Goal: Task Accomplishment & Management: Manage account settings

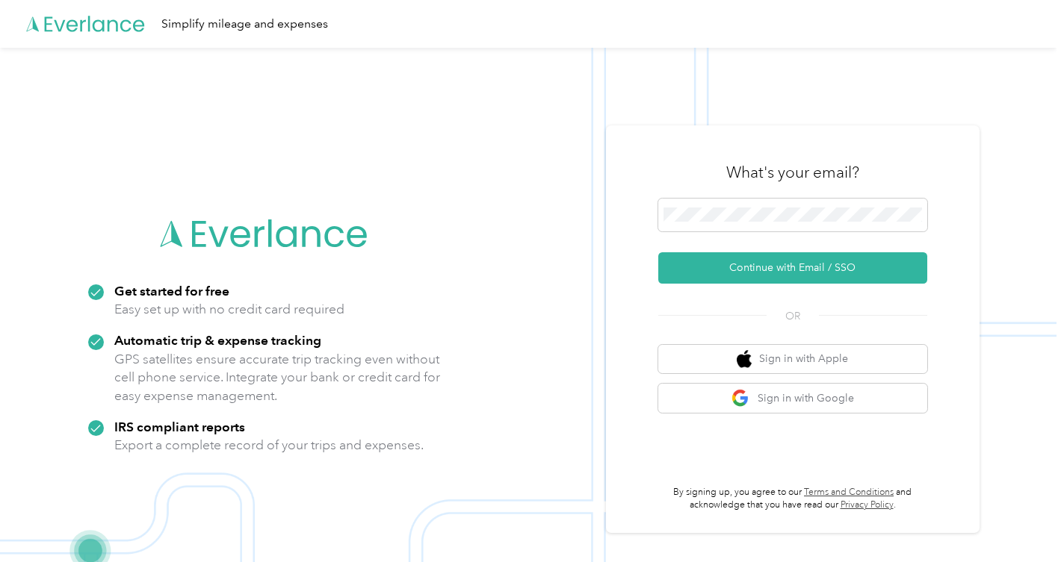
click at [595, 246] on img at bounding box center [528, 329] width 1056 height 562
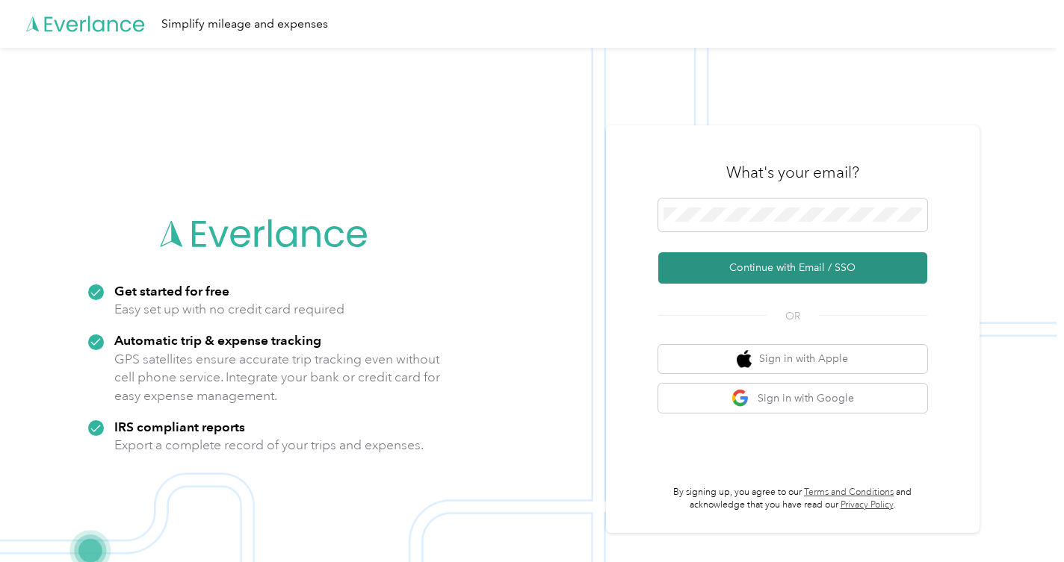
click at [790, 268] on button "Continue with Email / SSO" at bounding box center [792, 267] width 269 height 31
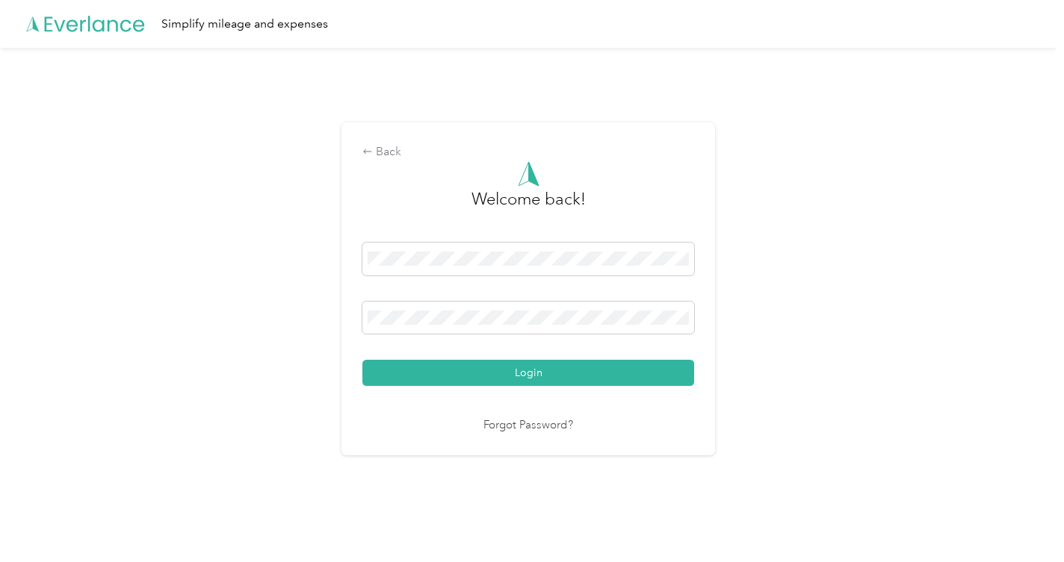
click at [532, 373] on button "Login" at bounding box center [528, 373] width 332 height 26
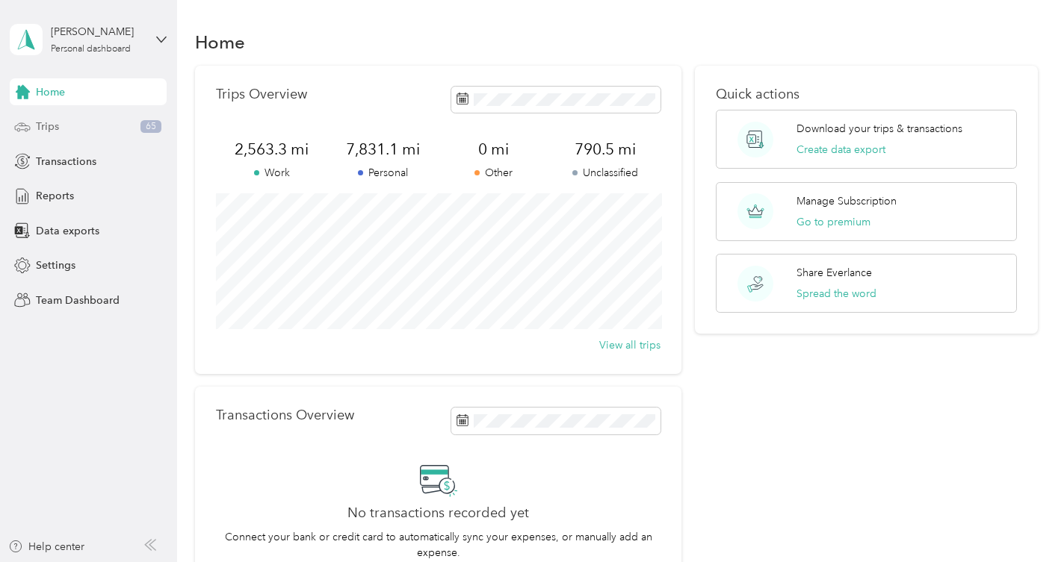
click at [63, 128] on div "Trips 65" at bounding box center [88, 127] width 157 height 27
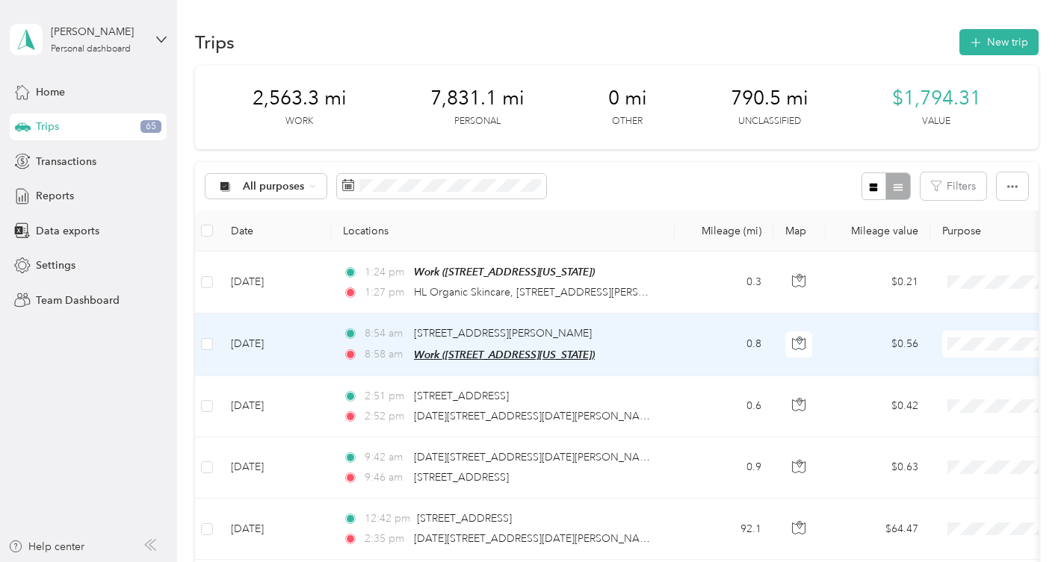
scroll to position [1, 0]
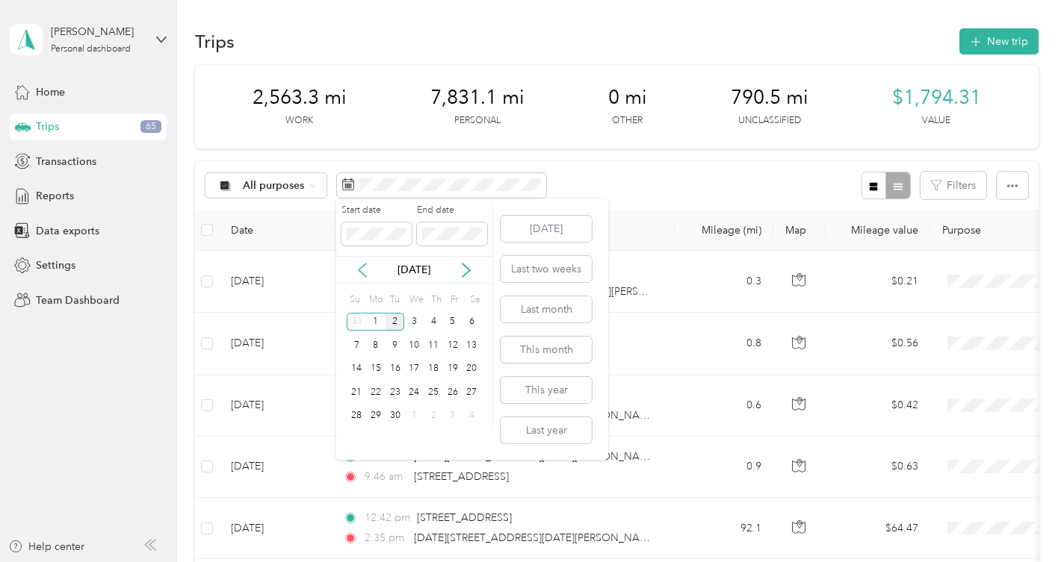
click at [362, 266] on icon at bounding box center [362, 270] width 7 height 13
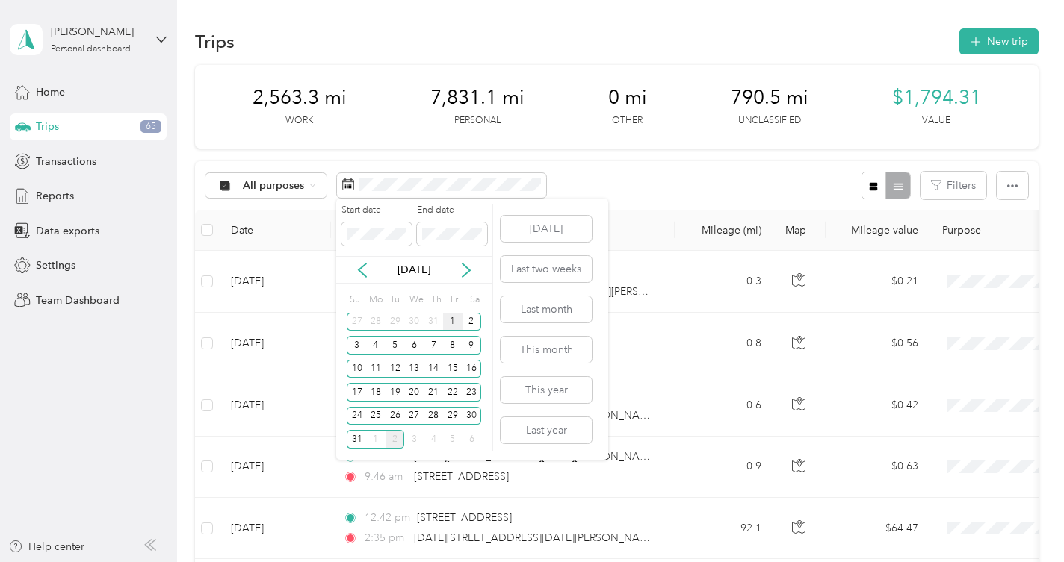
click at [452, 320] on div "1" at bounding box center [452, 322] width 19 height 19
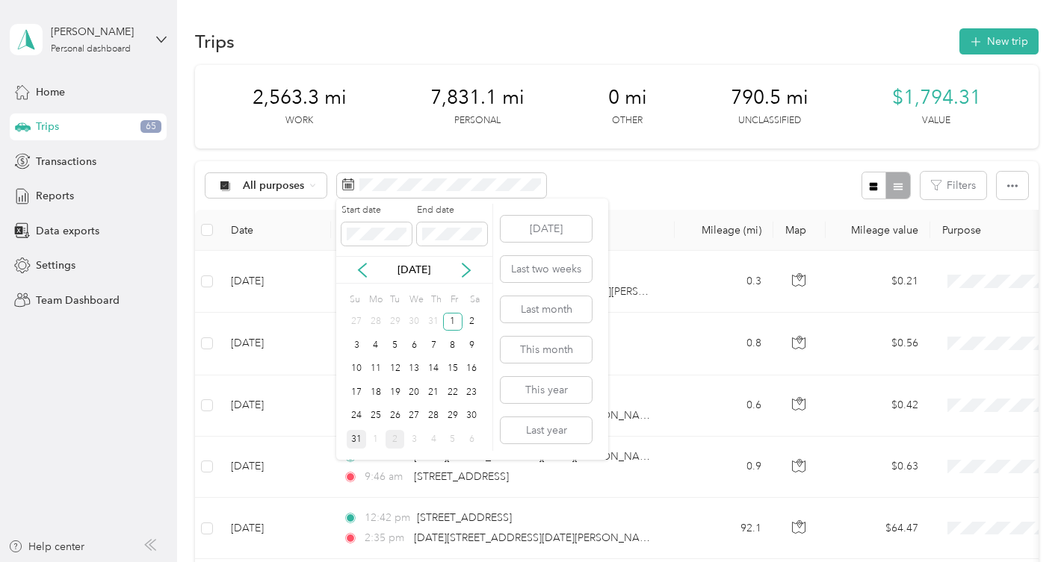
click at [358, 438] on div "31" at bounding box center [356, 439] width 19 height 19
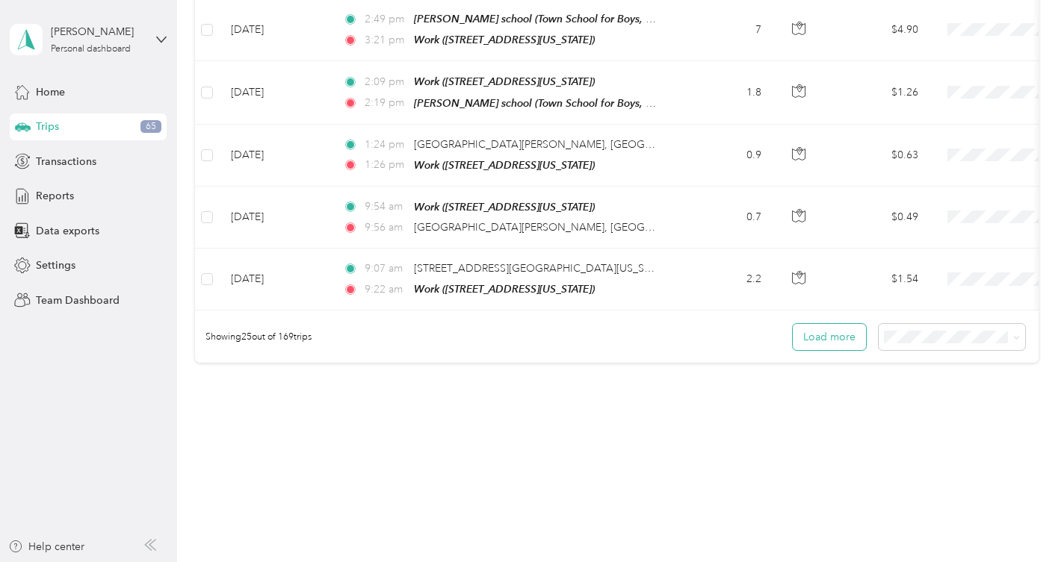
scroll to position [1487, 0]
click at [923, 406] on span "100 per load" at bounding box center [923, 409] width 61 height 13
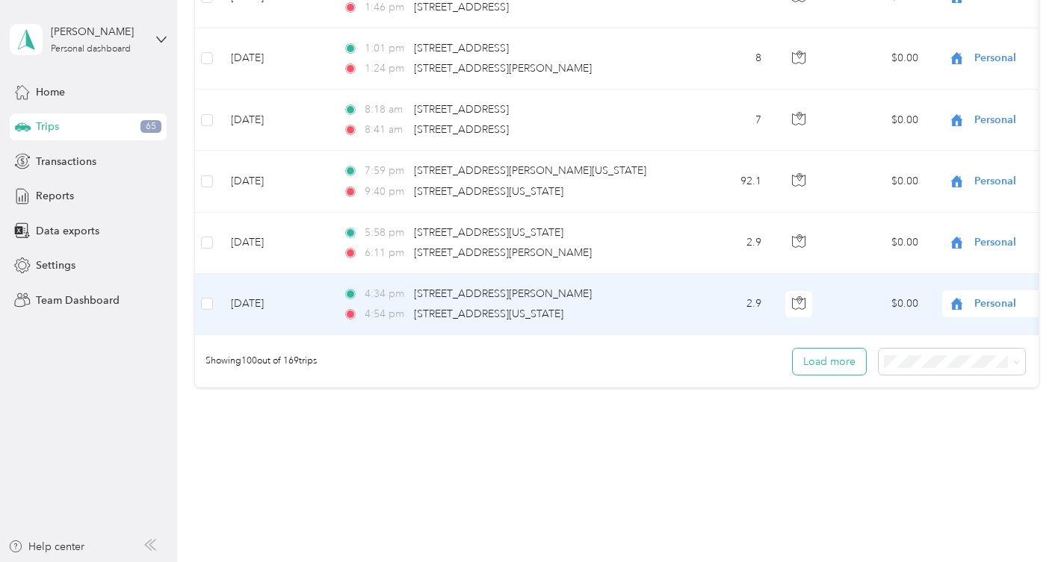
scroll to position [6095, 0]
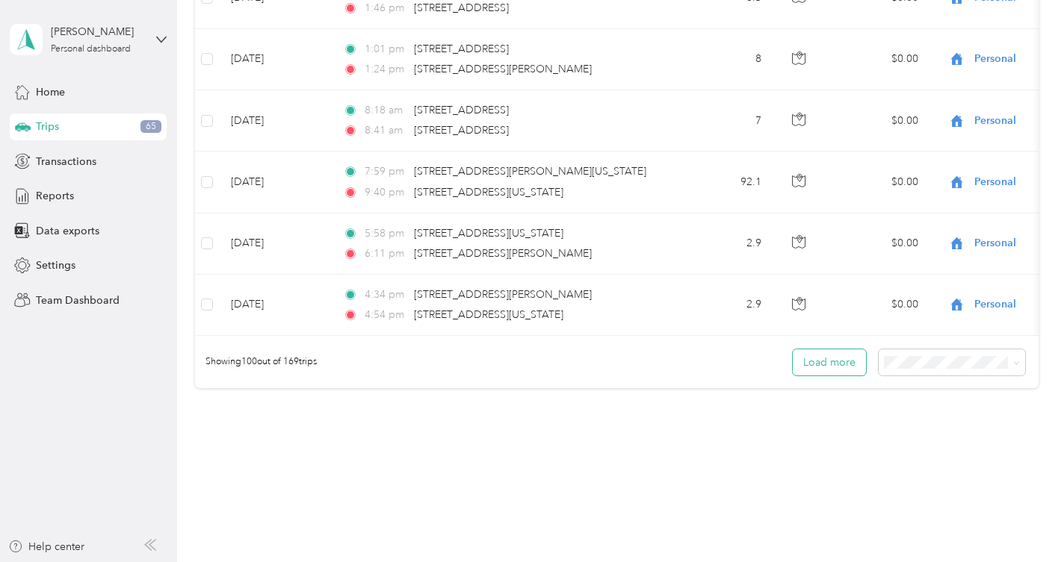
click at [860, 350] on button "Load more" at bounding box center [829, 363] width 73 height 26
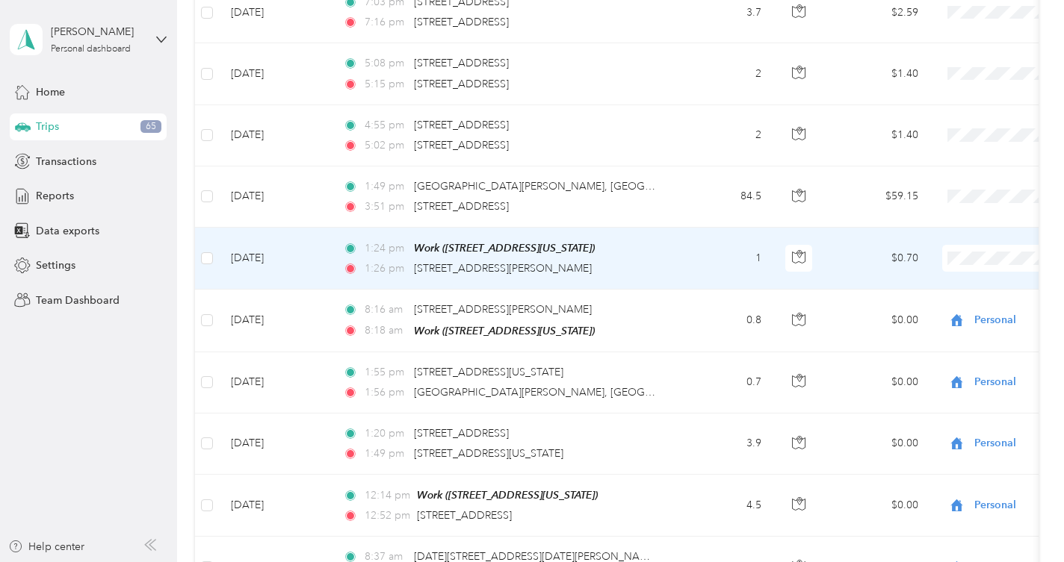
scroll to position [3668, 0]
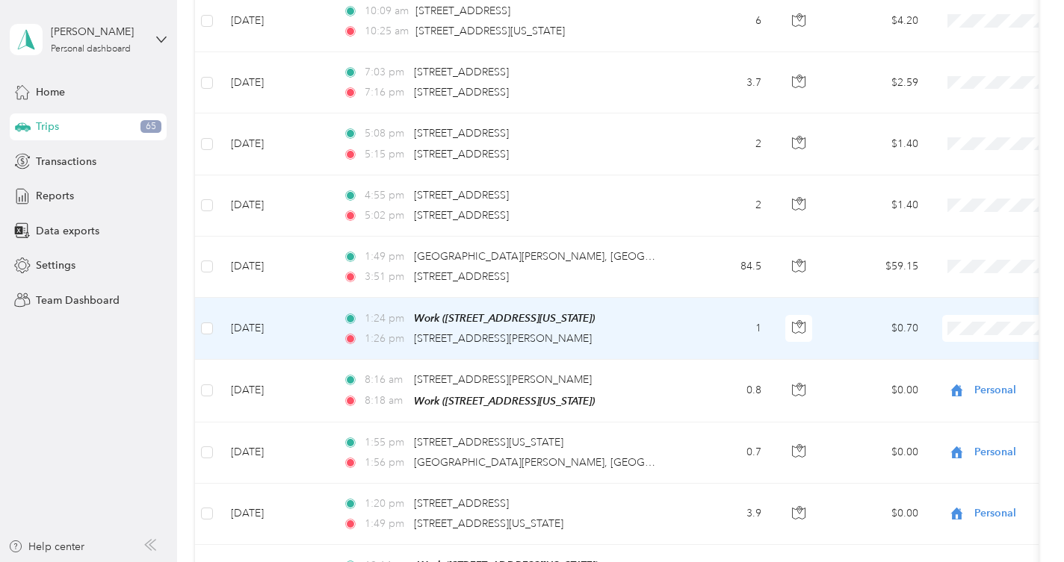
click at [946, 347] on span "Personal" at bounding box center [985, 349] width 138 height 16
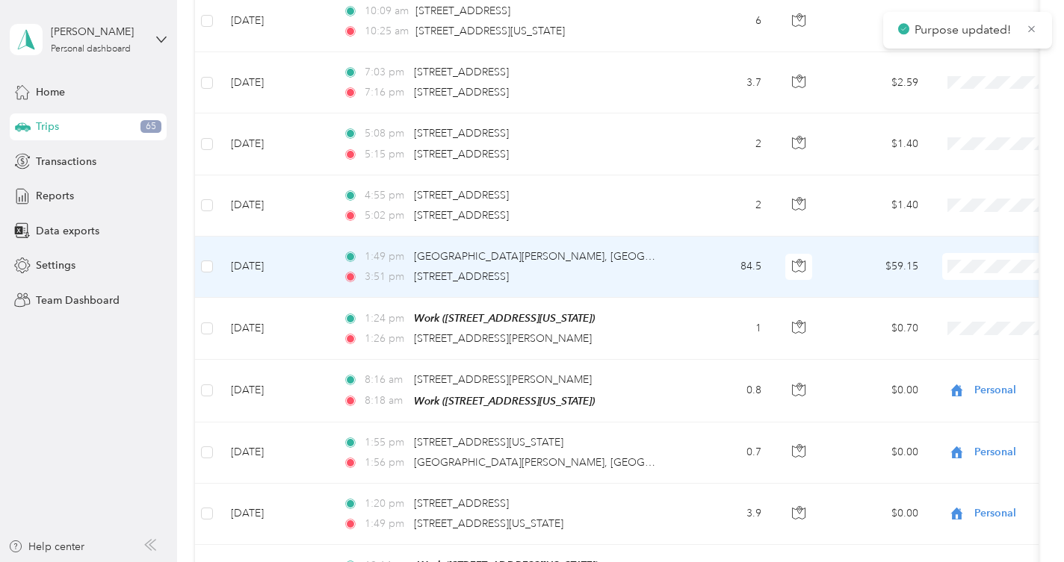
click at [937, 290] on span "Personal" at bounding box center [985, 292] width 138 height 16
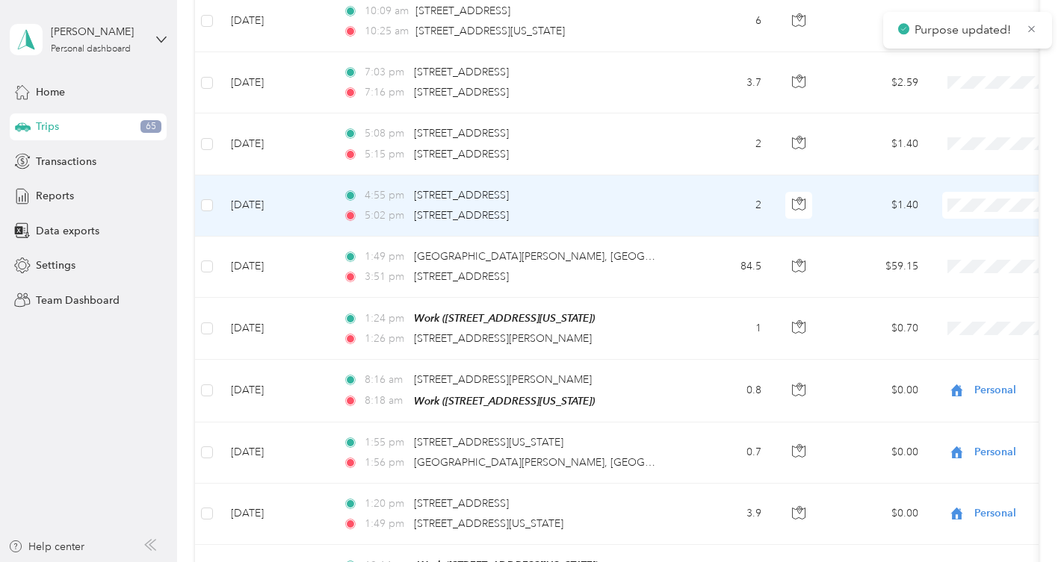
click at [964, 232] on span "Personal" at bounding box center [985, 231] width 138 height 16
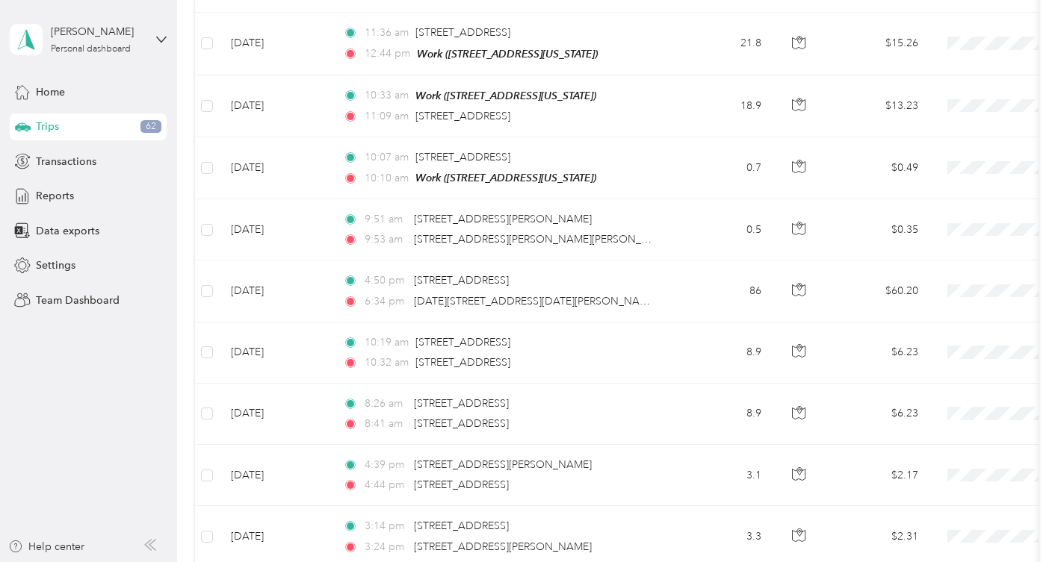
scroll to position [3030, 0]
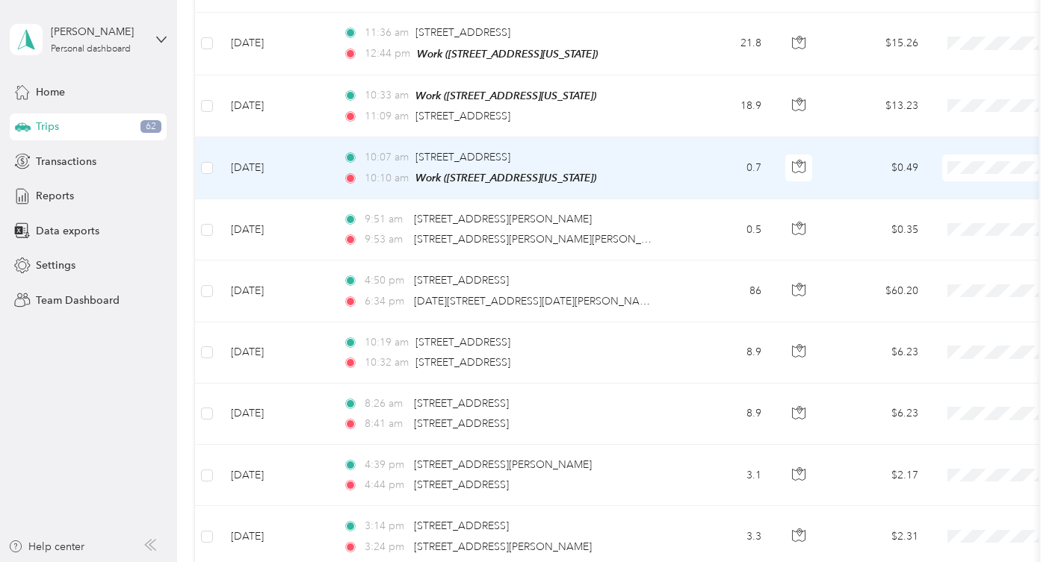
click at [936, 173] on li "Work" at bounding box center [970, 167] width 185 height 26
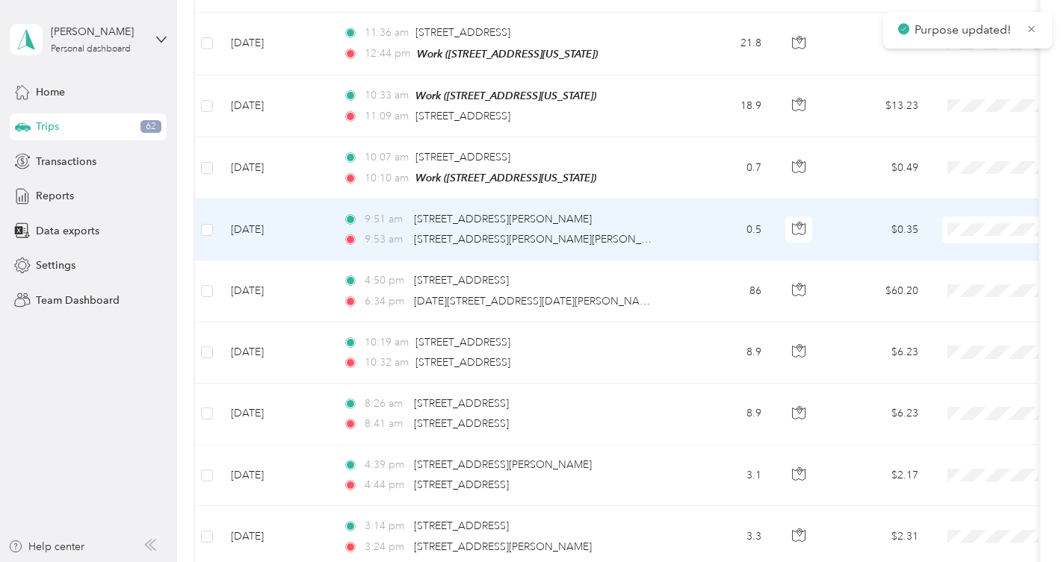
click at [931, 249] on span "Personal" at bounding box center [985, 255] width 138 height 16
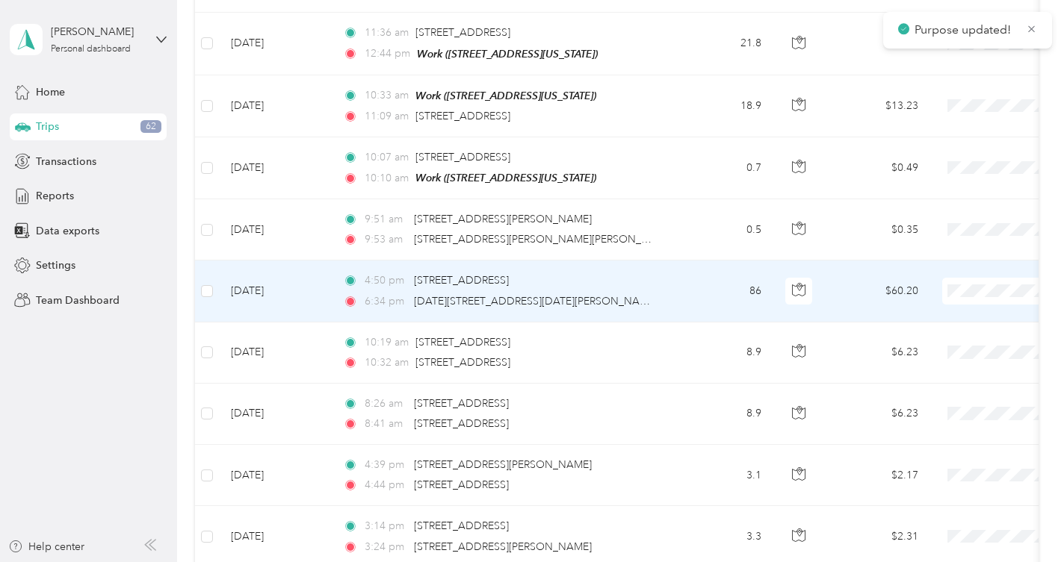
click at [928, 308] on span "Personal" at bounding box center [985, 316] width 138 height 16
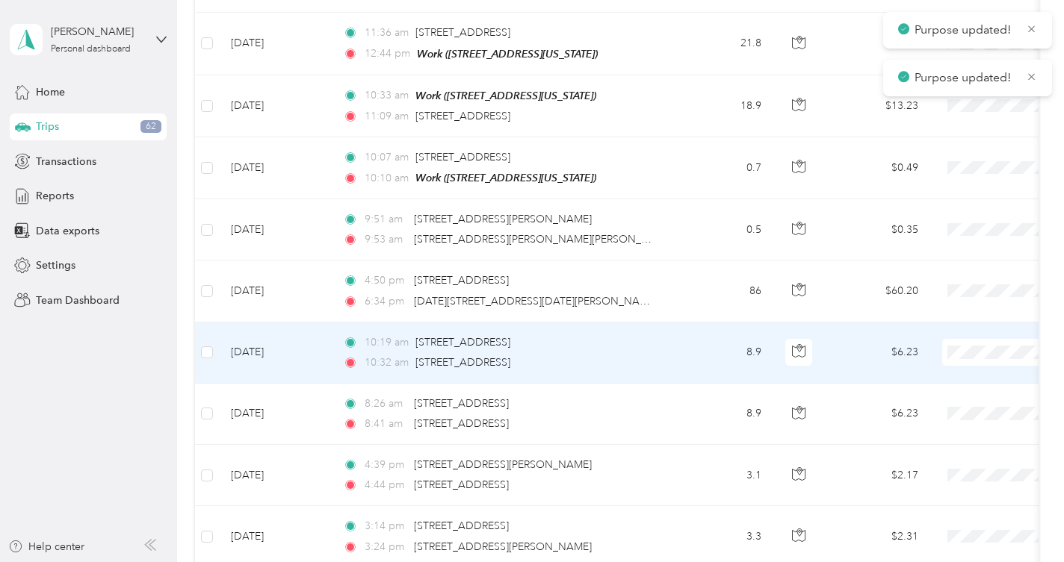
click at [931, 373] on span "Personal" at bounding box center [985, 378] width 138 height 16
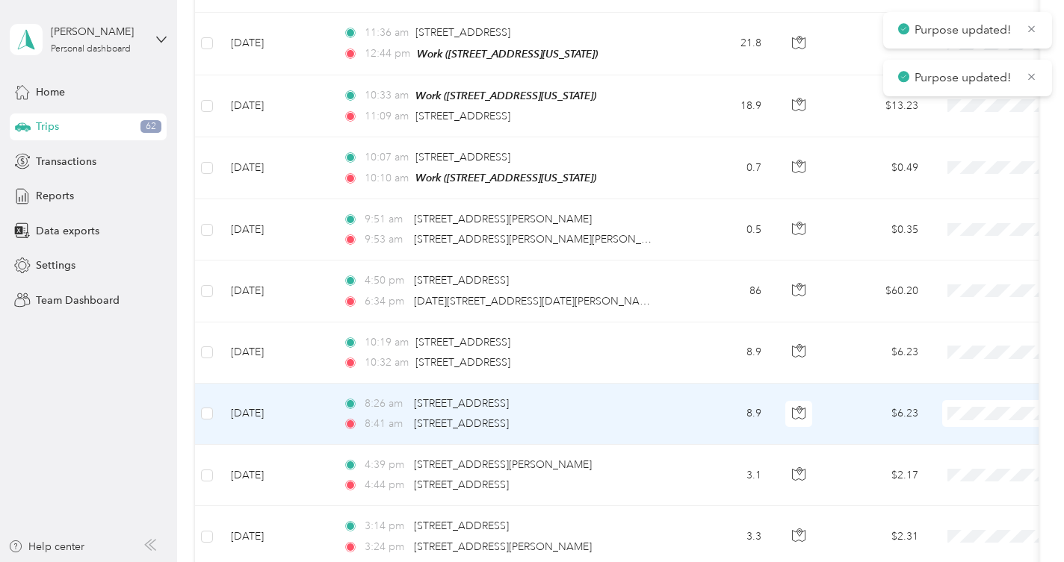
click at [936, 202] on span "Personal" at bounding box center [985, 200] width 138 height 16
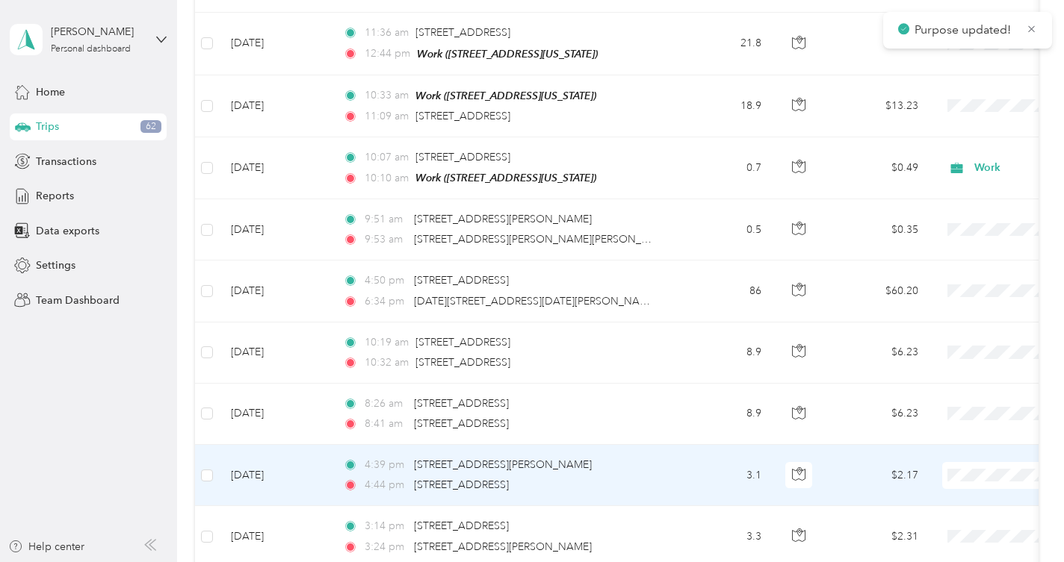
click at [935, 268] on li "Personal" at bounding box center [970, 262] width 185 height 26
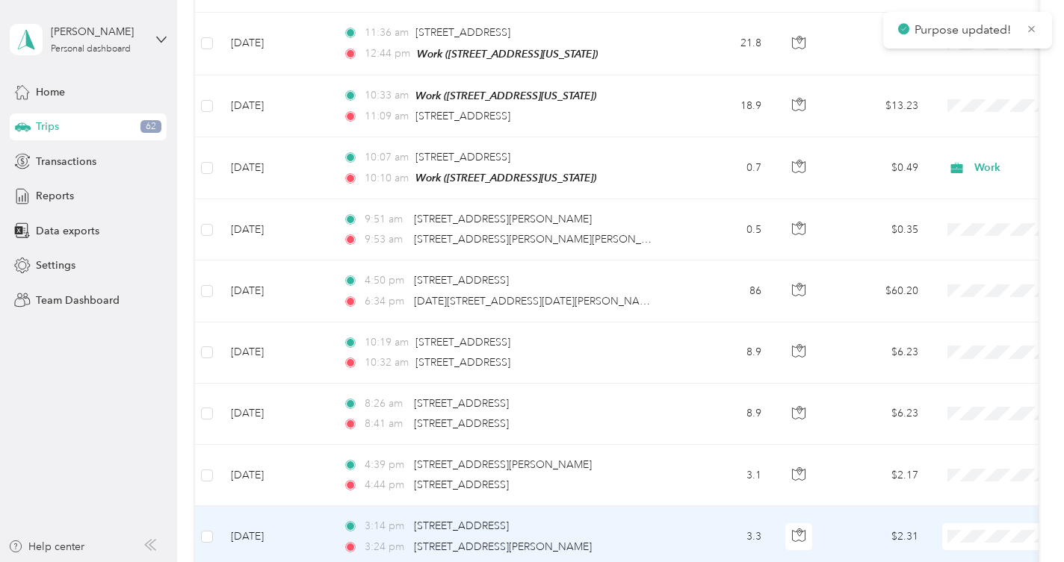
click at [939, 323] on span "Personal" at bounding box center [985, 323] width 138 height 16
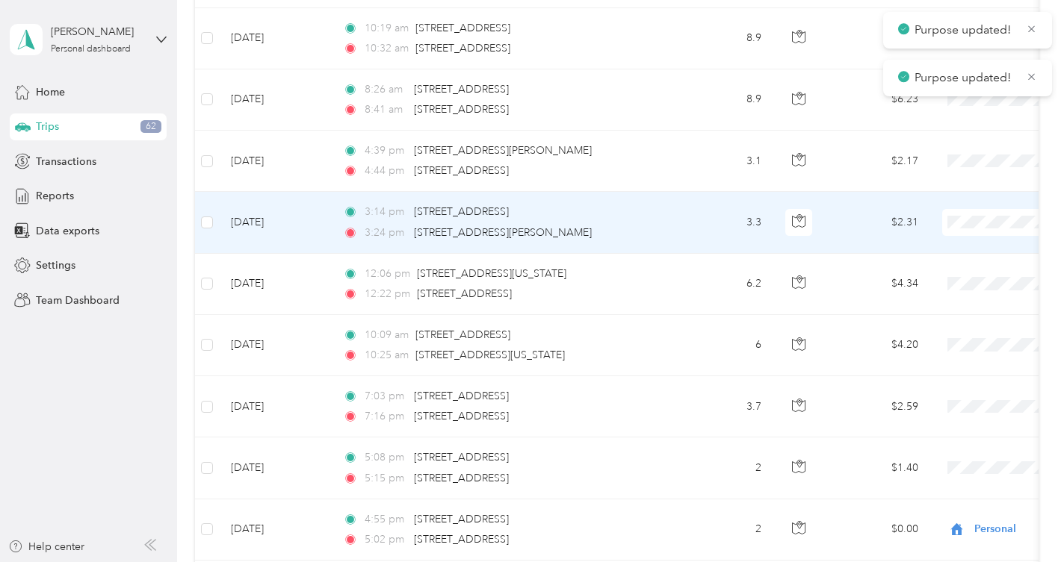
scroll to position [3349, 0]
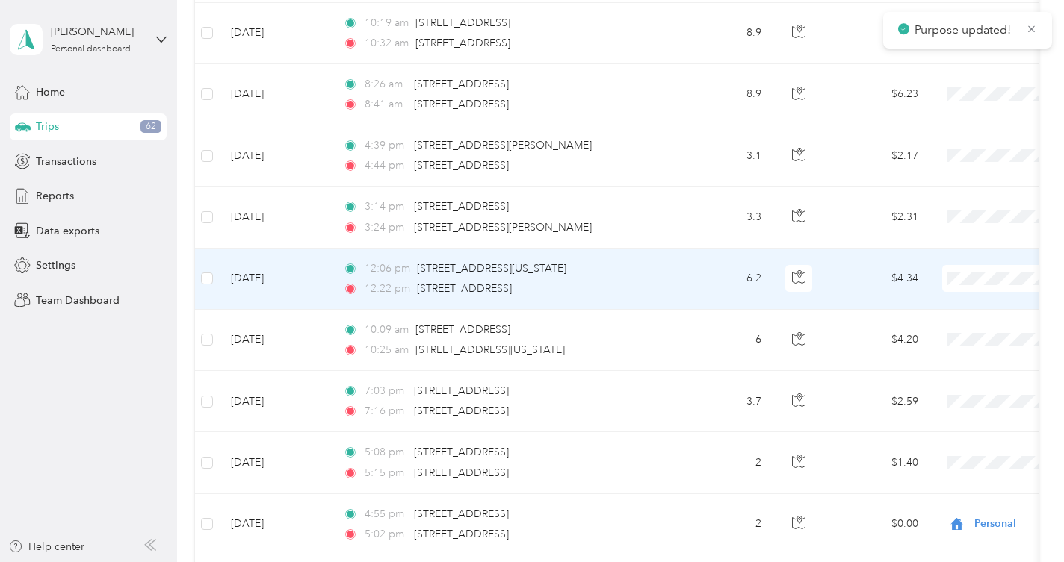
click at [927, 306] on span "Personal" at bounding box center [985, 304] width 138 height 16
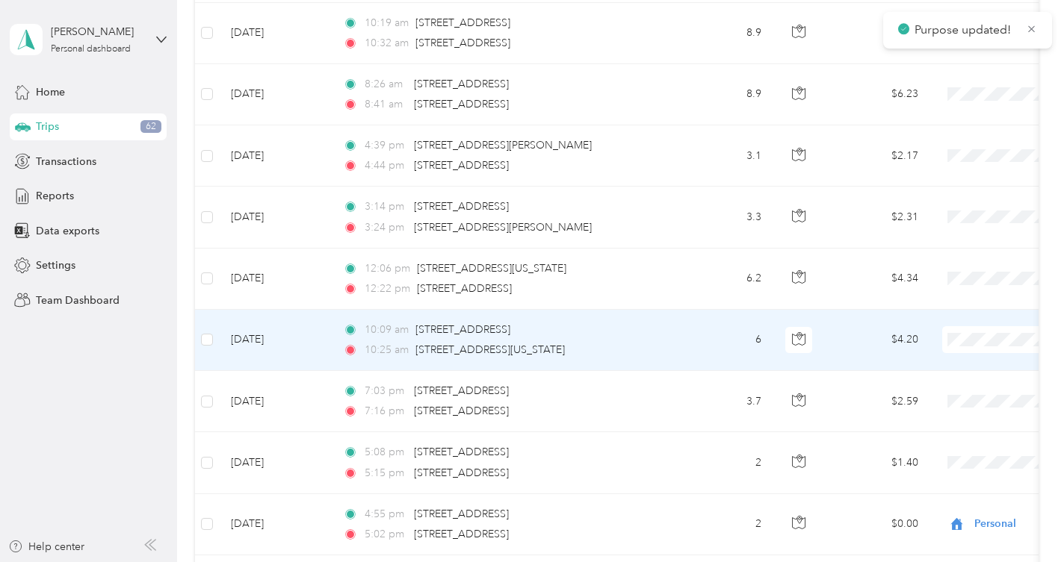
click at [944, 362] on span "Personal" at bounding box center [985, 365] width 138 height 16
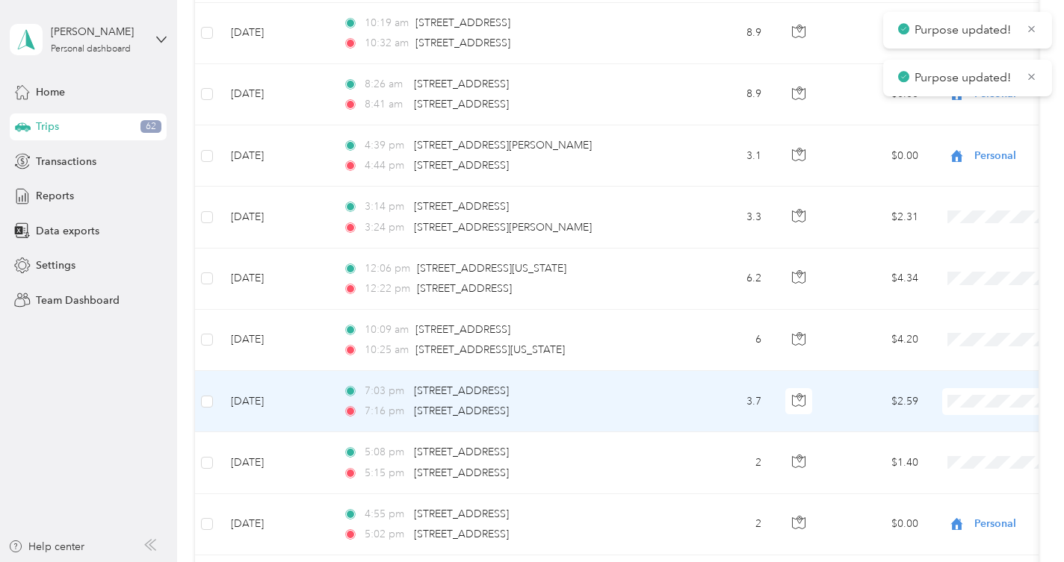
click at [934, 188] on span "Personal" at bounding box center [985, 188] width 138 height 16
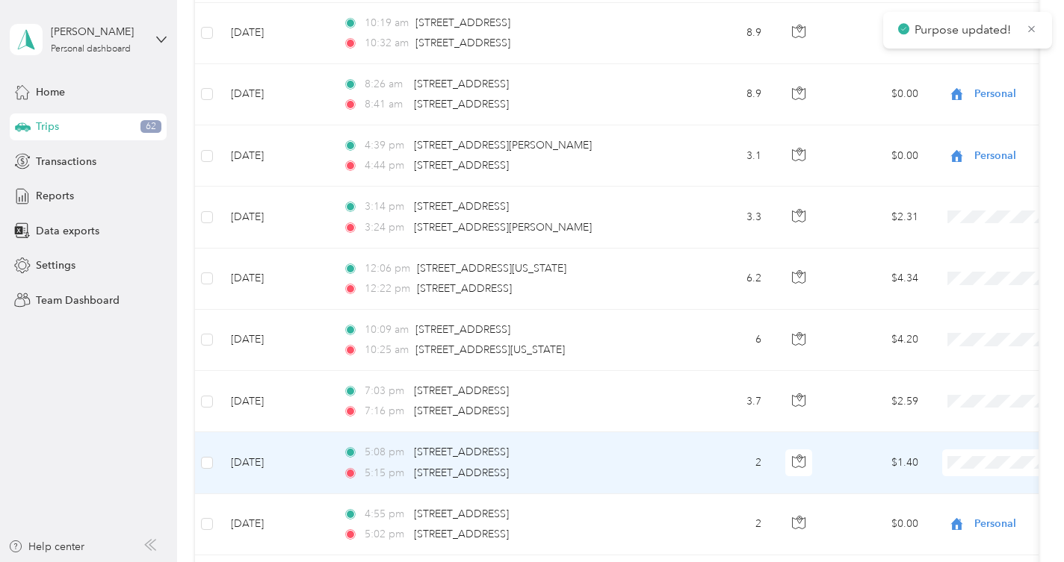
click at [940, 255] on li "Personal" at bounding box center [970, 248] width 185 height 26
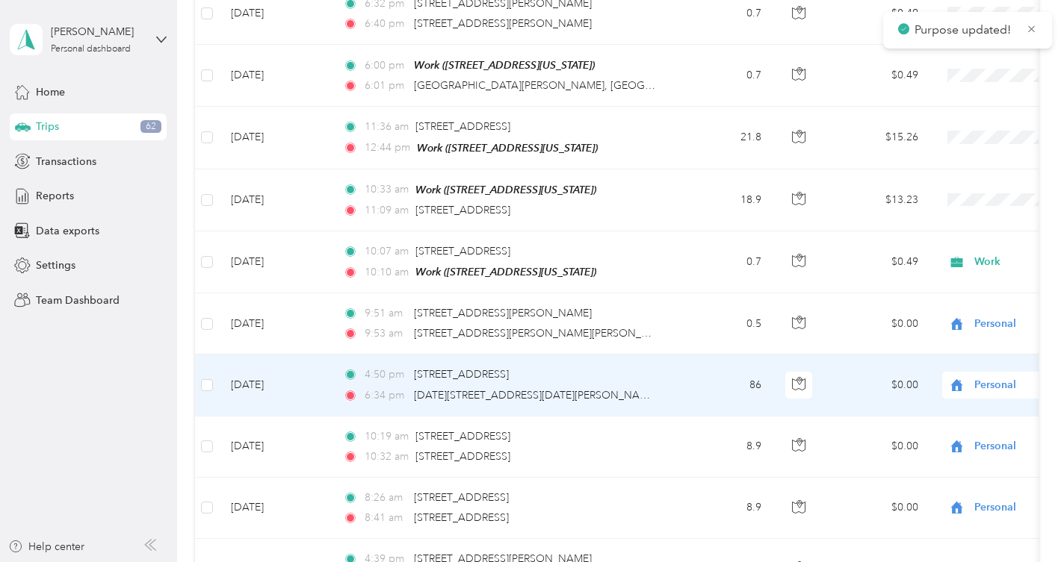
scroll to position [2877, 0]
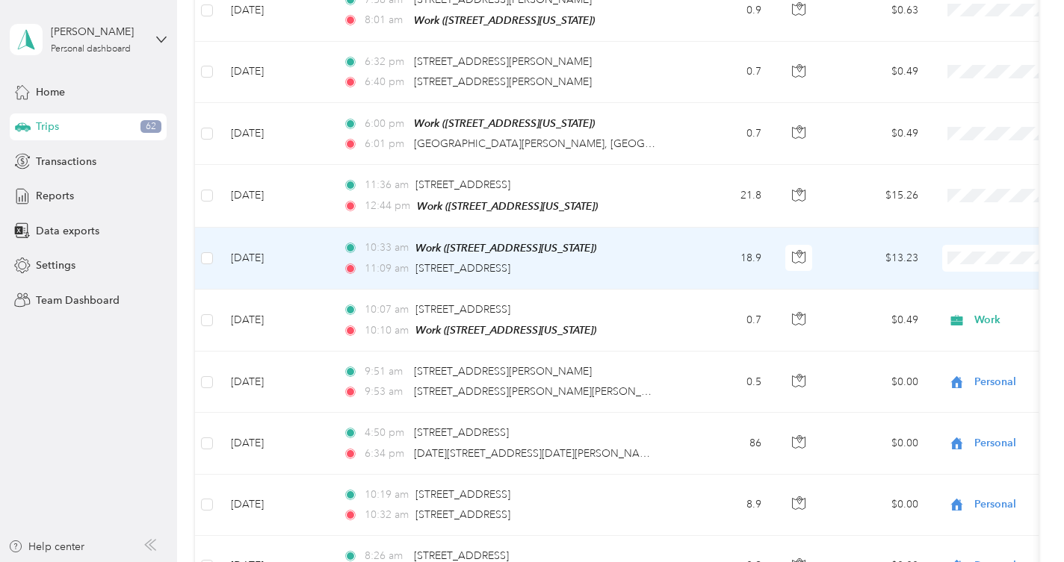
click at [945, 283] on span "Personal" at bounding box center [985, 284] width 138 height 16
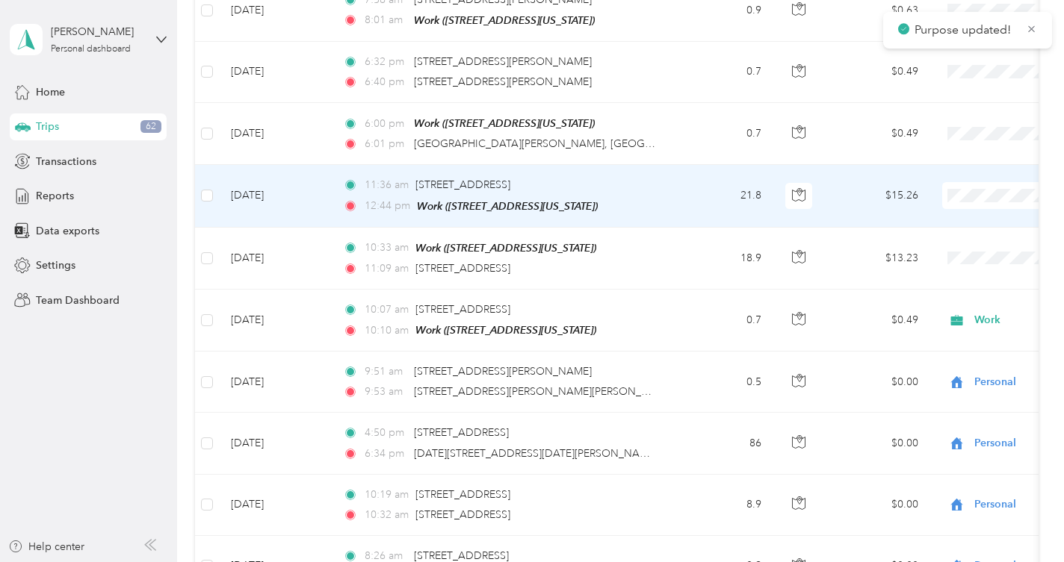
click at [946, 224] on span "Personal" at bounding box center [985, 223] width 138 height 16
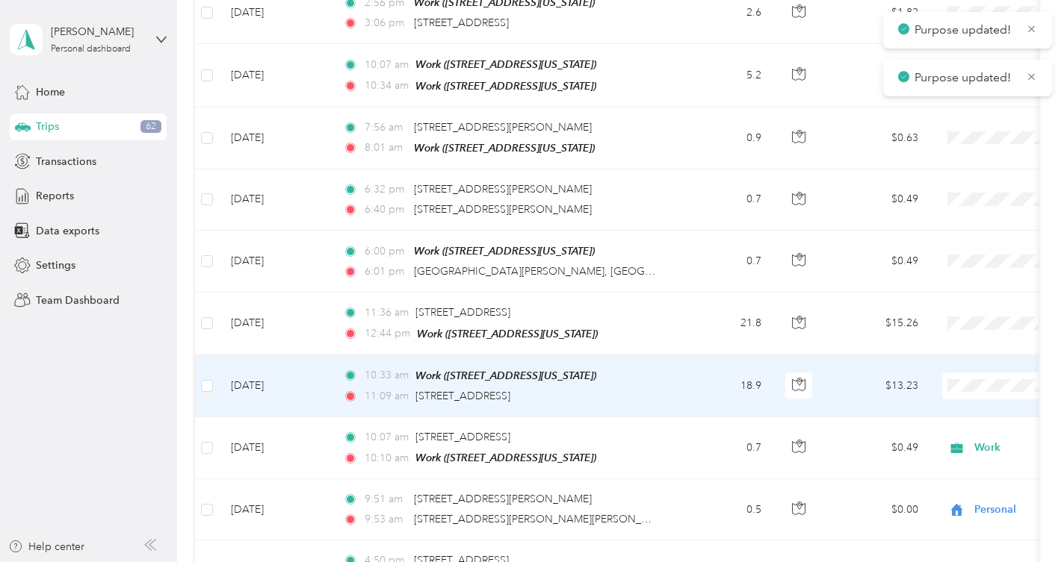
scroll to position [2748, 0]
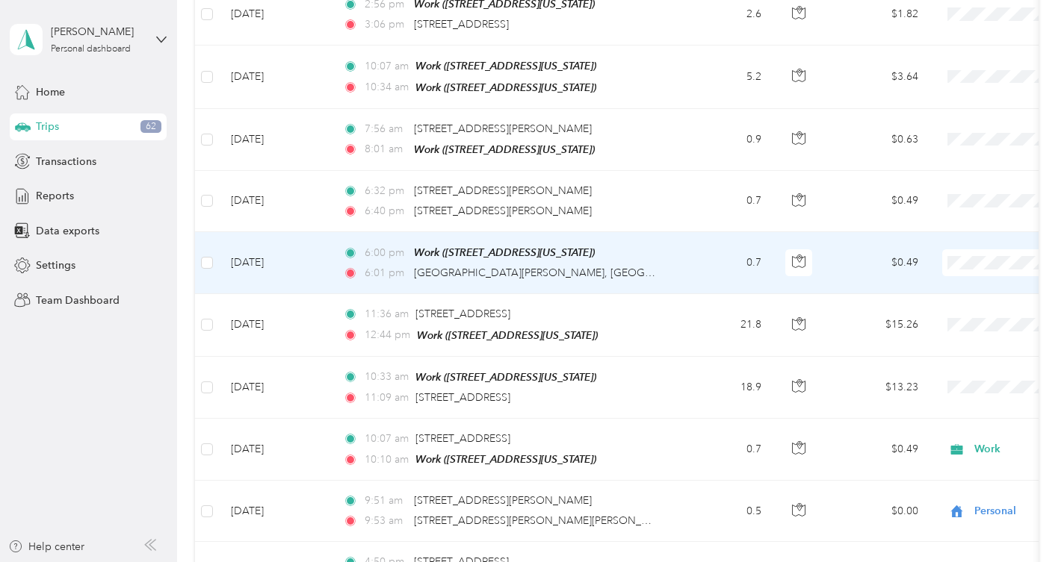
click at [942, 288] on span "Personal" at bounding box center [985, 290] width 138 height 16
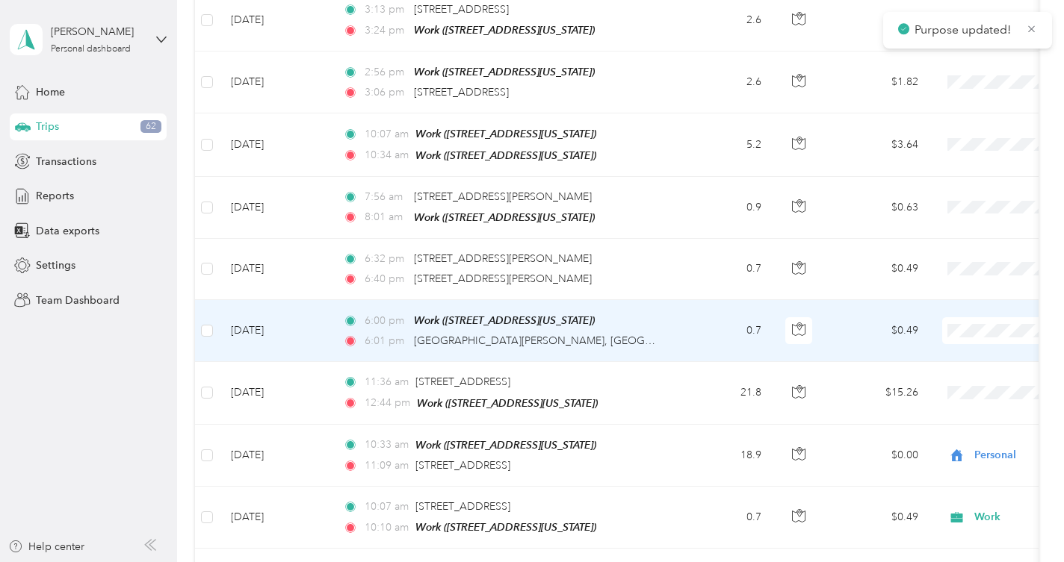
scroll to position [2672, 0]
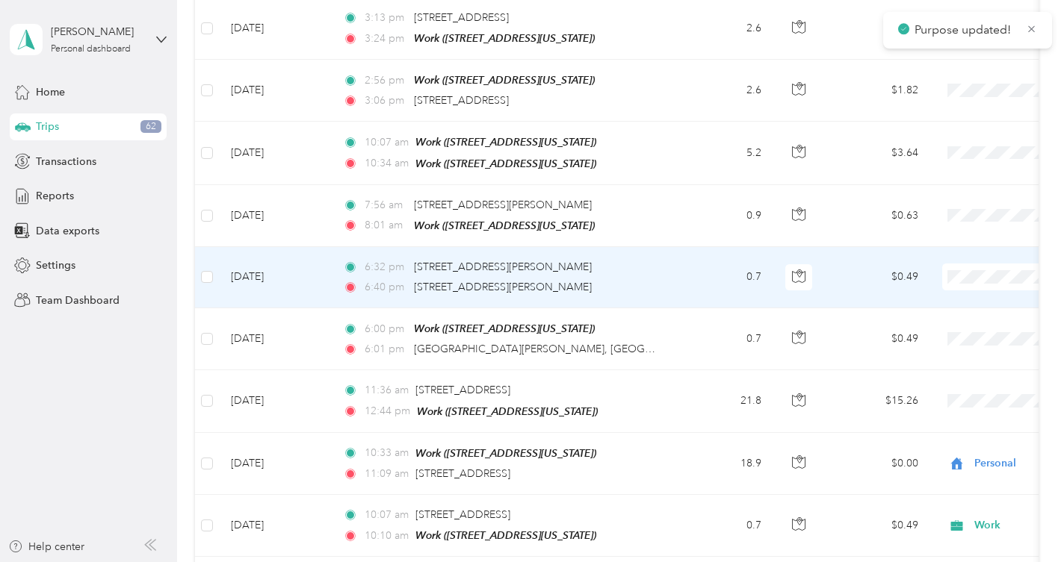
click at [958, 305] on span "Personal" at bounding box center [985, 305] width 138 height 16
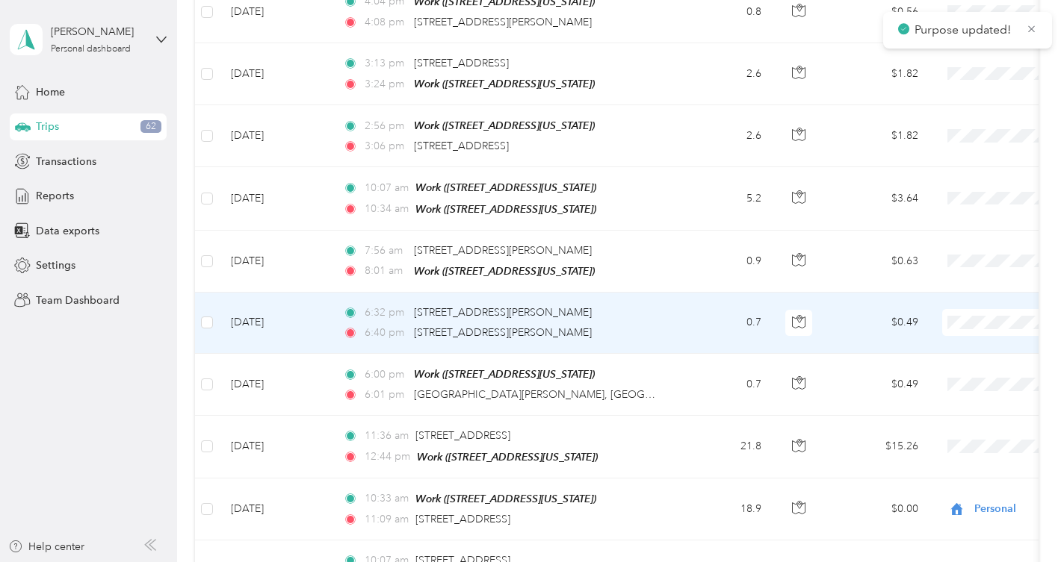
scroll to position [2611, 0]
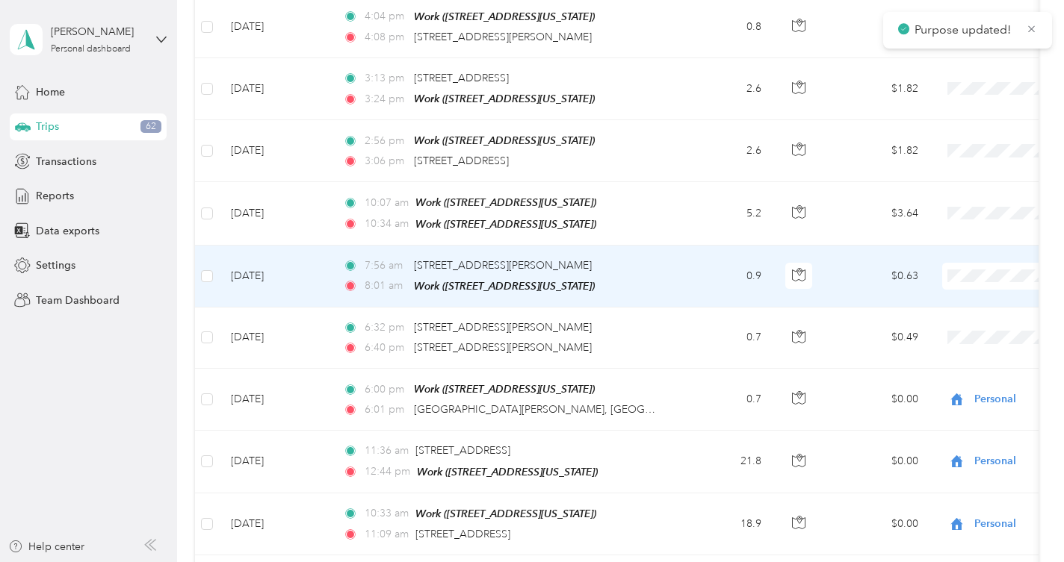
click at [937, 302] on span "Personal" at bounding box center [985, 299] width 138 height 16
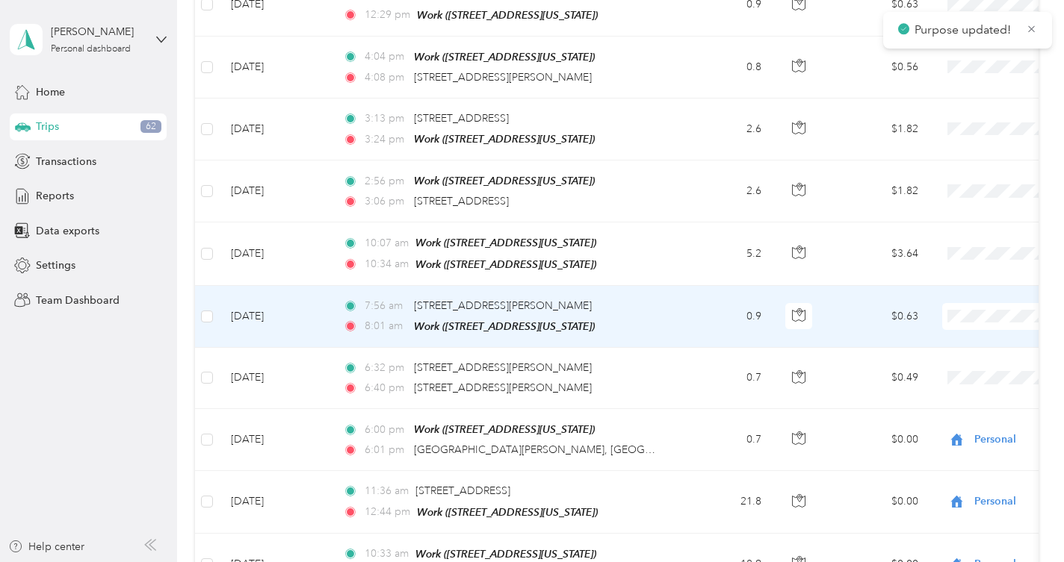
scroll to position [2568, 0]
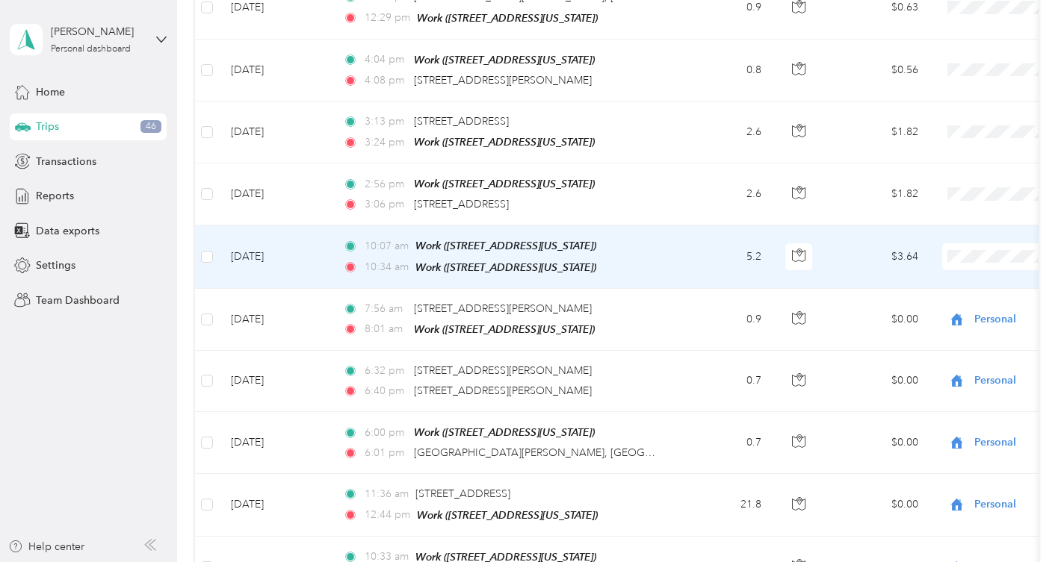
click at [812, 244] on div at bounding box center [799, 257] width 28 height 27
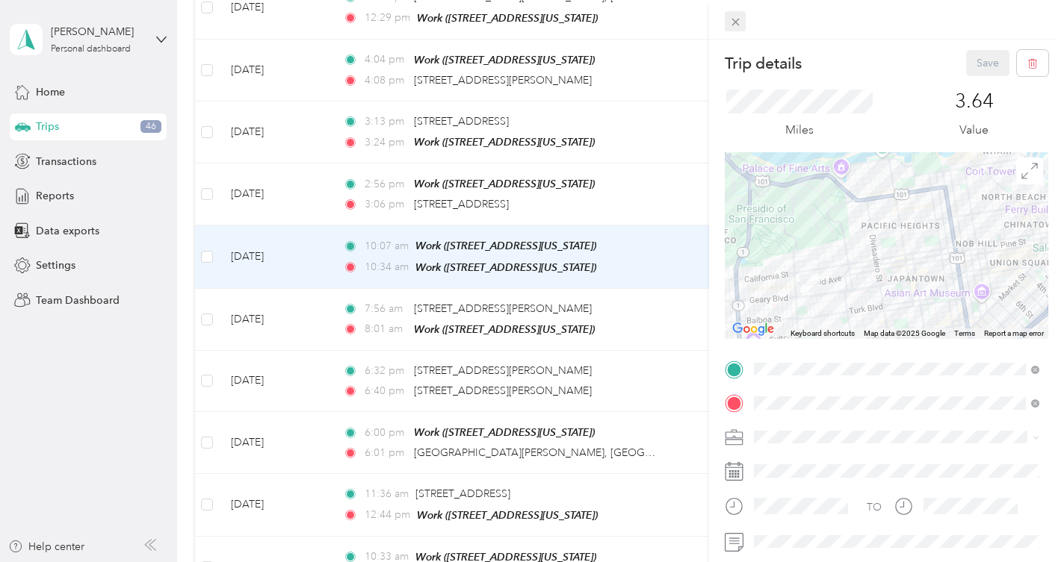
click at [731, 29] on span at bounding box center [735, 21] width 21 height 21
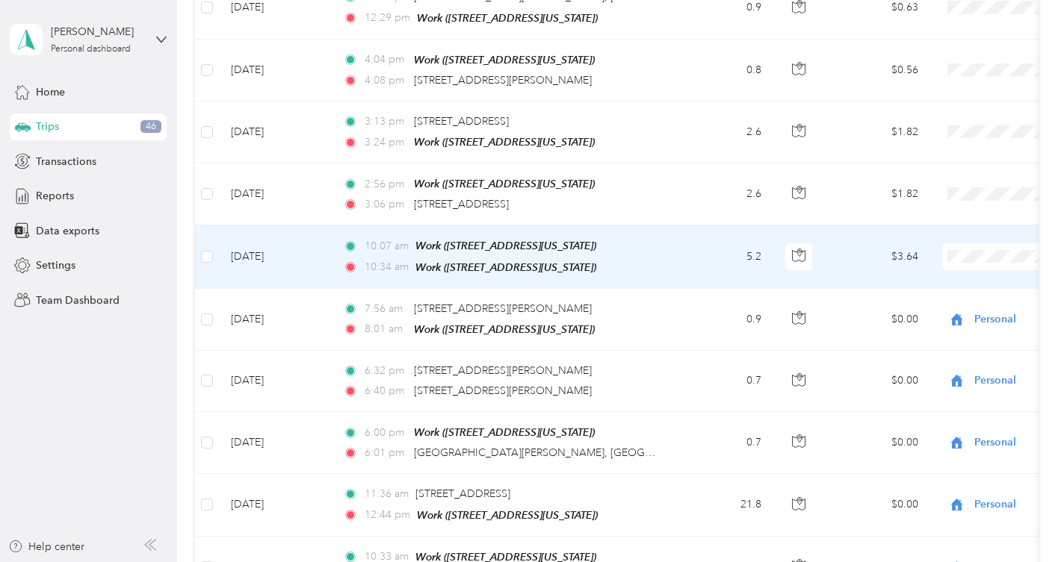
click at [925, 258] on span "Work" at bounding box center [985, 260] width 138 height 16
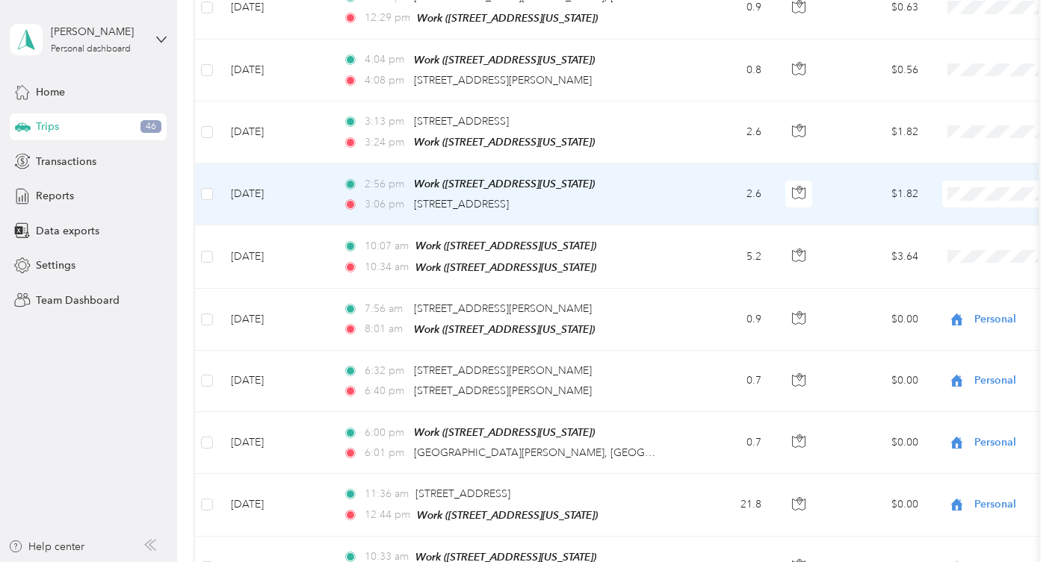
click at [937, 194] on span "Work" at bounding box center [985, 199] width 138 height 16
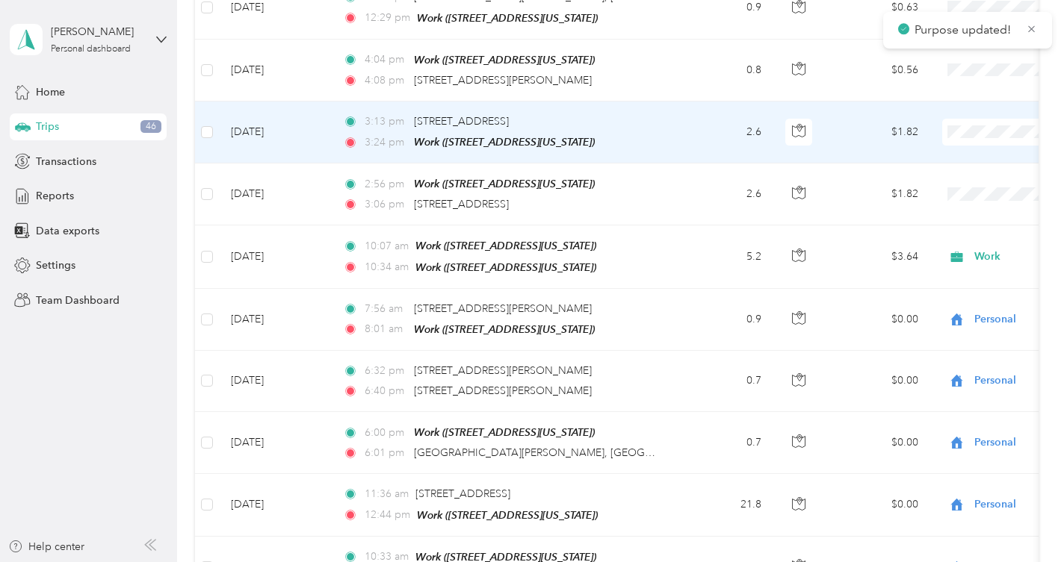
click at [937, 134] on span "Work" at bounding box center [985, 137] width 138 height 16
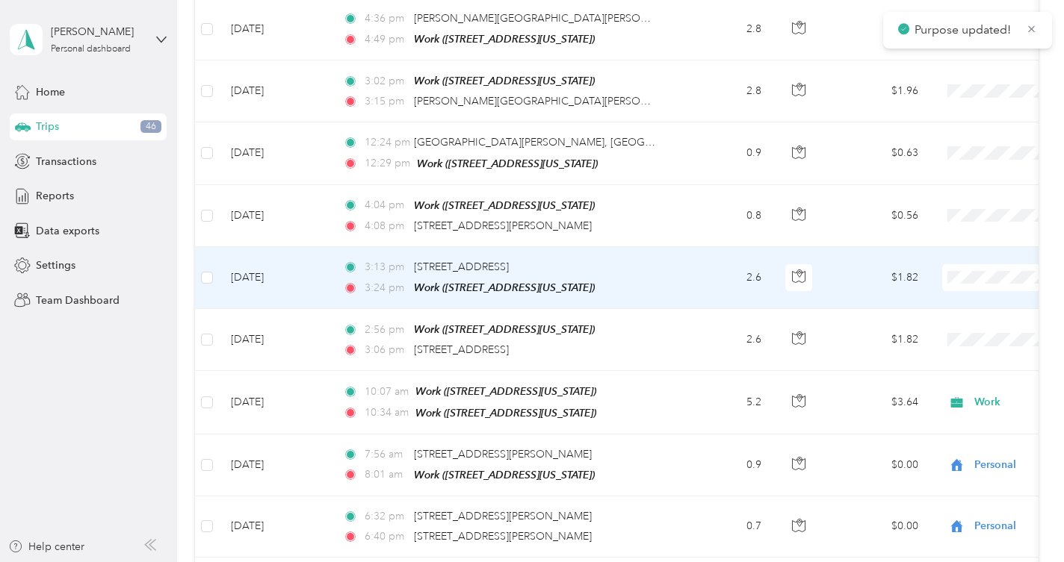
scroll to position [2416, 0]
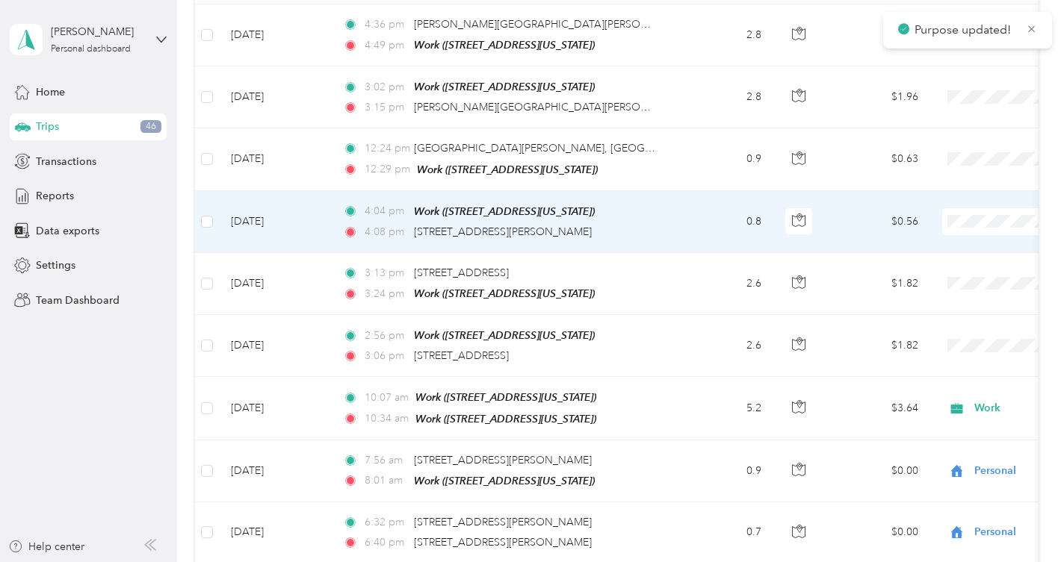
click at [976, 208] on span at bounding box center [1034, 221] width 185 height 27
click at [928, 253] on span "Personal" at bounding box center [985, 254] width 138 height 16
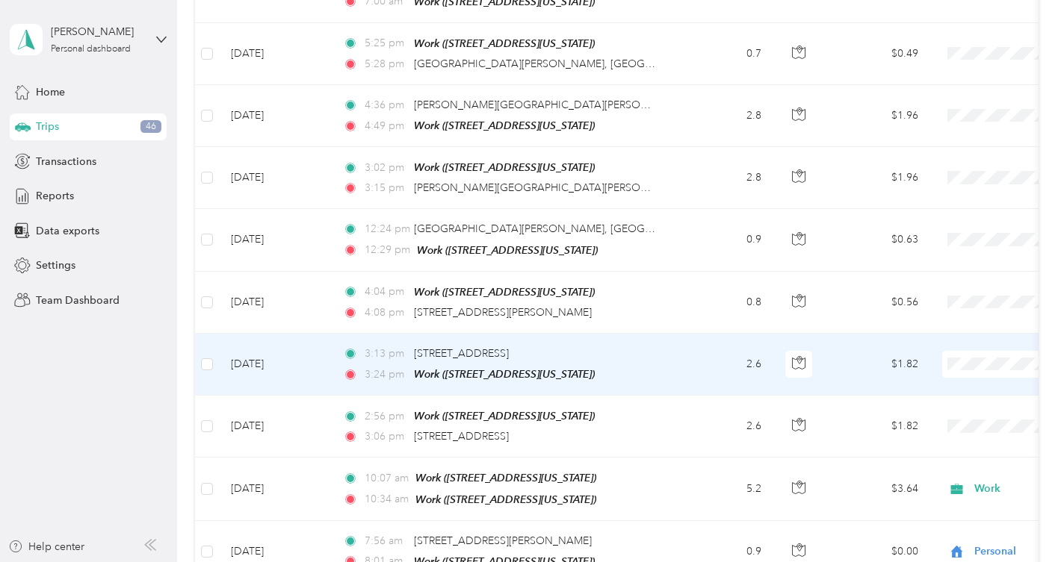
scroll to position [2328, 0]
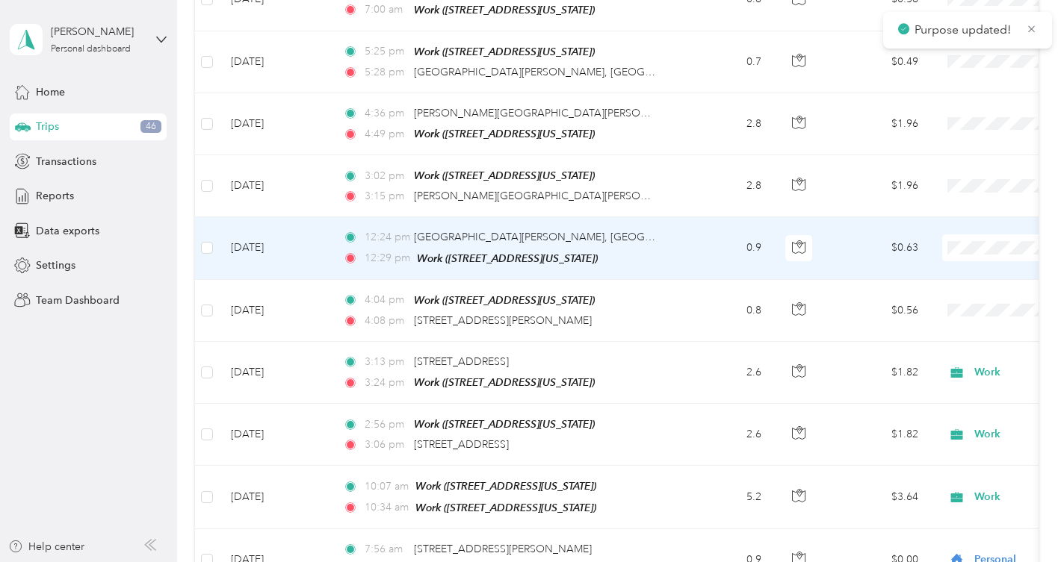
click at [934, 278] on span "Personal" at bounding box center [985, 281] width 138 height 16
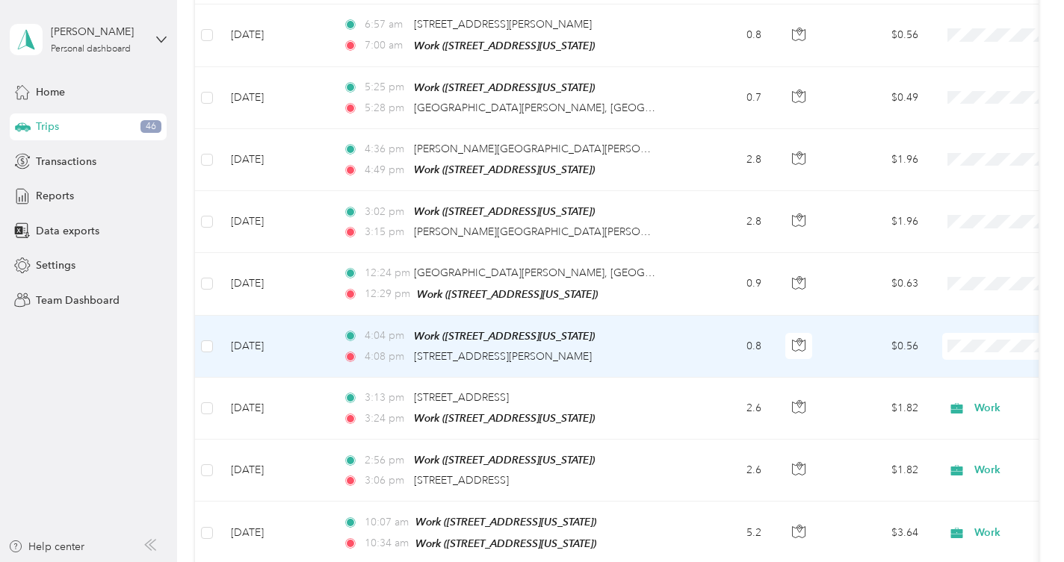
scroll to position [2274, 0]
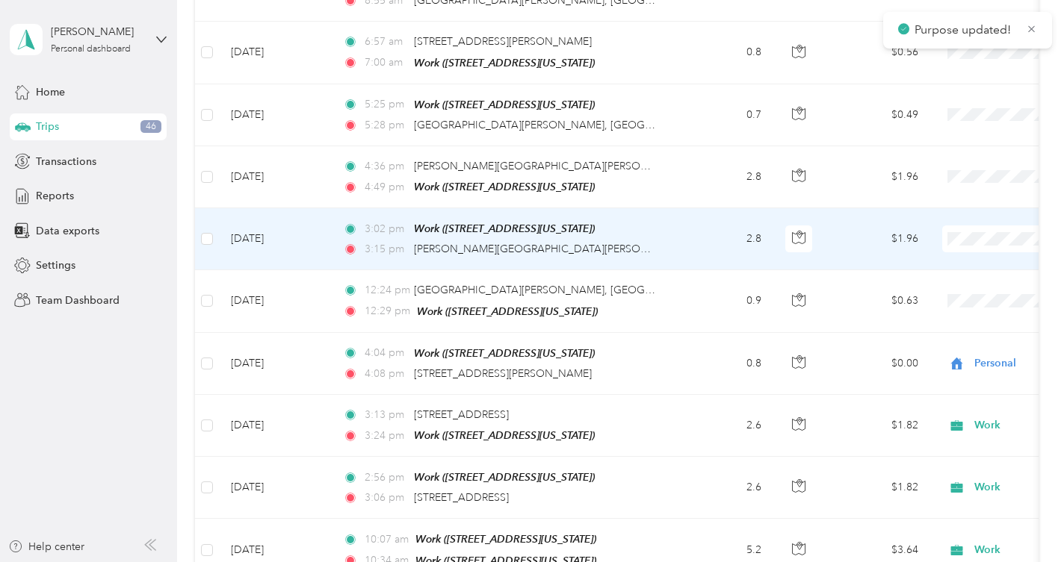
click at [925, 243] on span "Work" at bounding box center [985, 247] width 138 height 16
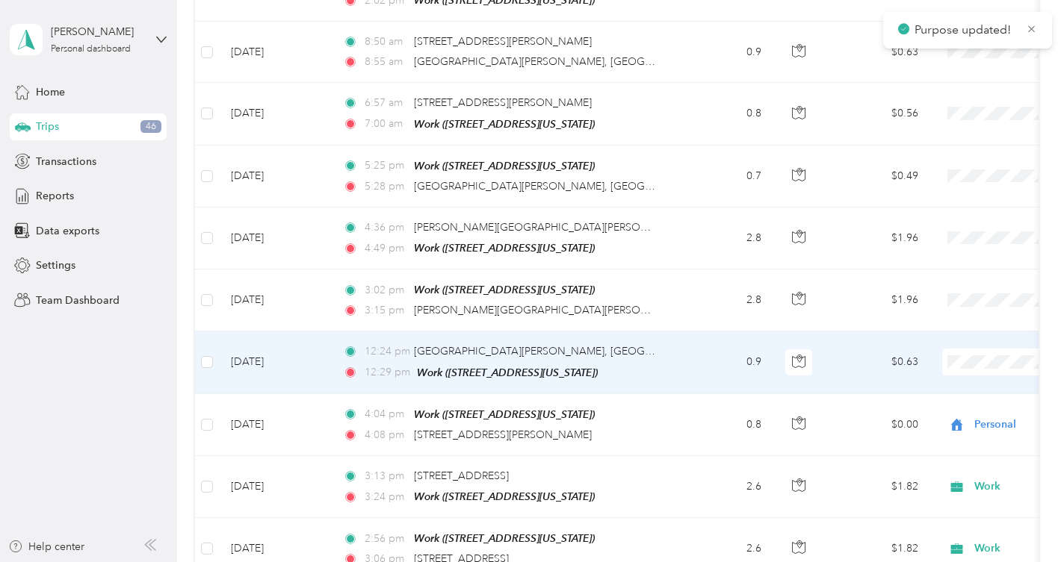
scroll to position [2210, 0]
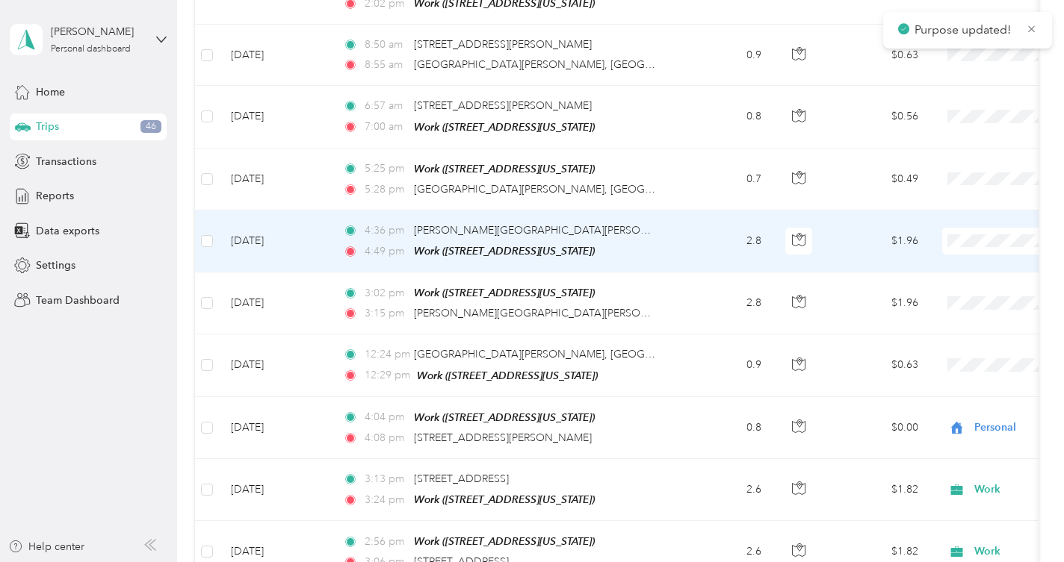
click at [972, 228] on span at bounding box center [1034, 241] width 185 height 27
click at [922, 249] on span "Work" at bounding box center [985, 249] width 138 height 16
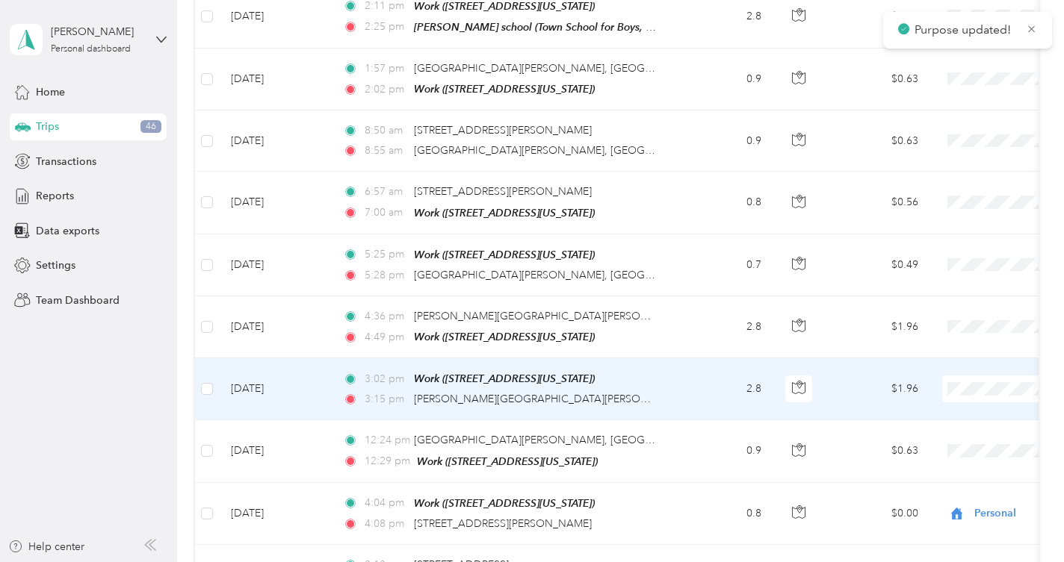
scroll to position [2121, 0]
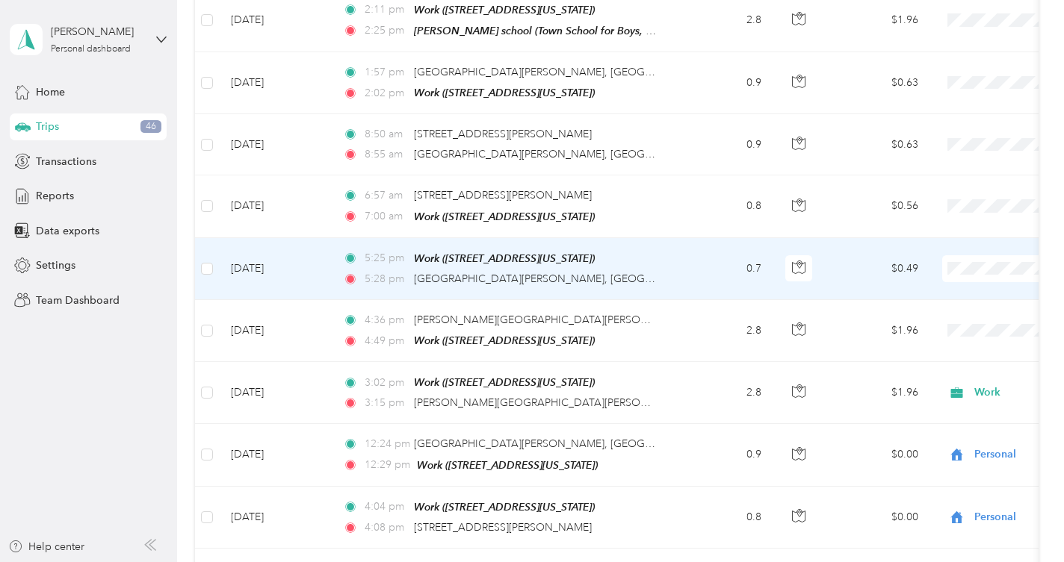
click at [929, 297] on span "Personal" at bounding box center [985, 304] width 138 height 16
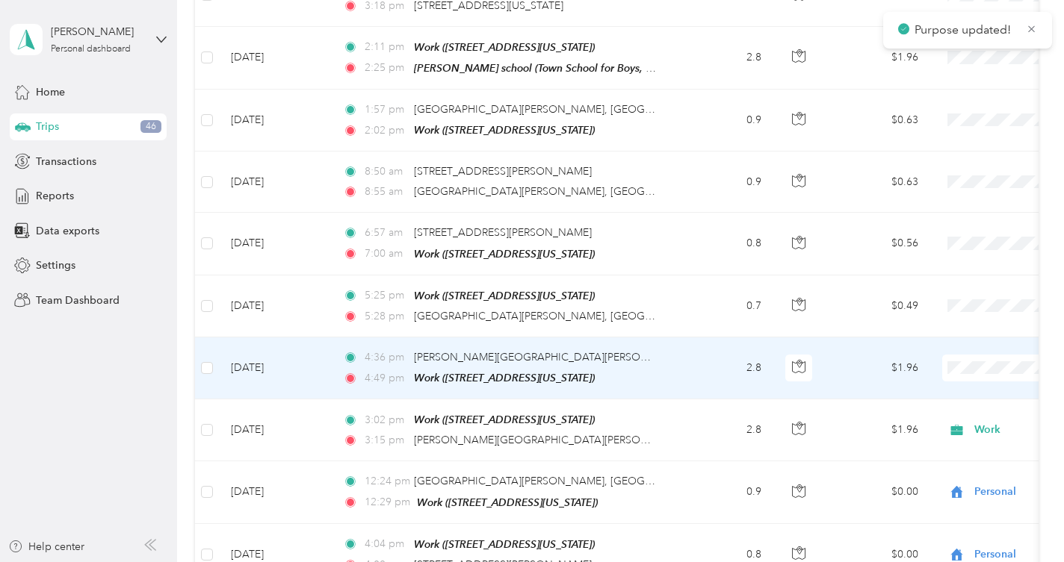
scroll to position [2078, 0]
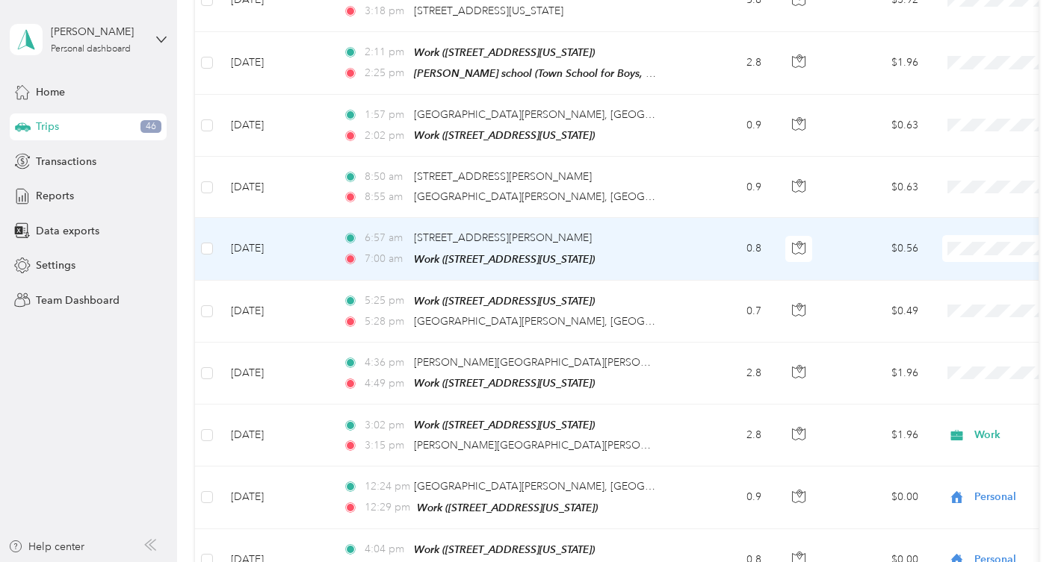
click at [937, 282] on span "Personal" at bounding box center [985, 285] width 138 height 16
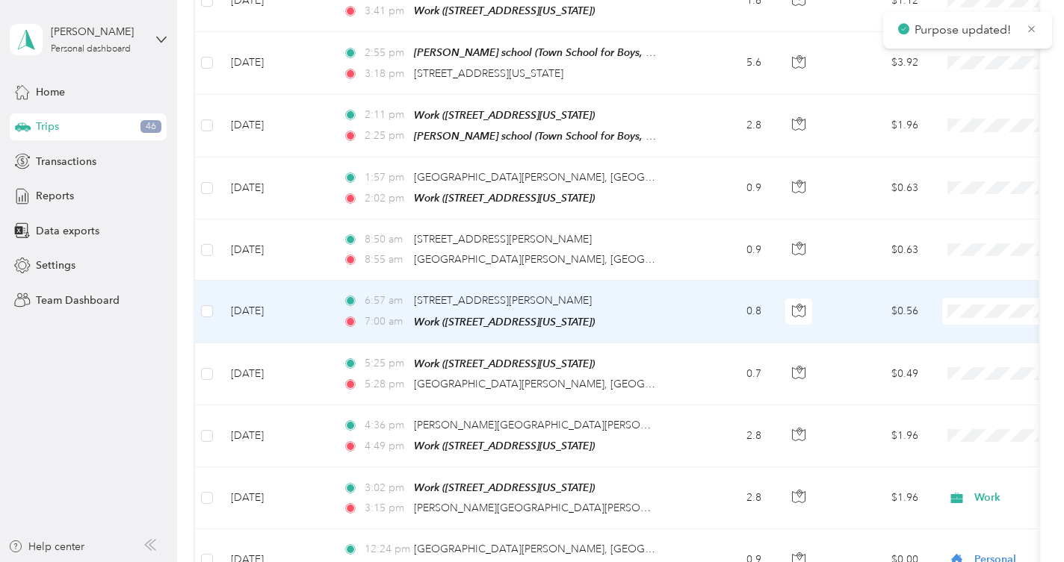
scroll to position [2015, 0]
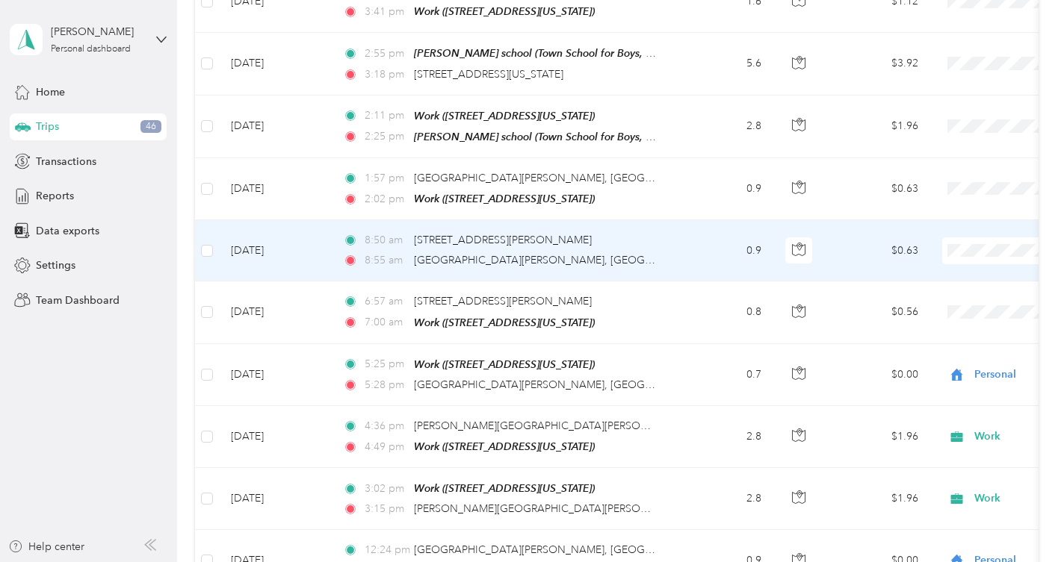
click at [937, 281] on span "Personal" at bounding box center [985, 287] width 138 height 16
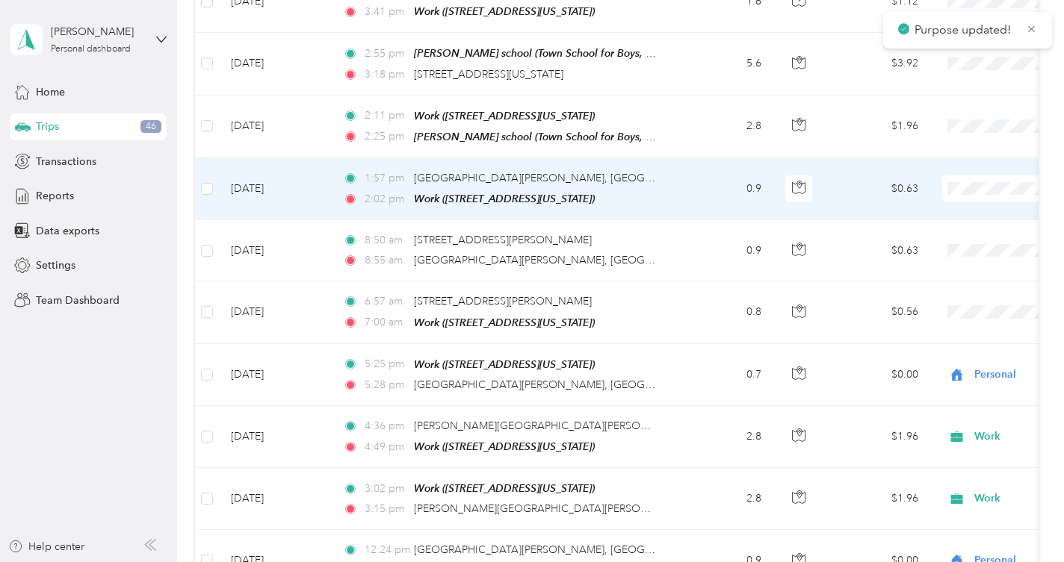
click at [932, 228] on span "Personal" at bounding box center [985, 225] width 138 height 16
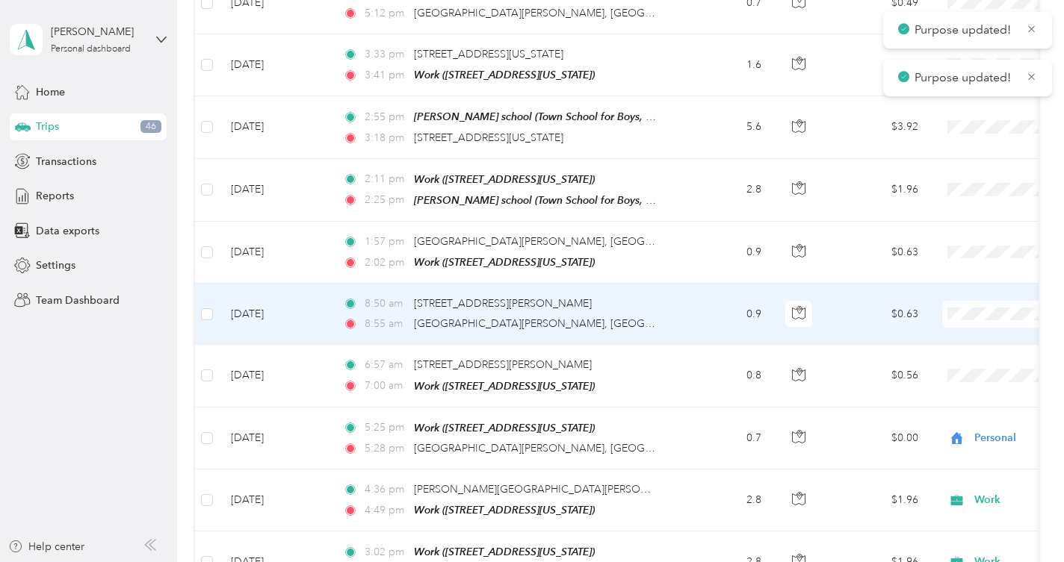
scroll to position [1947, 0]
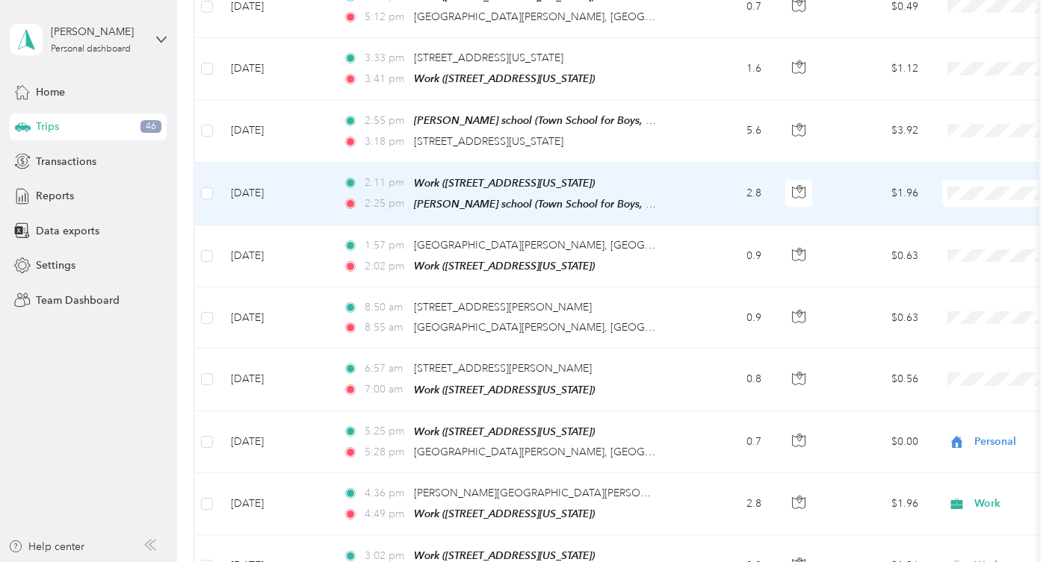
click at [929, 206] on span "Work" at bounding box center [985, 205] width 138 height 16
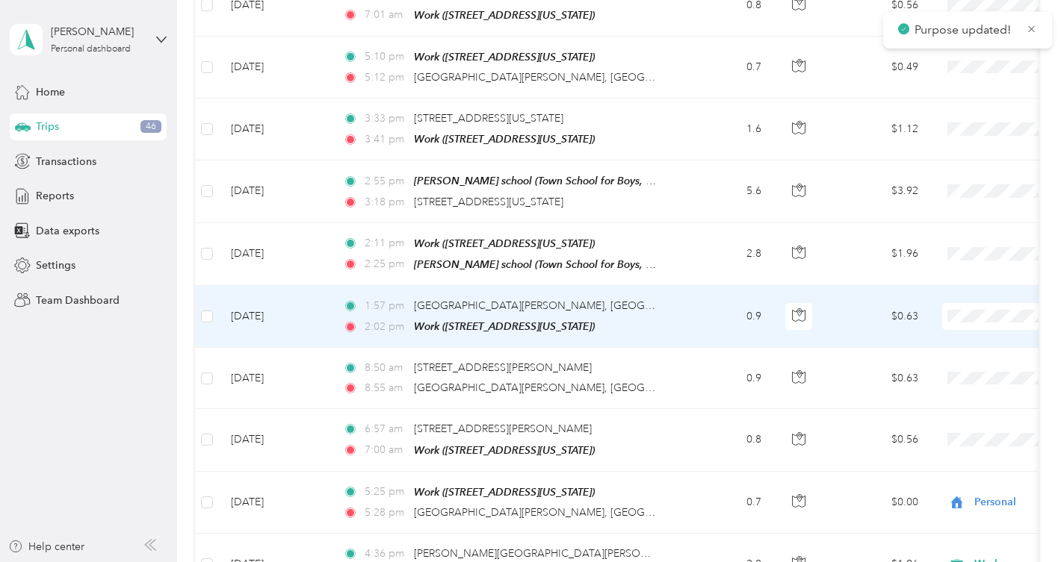
scroll to position [1868, 0]
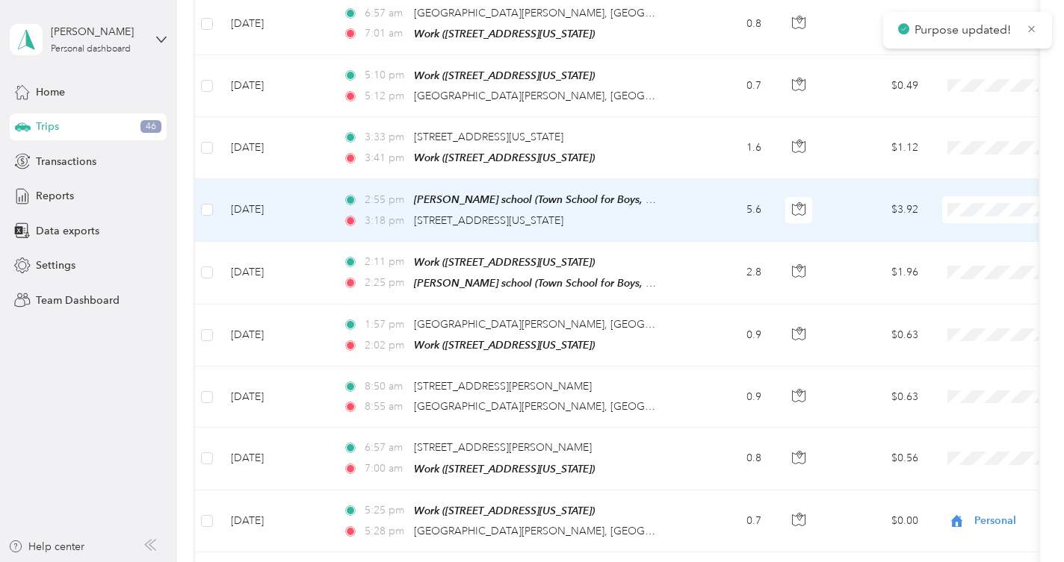
click at [929, 220] on span "Work" at bounding box center [985, 223] width 138 height 16
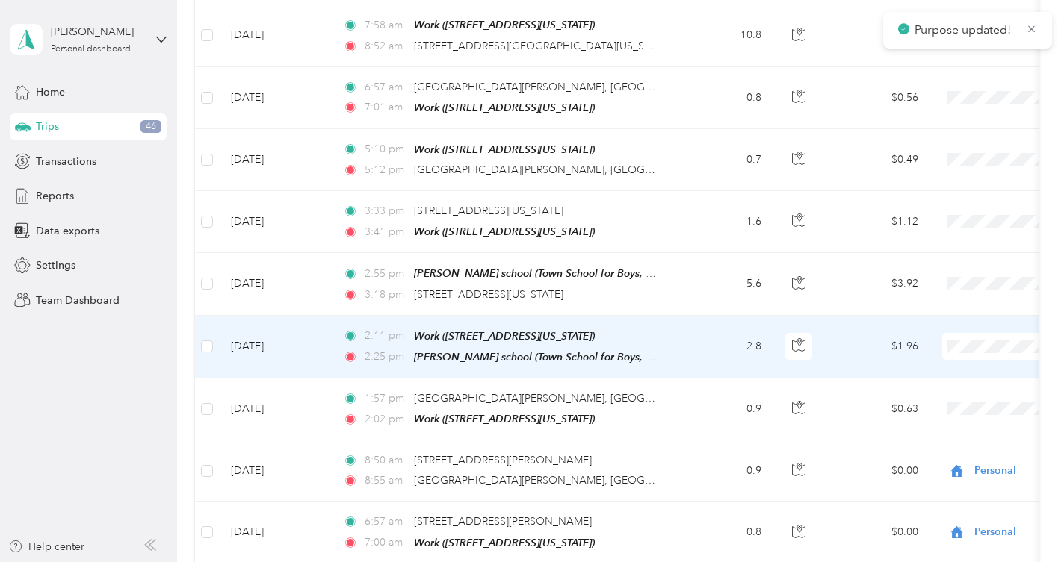
scroll to position [1790, 0]
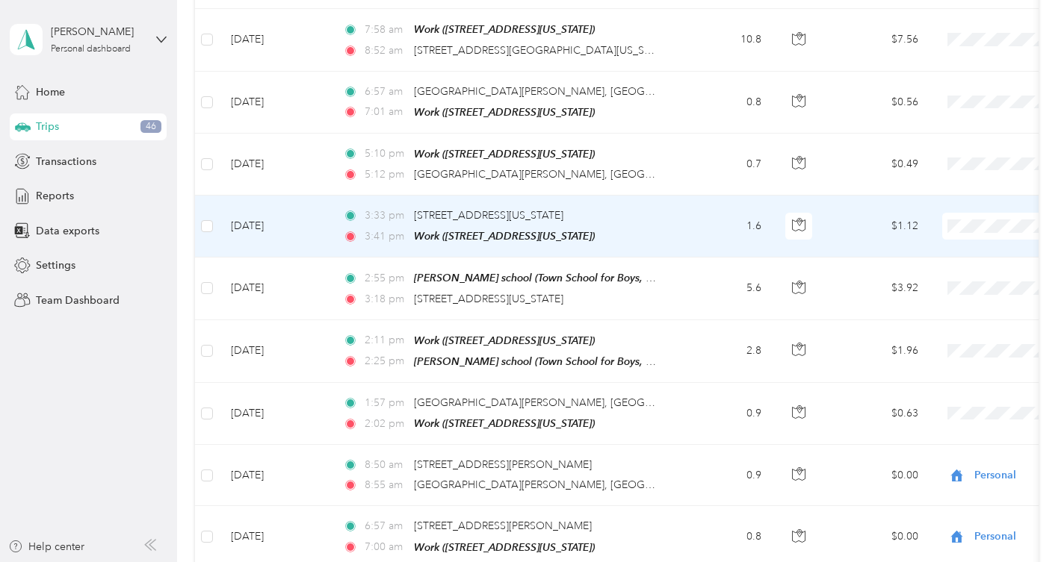
click at [934, 230] on li "Work" at bounding box center [970, 240] width 185 height 26
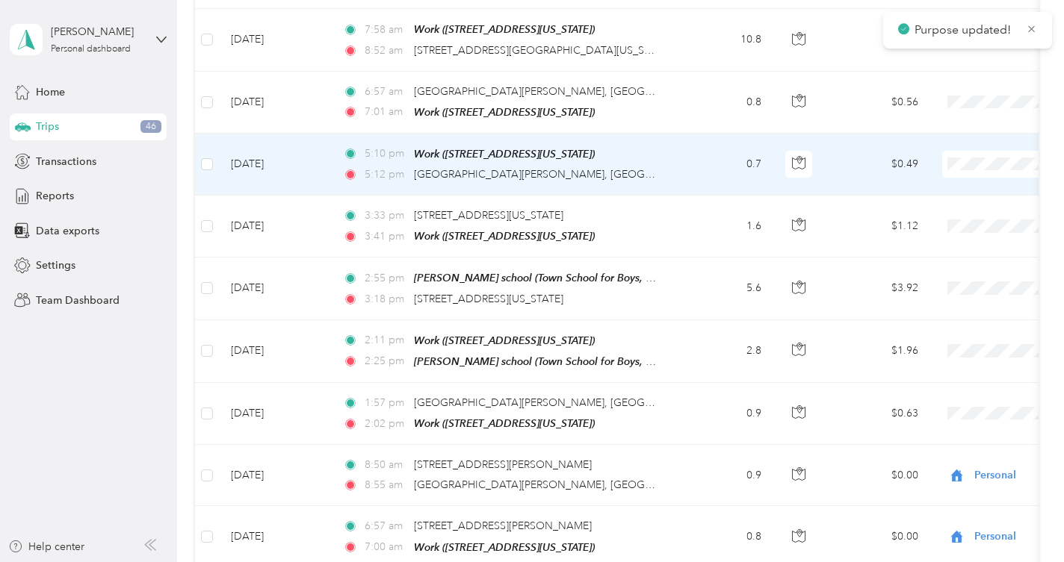
click at [937, 201] on span "Personal" at bounding box center [985, 204] width 138 height 16
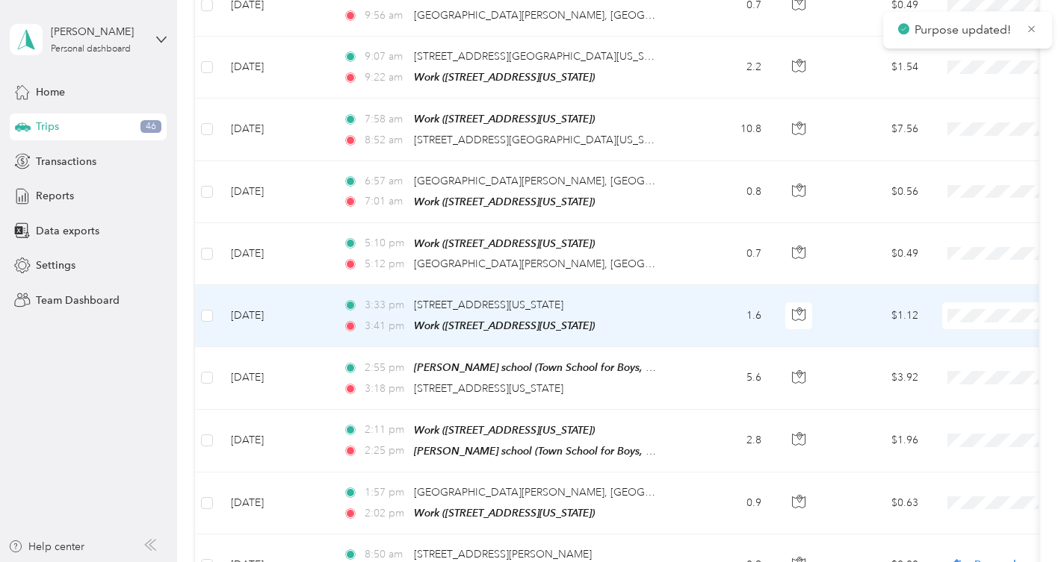
scroll to position [1699, 0]
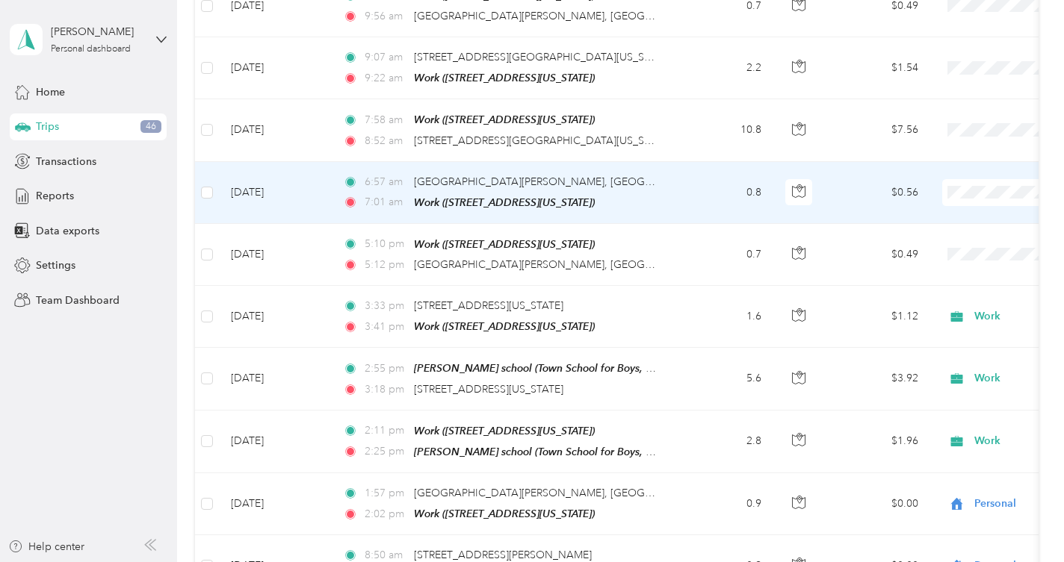
click at [937, 229] on span "Personal" at bounding box center [985, 234] width 138 height 16
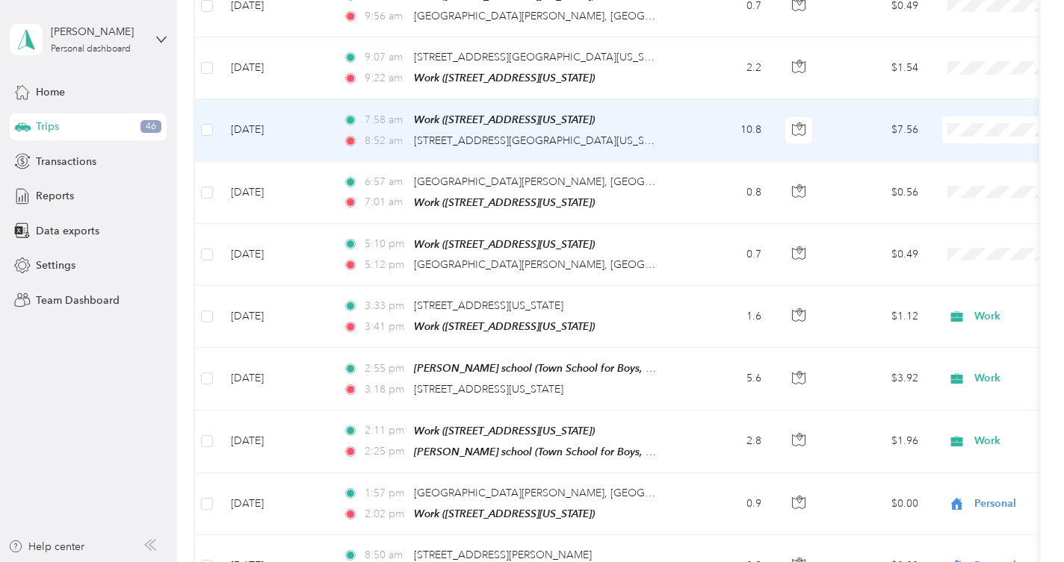
click at [932, 145] on span "Work" at bounding box center [985, 146] width 138 height 16
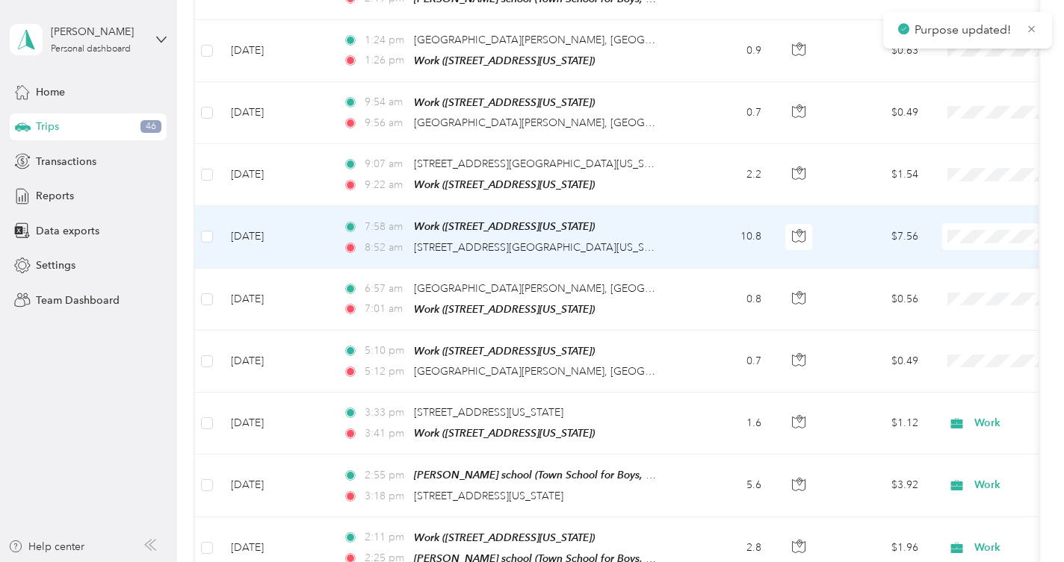
scroll to position [1585, 0]
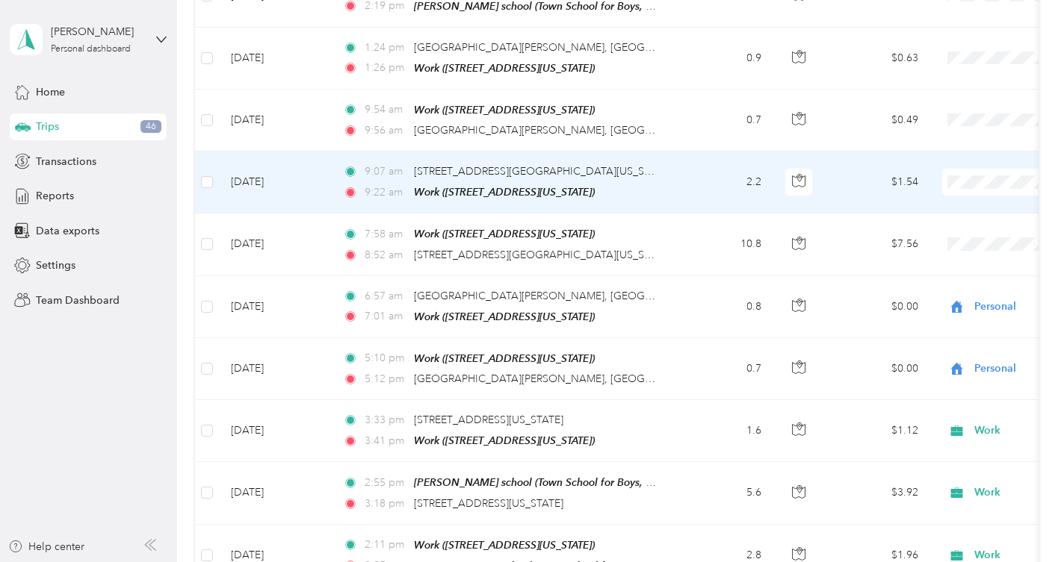
click at [931, 195] on span "Work" at bounding box center [985, 199] width 138 height 16
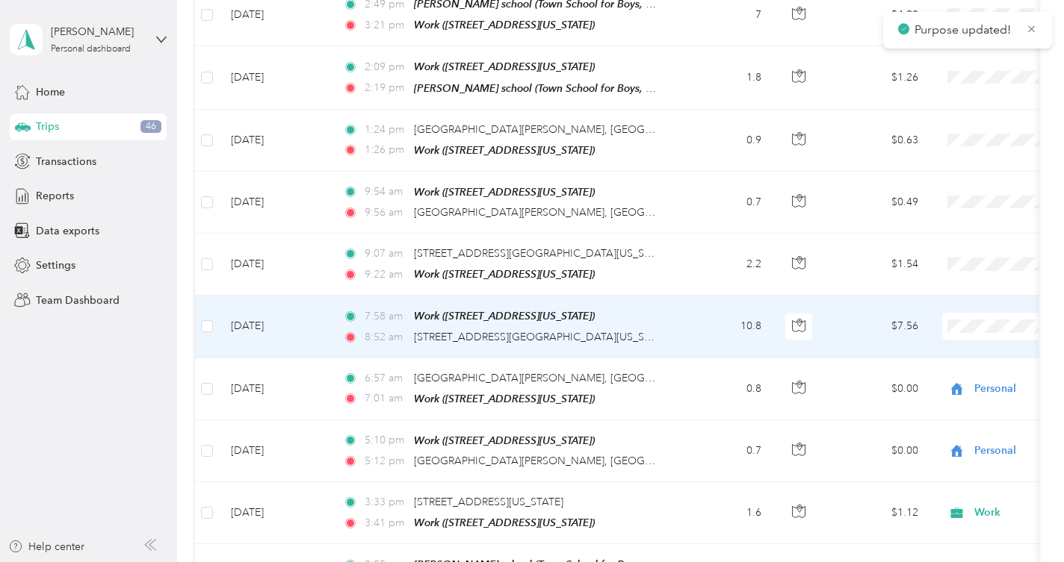
scroll to position [1501, 0]
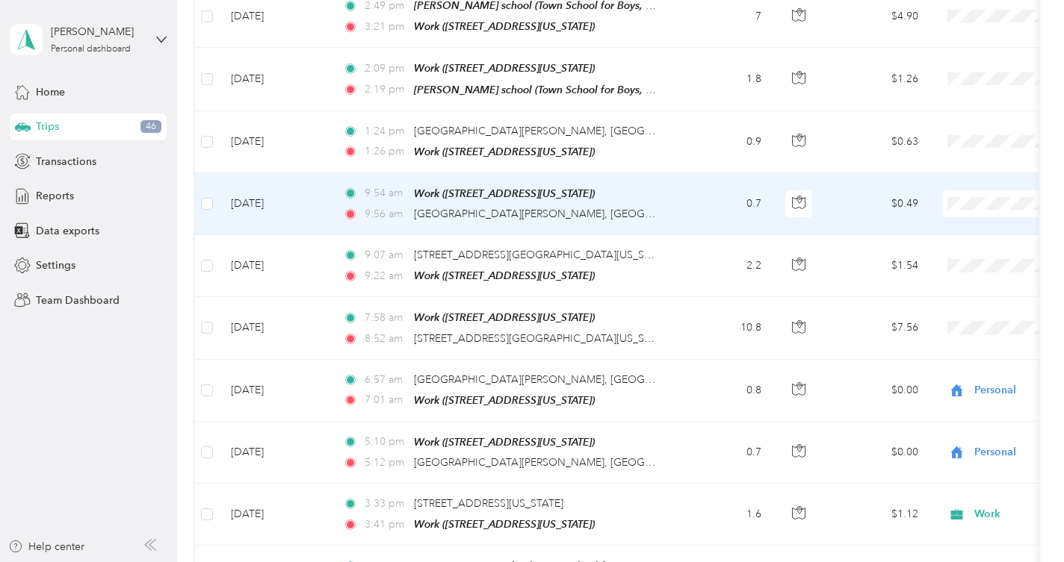
click at [937, 244] on span "Personal" at bounding box center [985, 247] width 138 height 16
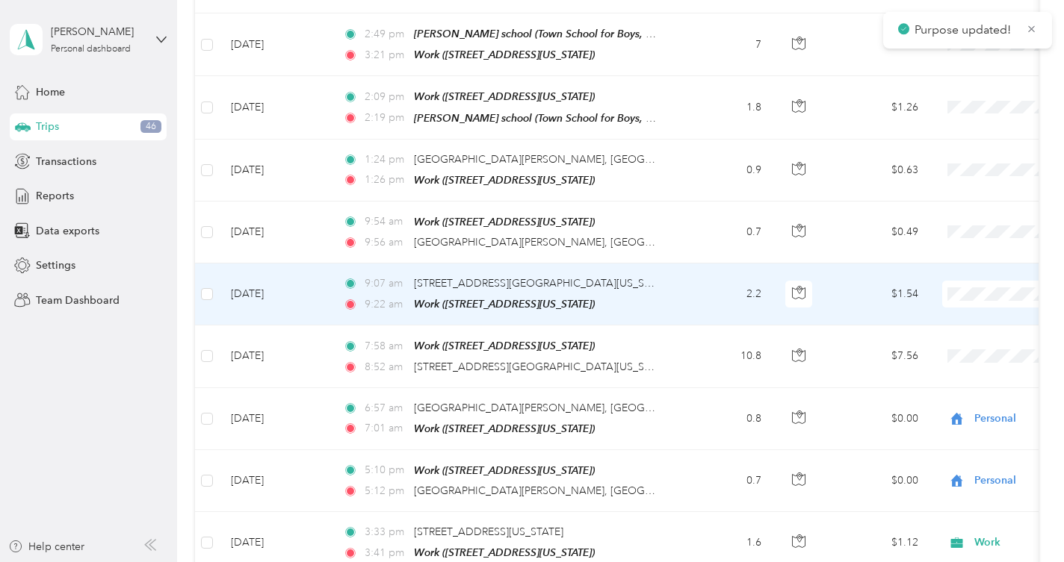
scroll to position [1472, 0]
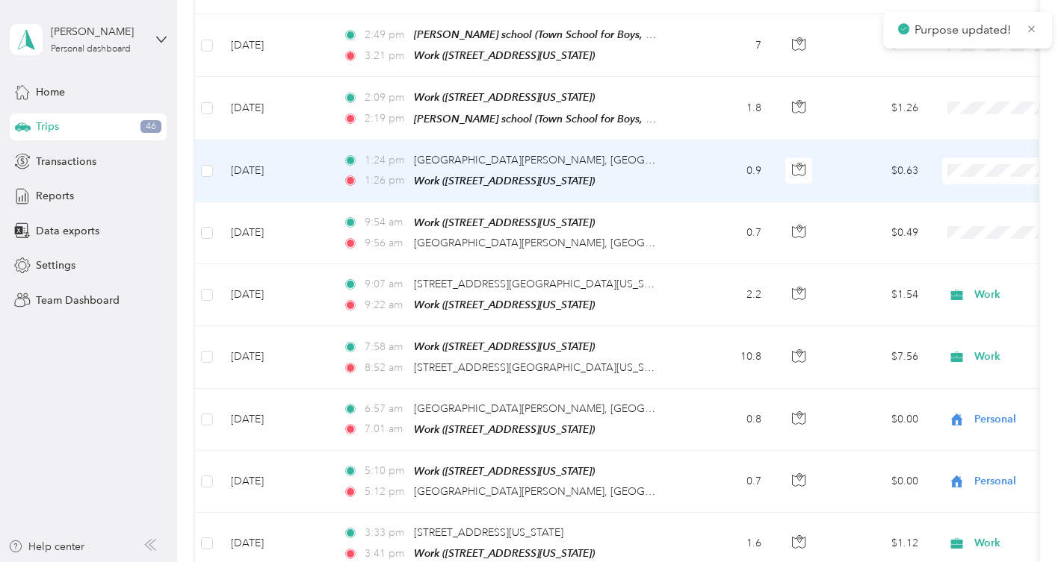
click at [934, 211] on span "Personal" at bounding box center [985, 215] width 138 height 16
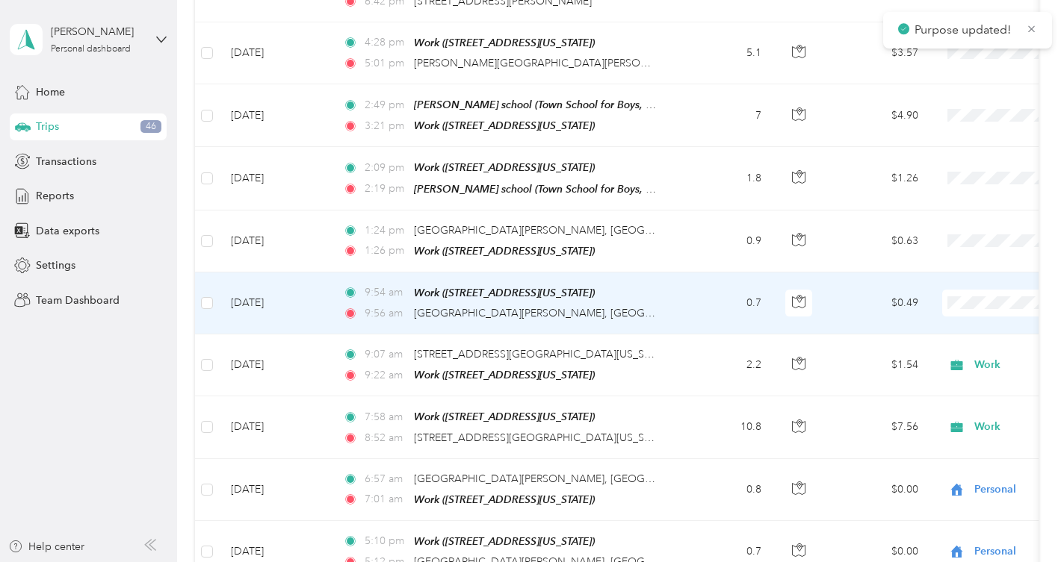
scroll to position [1386, 0]
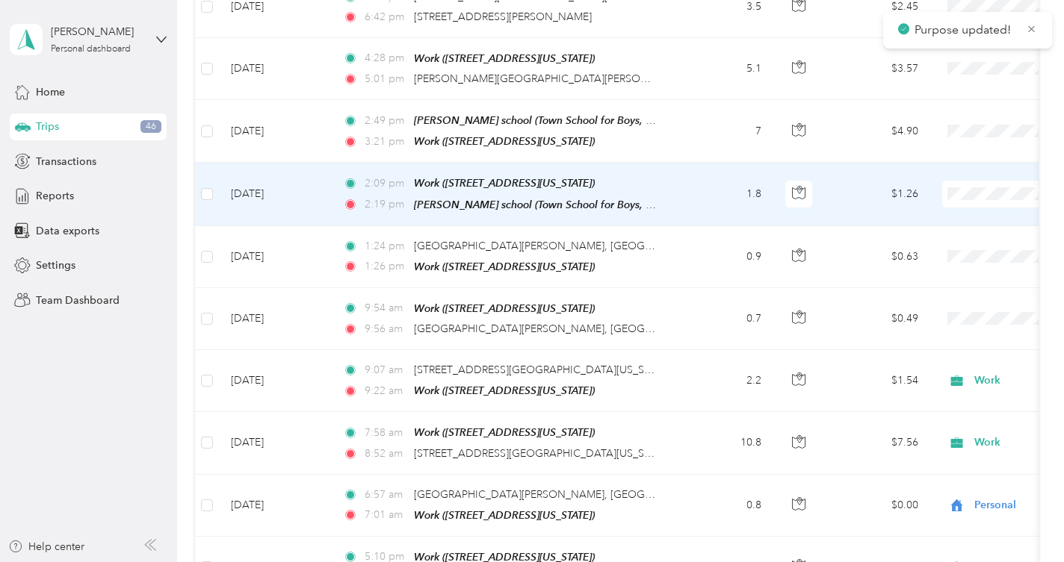
click at [920, 209] on span "Work" at bounding box center [985, 213] width 138 height 16
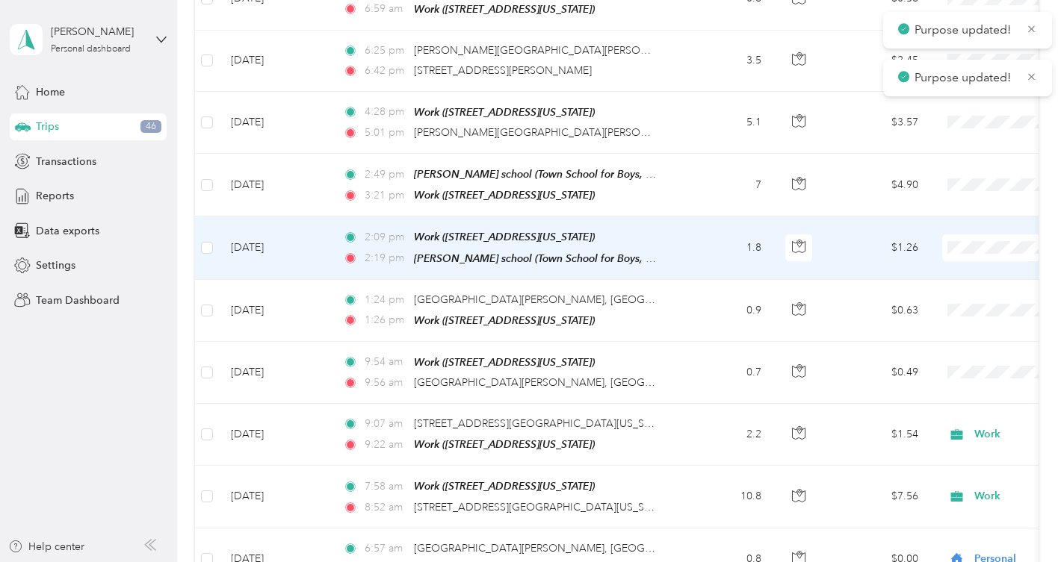
scroll to position [1322, 0]
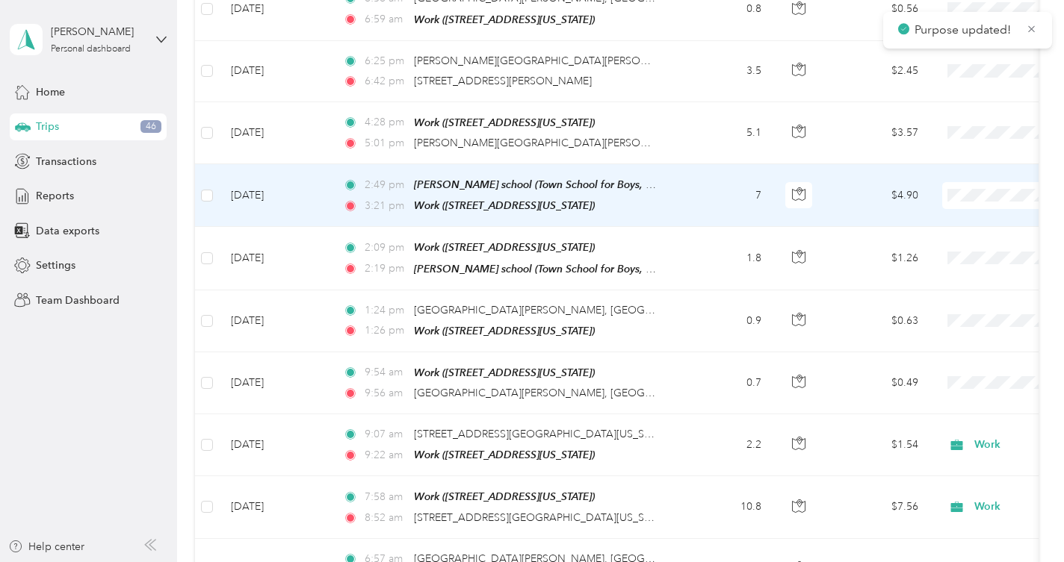
click at [925, 213] on span "Work" at bounding box center [985, 216] width 138 height 16
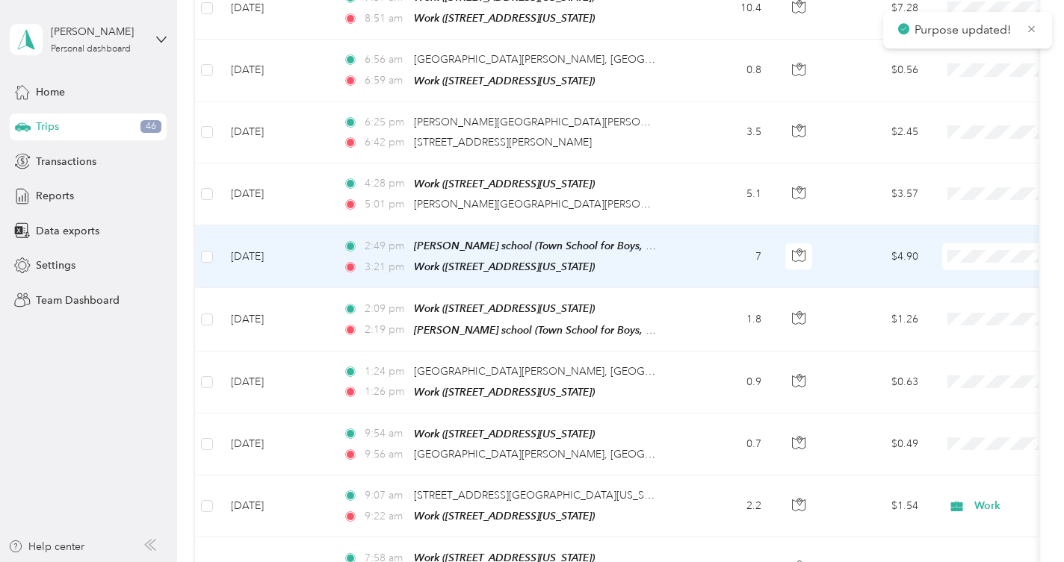
scroll to position [1255, 0]
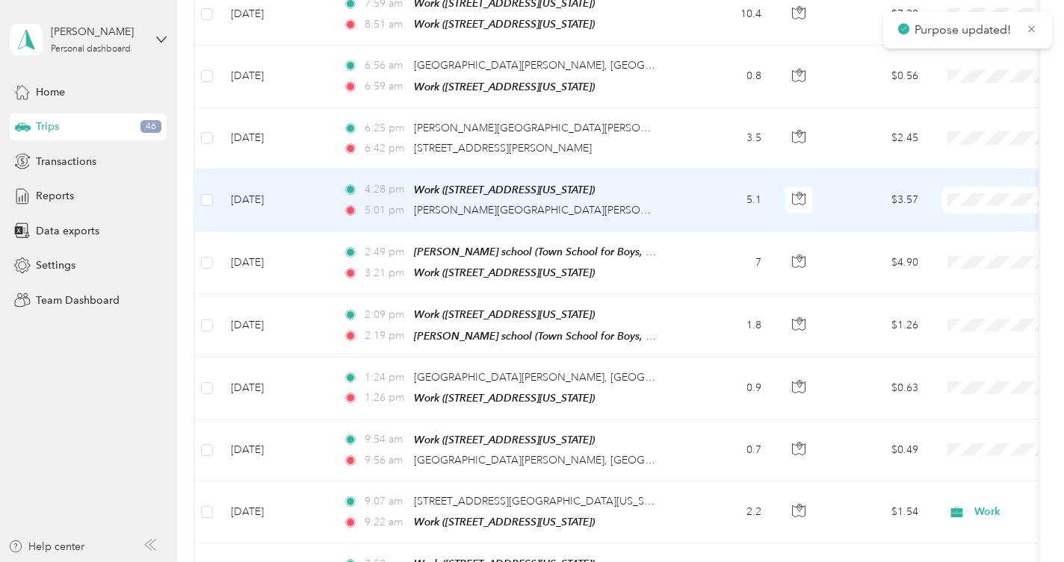
click at [931, 216] on span "Work" at bounding box center [985, 222] width 138 height 16
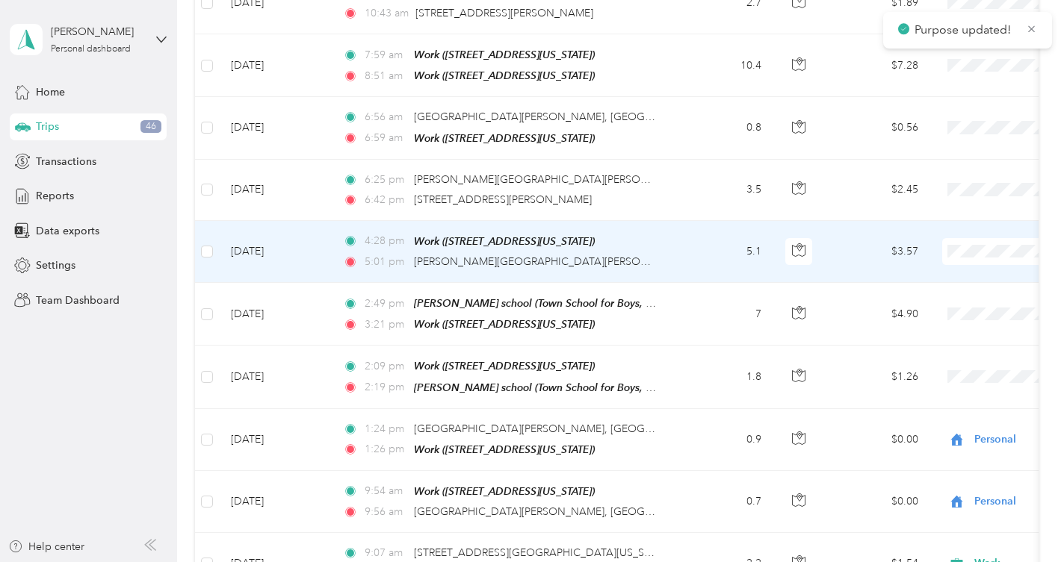
scroll to position [1200, 0]
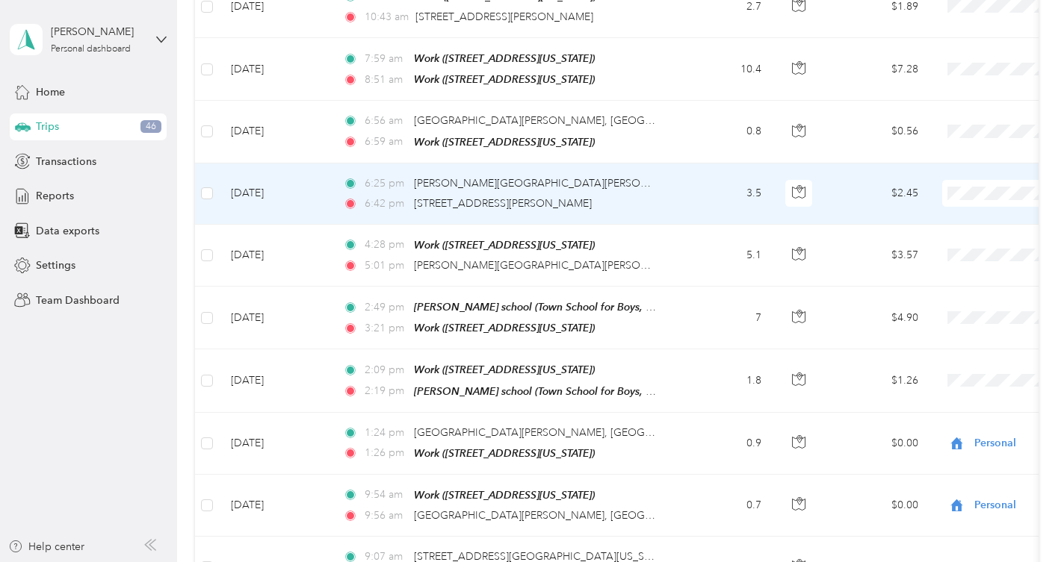
click at [932, 217] on span "Work" at bounding box center [985, 216] width 138 height 16
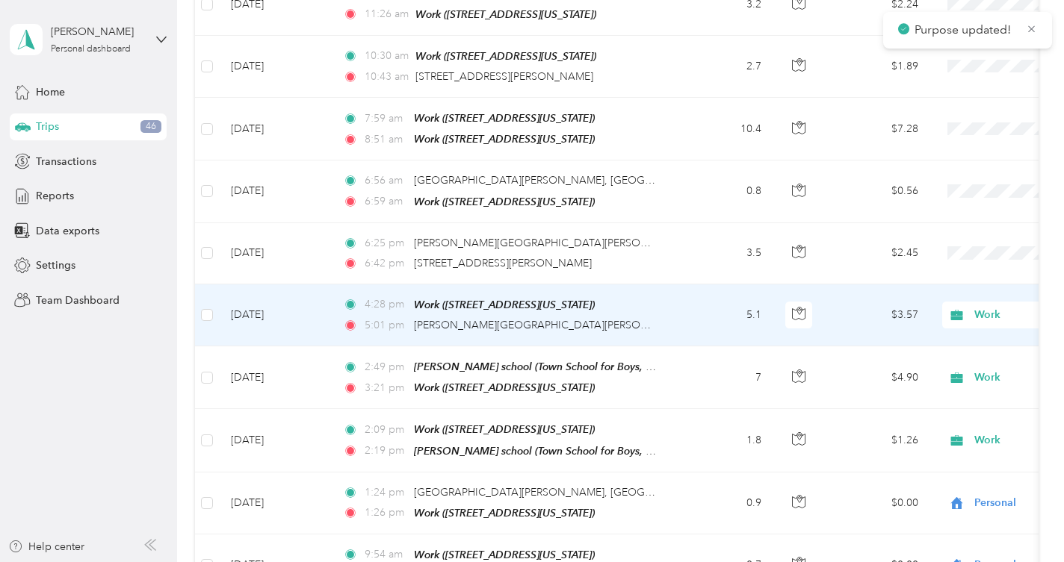
scroll to position [1126, 0]
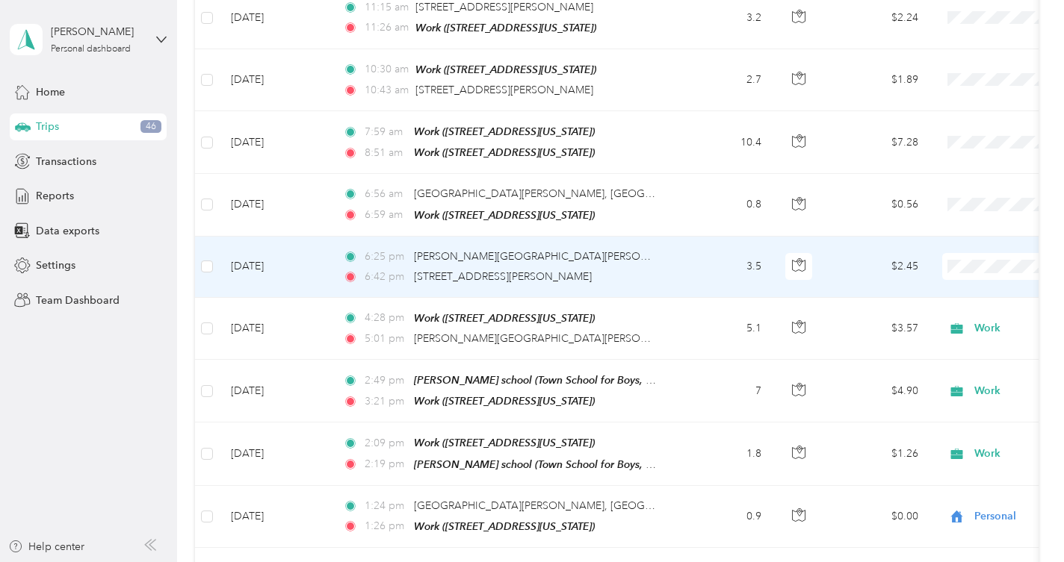
click at [850, 269] on td "$2.45" at bounding box center [877, 267] width 105 height 61
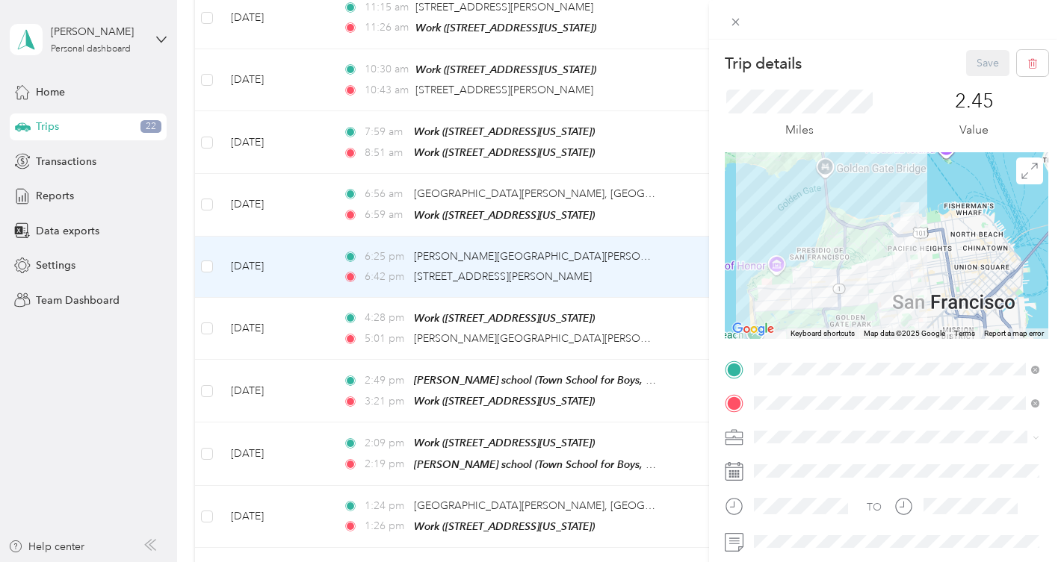
click at [820, 312] on span "[STREET_ADDRESS][US_STATE]" at bounding box center [856, 306] width 149 height 13
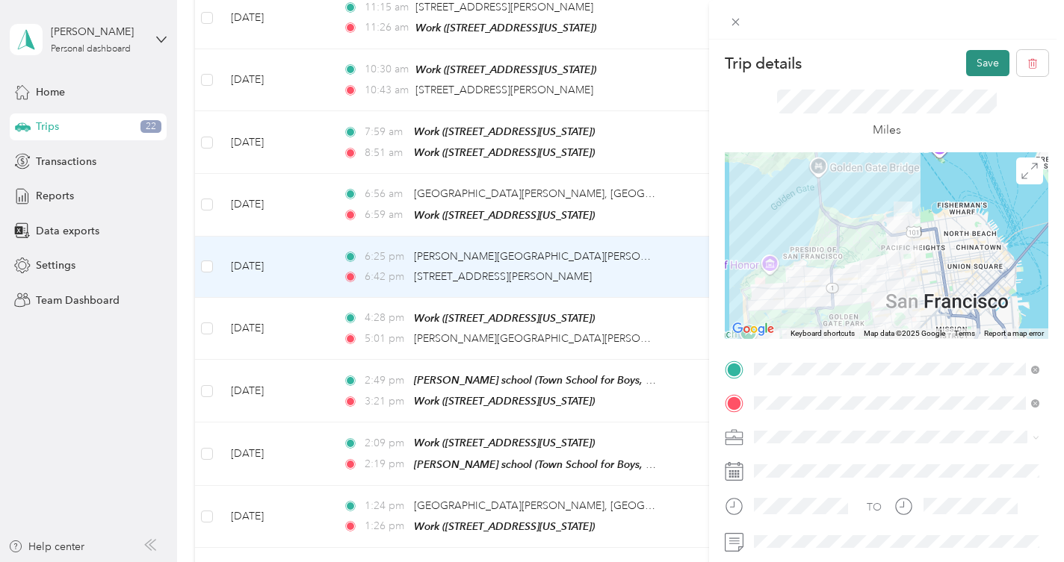
click at [970, 74] on button "Save" at bounding box center [987, 63] width 43 height 26
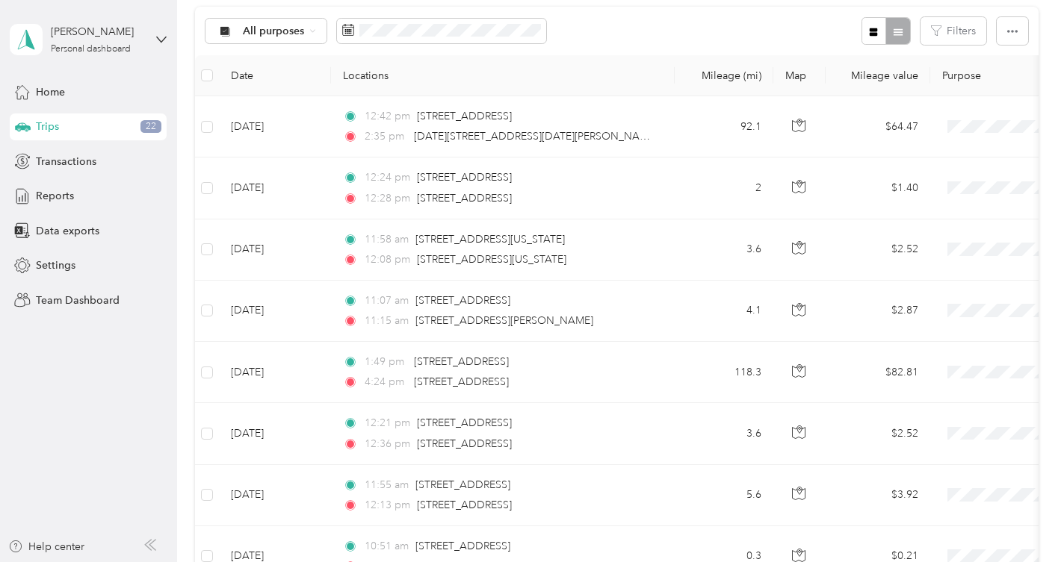
scroll to position [154, 0]
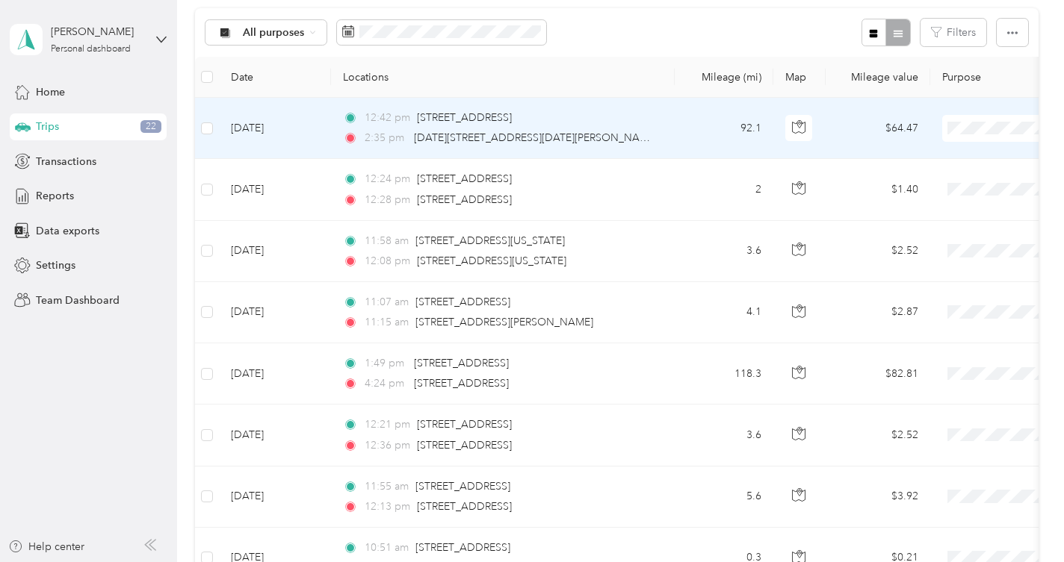
click at [928, 183] on span "Personal" at bounding box center [985, 182] width 138 height 16
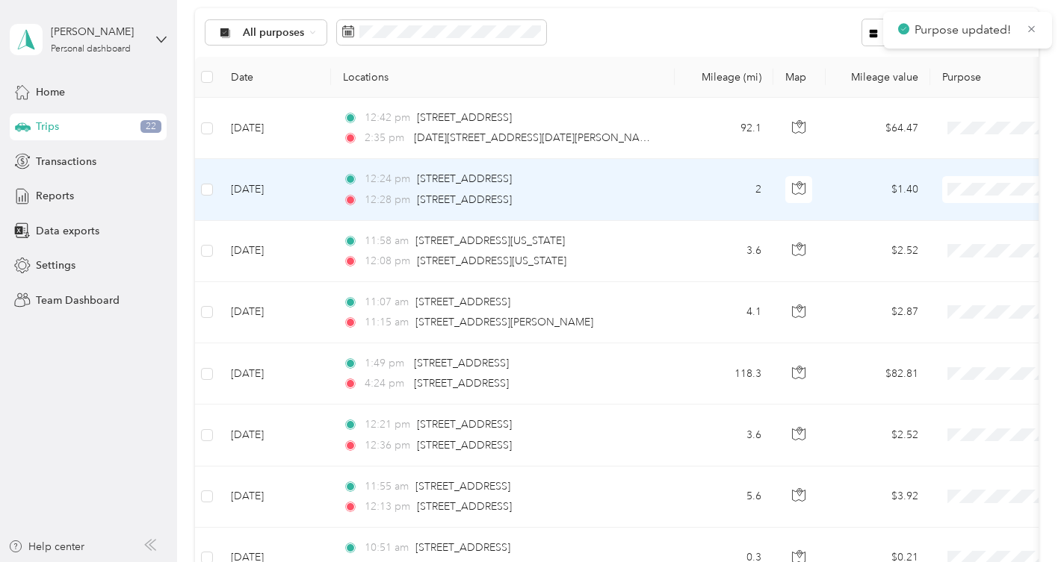
click at [937, 241] on span "Personal" at bounding box center [985, 243] width 138 height 16
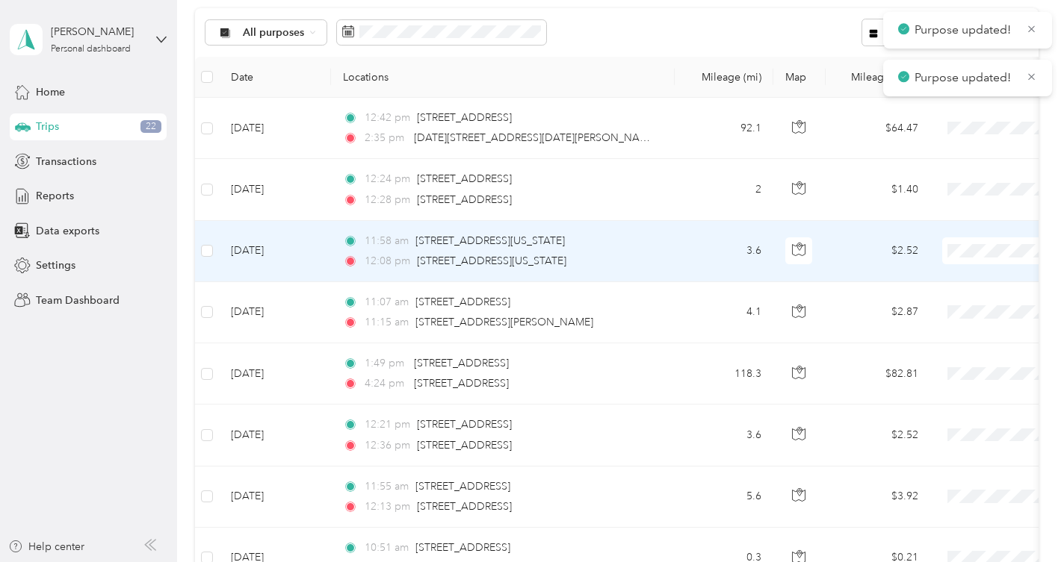
click at [944, 303] on span "Personal" at bounding box center [985, 305] width 138 height 16
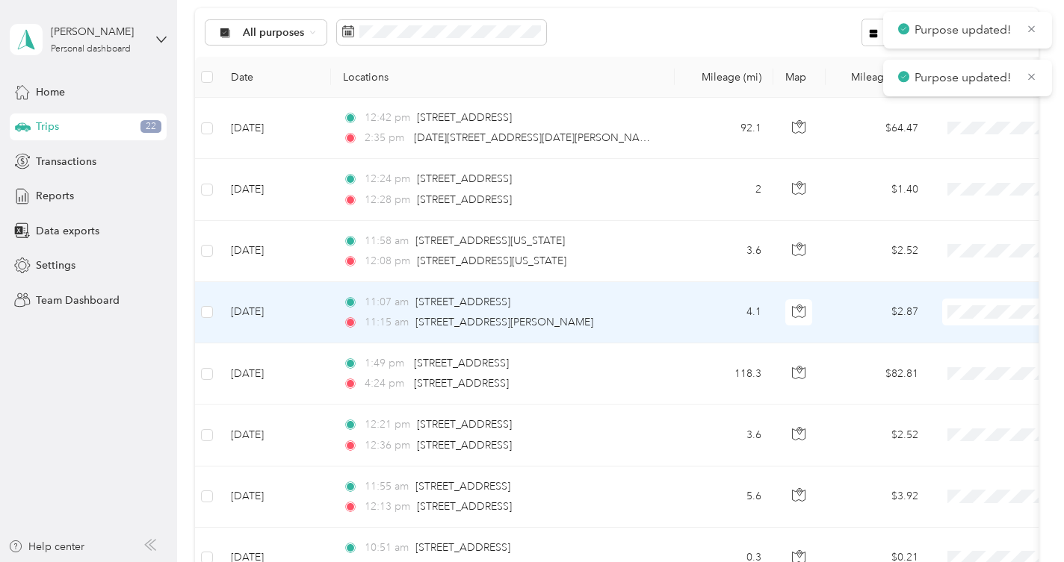
click at [945, 361] on span "Personal" at bounding box center [985, 366] width 138 height 16
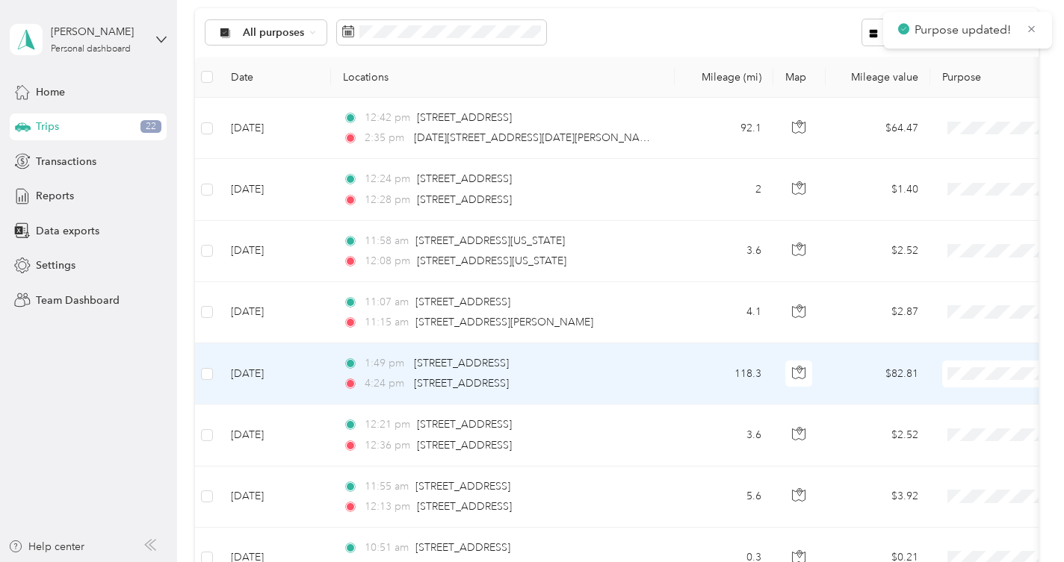
click at [936, 190] on span "Personal" at bounding box center [985, 189] width 138 height 16
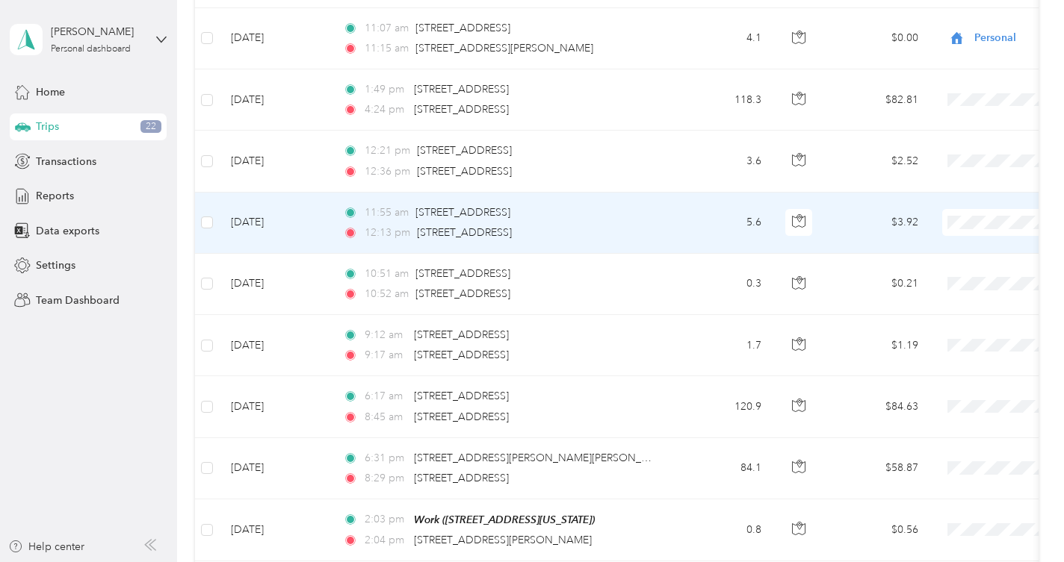
scroll to position [409, 0]
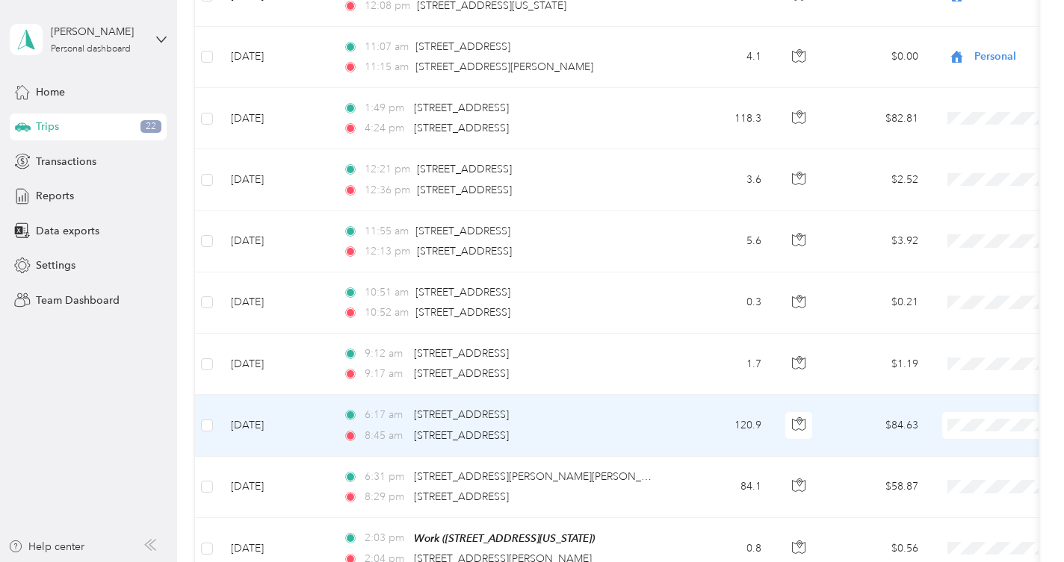
click at [937, 244] on span "Personal" at bounding box center [985, 240] width 138 height 16
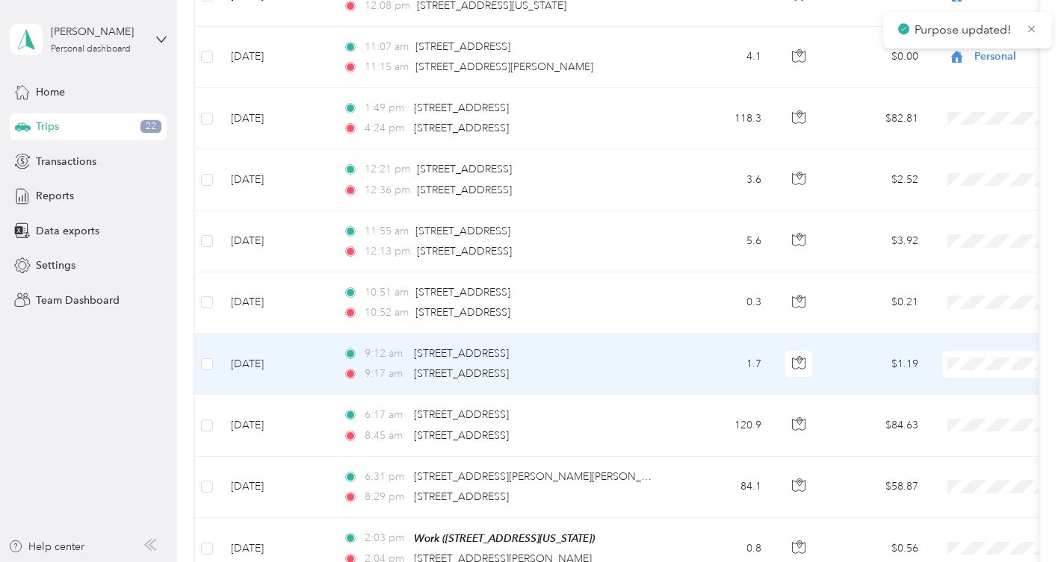
click at [936, 176] on span "Personal" at bounding box center [985, 179] width 138 height 16
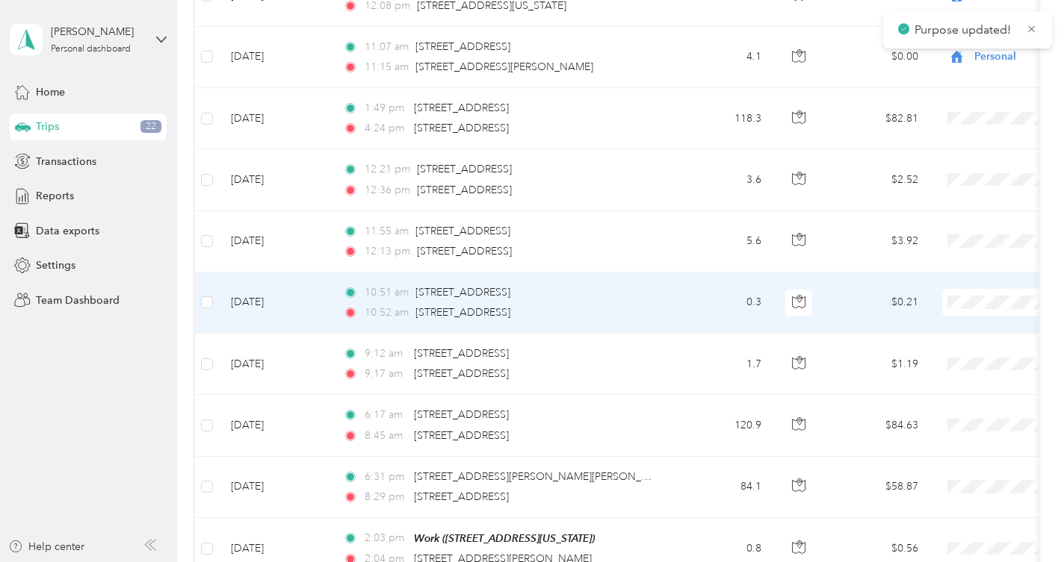
click at [930, 358] on span "Personal" at bounding box center [985, 356] width 138 height 16
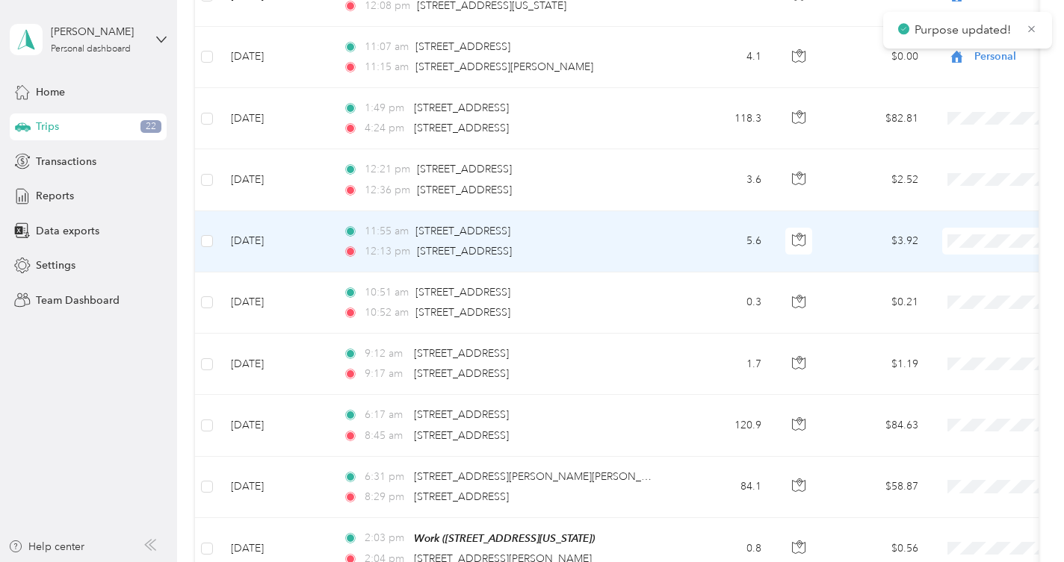
click at [930, 295] on span "Personal" at bounding box center [985, 295] width 138 height 16
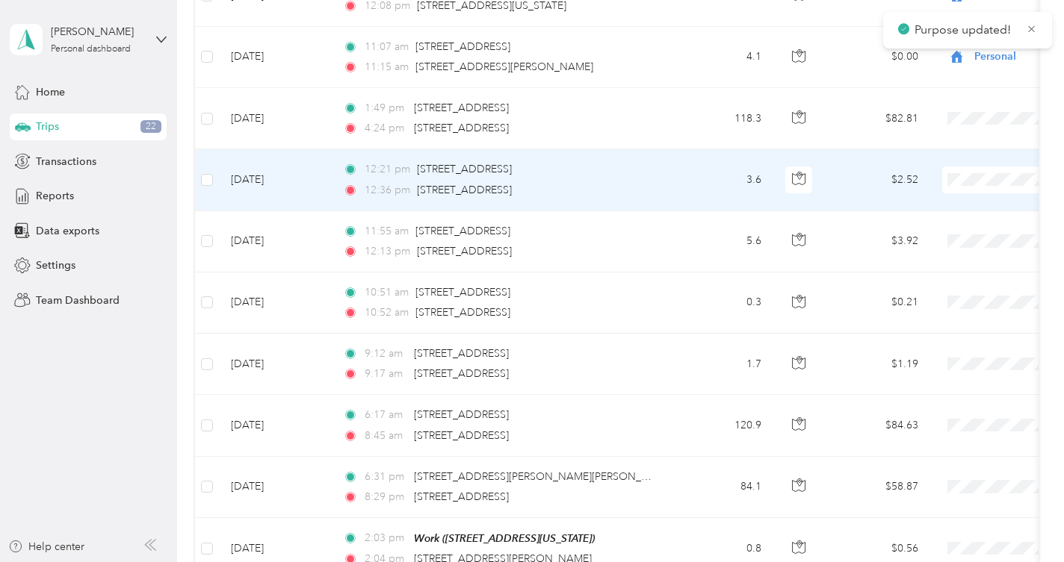
click at [931, 236] on span "Personal" at bounding box center [985, 234] width 138 height 16
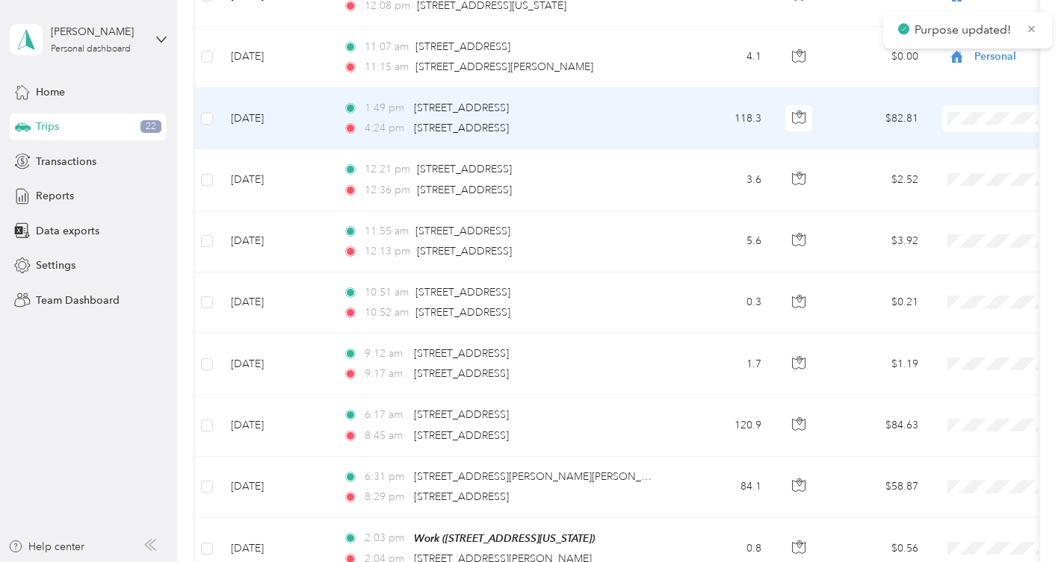
click at [936, 171] on span "Personal" at bounding box center [985, 172] width 138 height 16
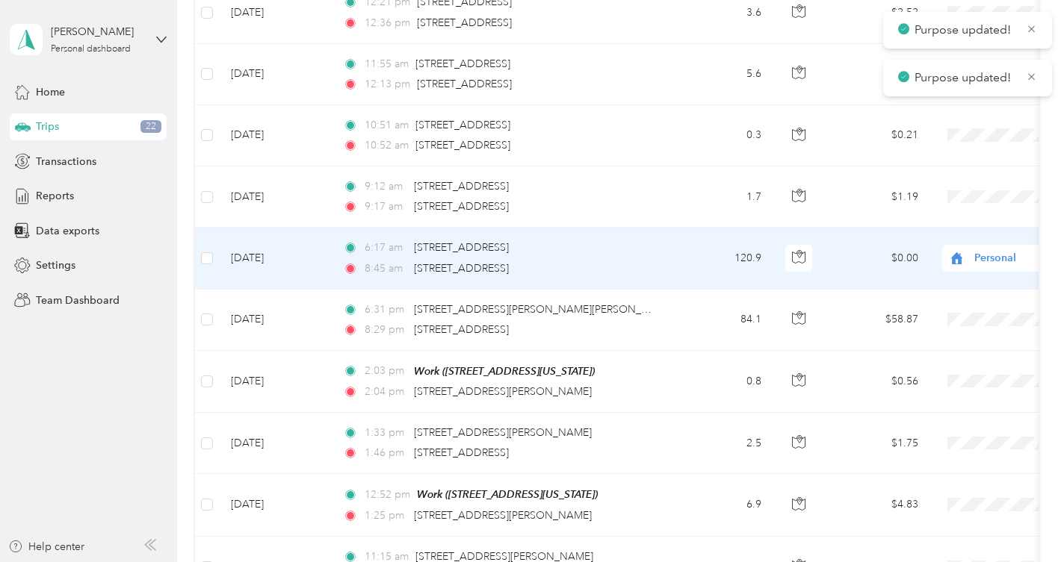
scroll to position [586, 0]
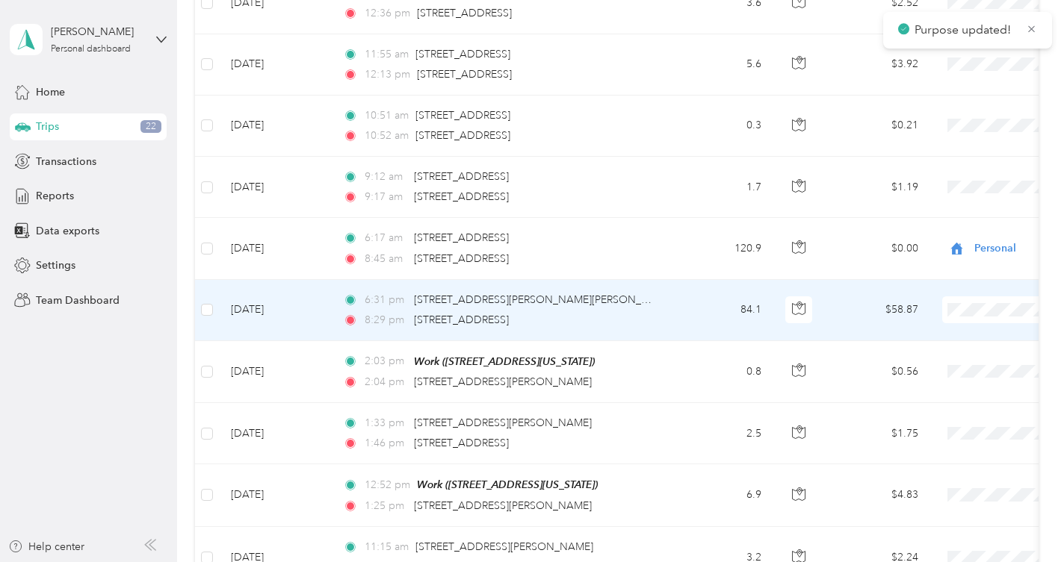
click at [946, 367] on span "Personal" at bounding box center [985, 364] width 138 height 16
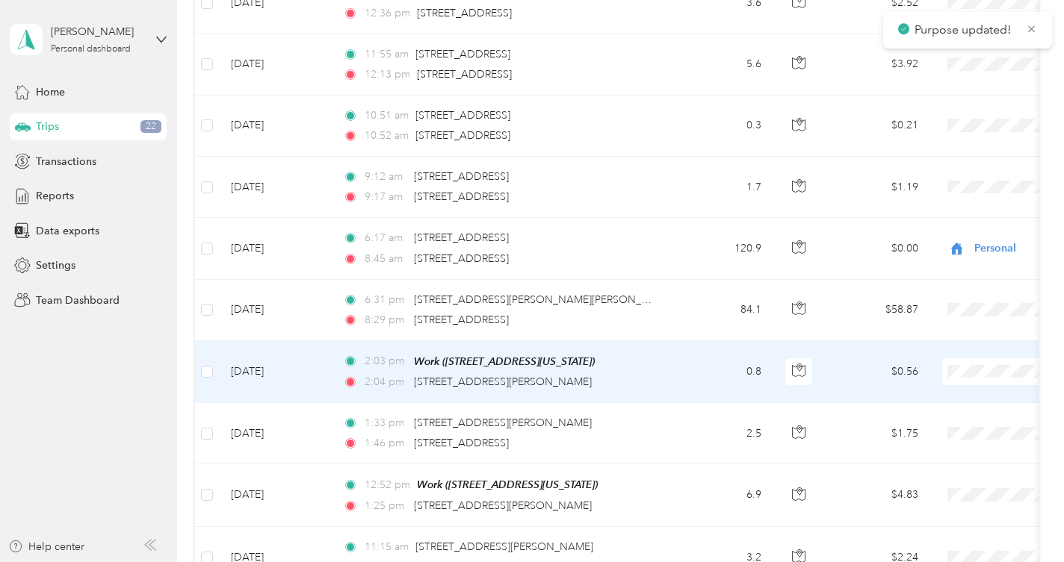
click at [945, 188] on span "Personal" at bounding box center [985, 186] width 138 height 16
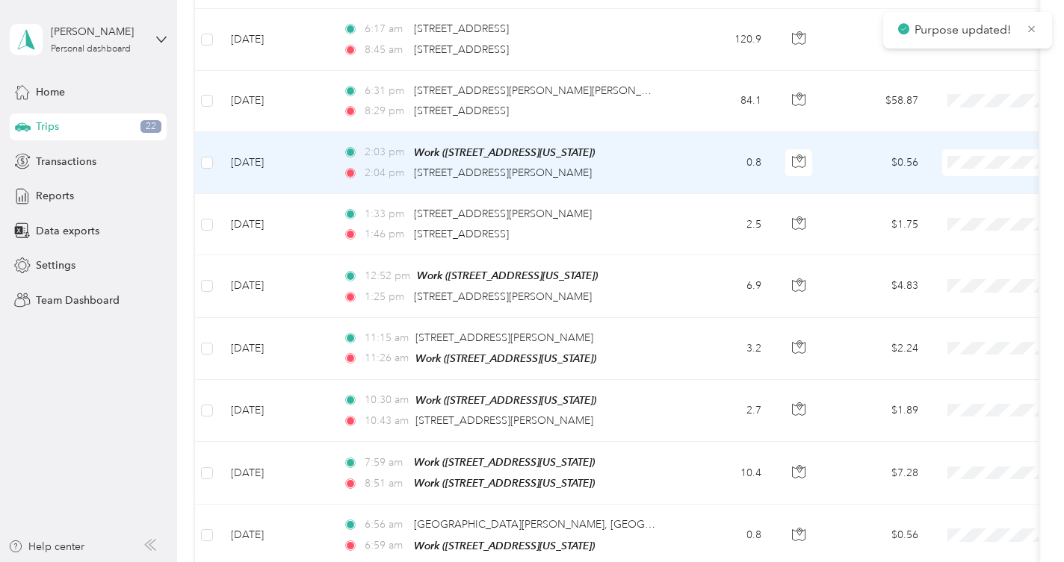
scroll to position [801, 0]
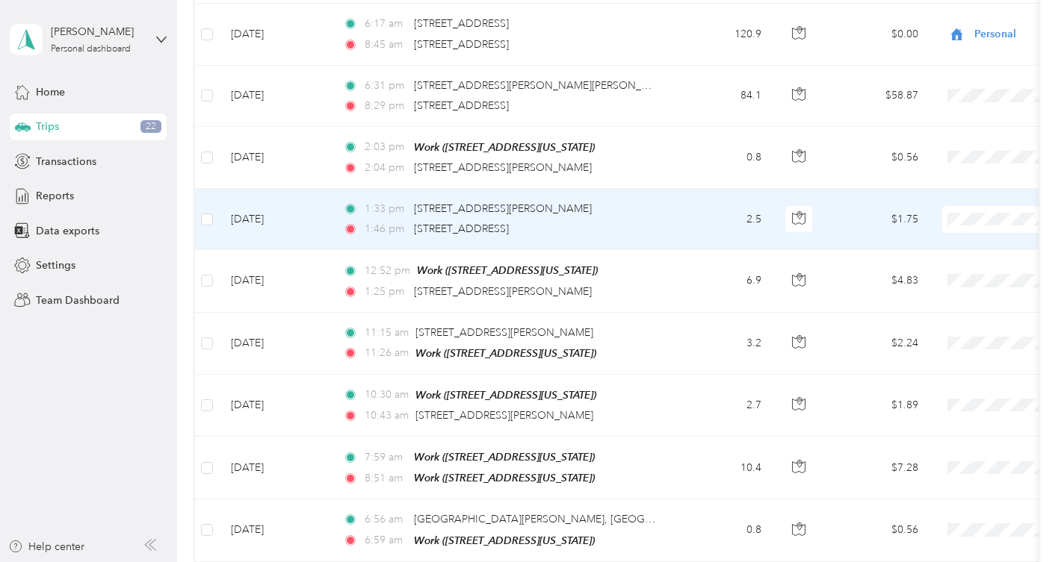
click at [930, 247] on span "Work" at bounding box center [985, 246] width 138 height 16
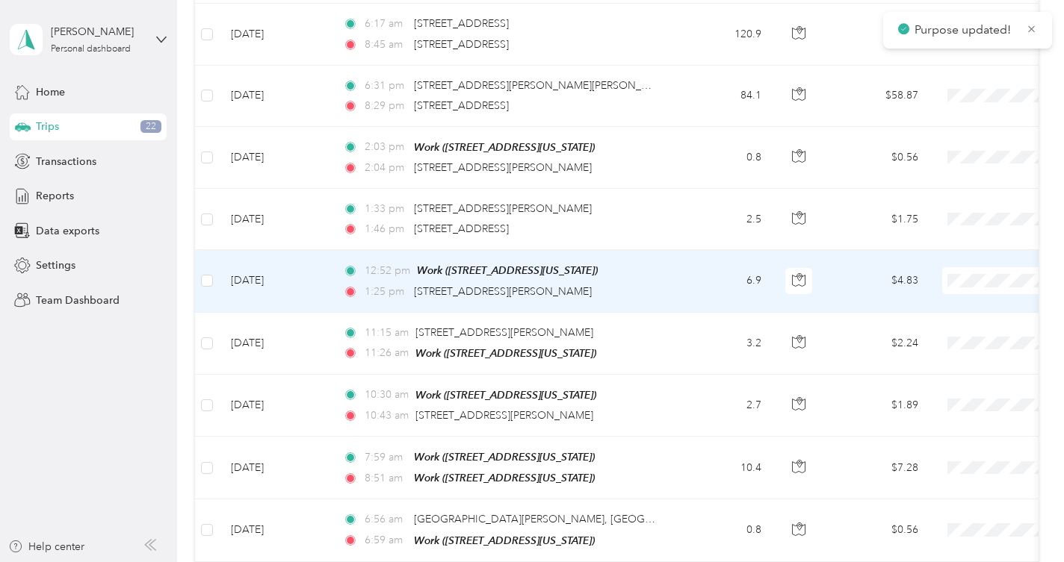
click at [940, 301] on span "Work" at bounding box center [985, 308] width 138 height 16
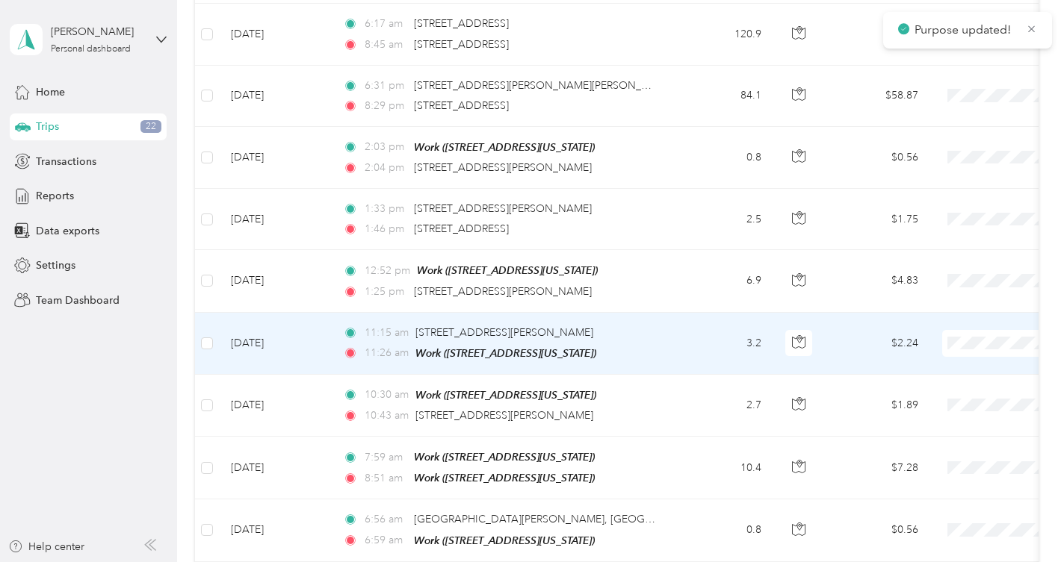
click at [926, 135] on li "Work" at bounding box center [970, 130] width 185 height 26
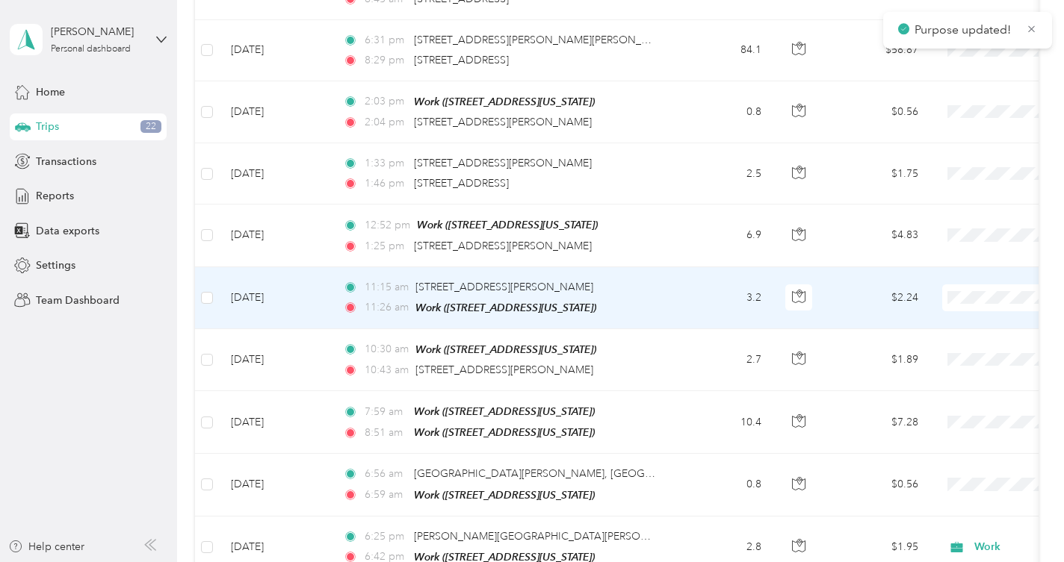
scroll to position [893, 0]
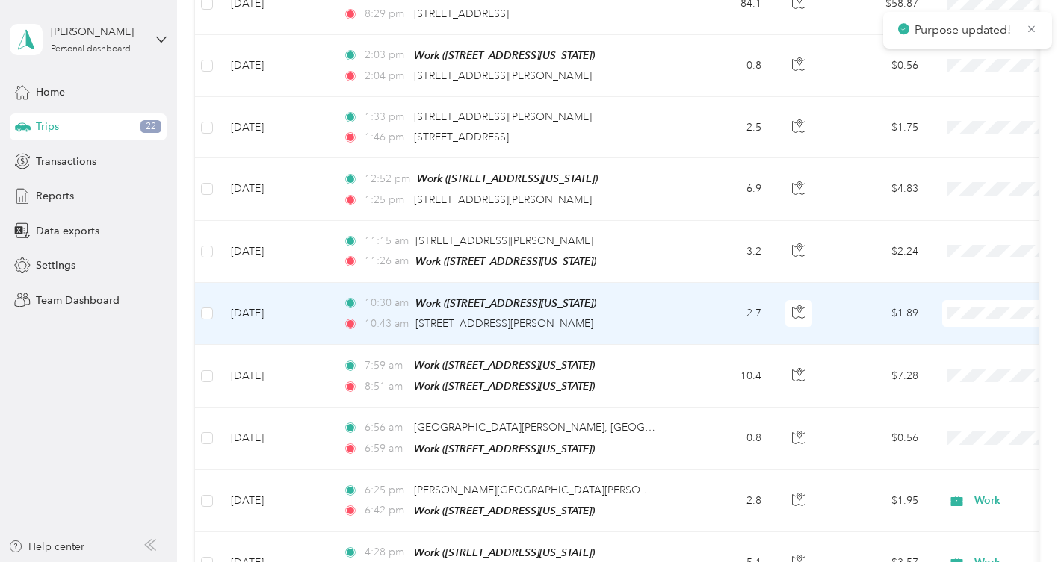
click at [928, 332] on span "Work" at bounding box center [985, 338] width 138 height 16
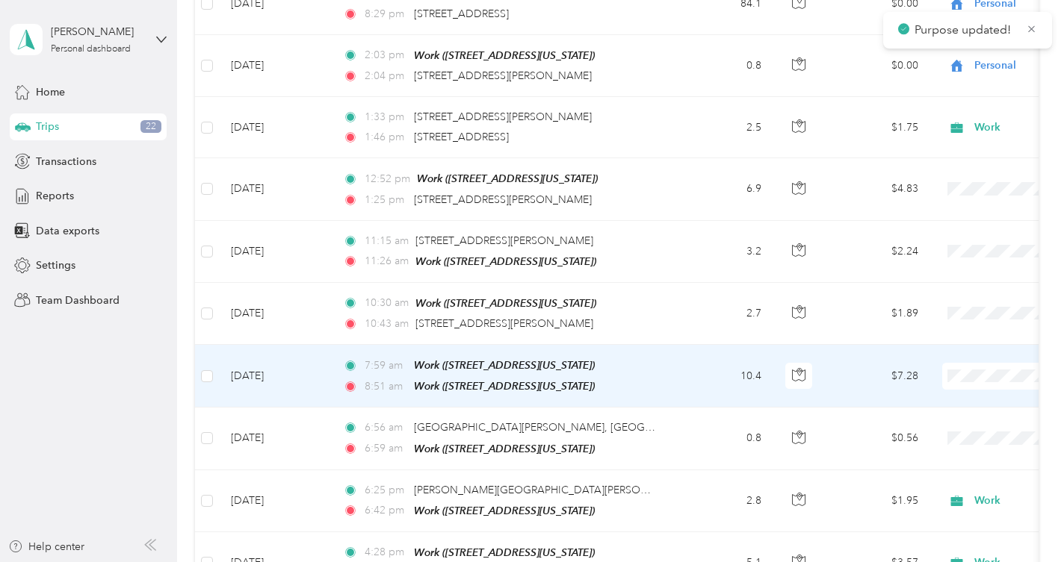
click at [926, 167] on li "Work" at bounding box center [970, 161] width 185 height 26
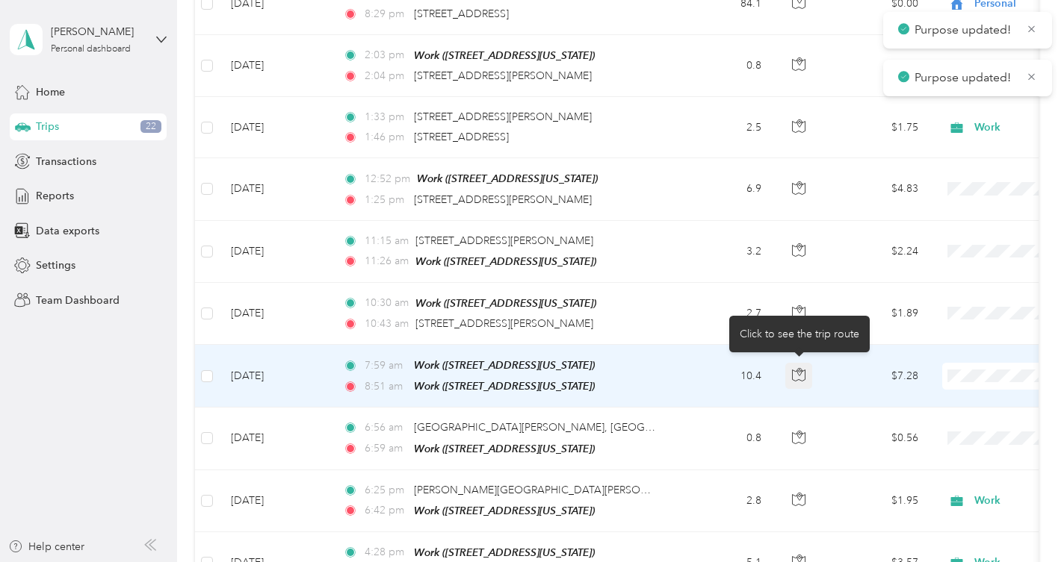
click at [795, 368] on icon "button" at bounding box center [798, 374] width 13 height 13
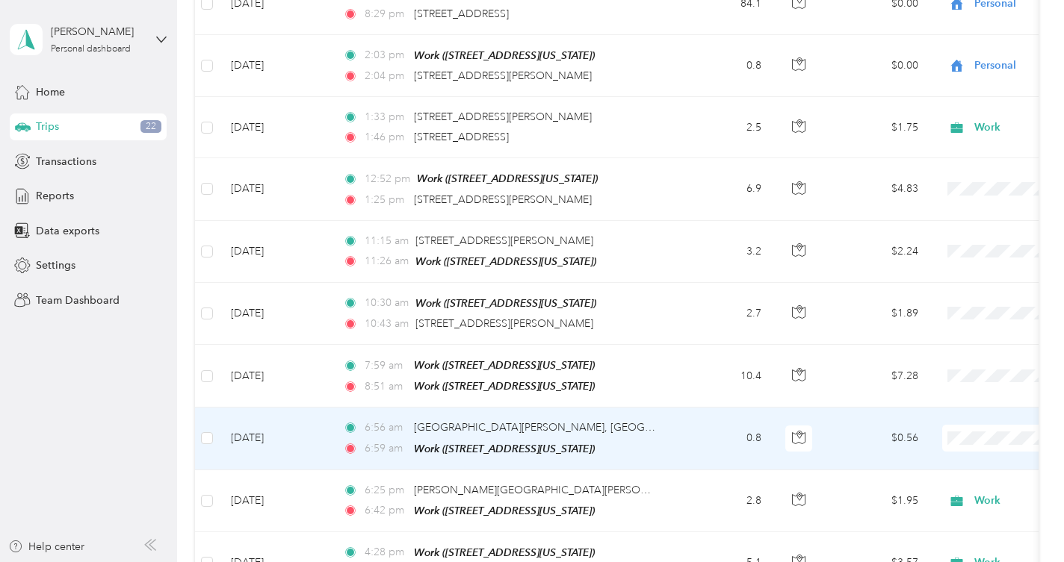
click at [938, 223] on span "Work" at bounding box center [985, 222] width 138 height 16
click at [942, 244] on span "Personal" at bounding box center [985, 249] width 138 height 16
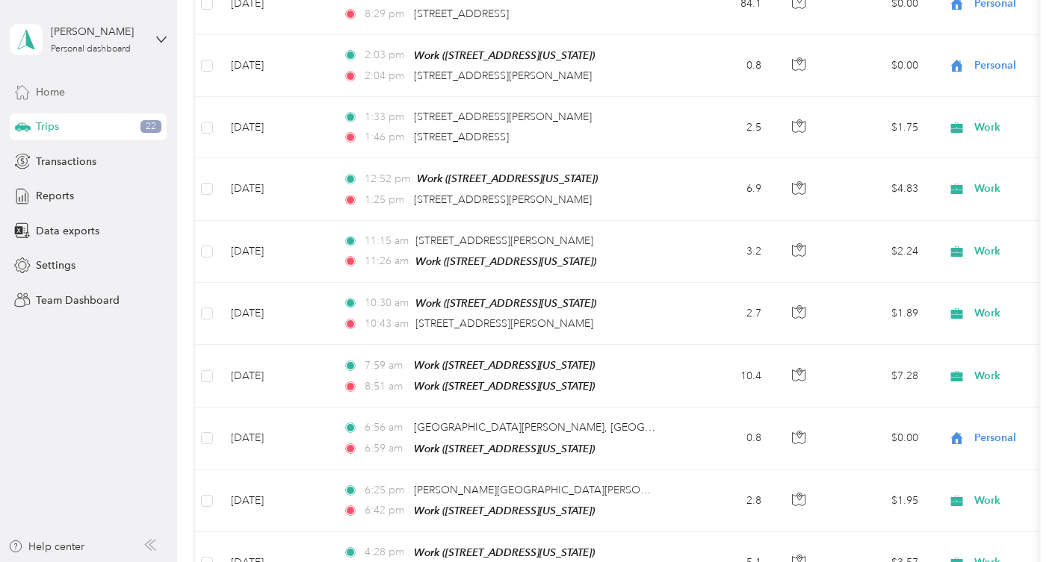
click at [55, 87] on span "Home" at bounding box center [50, 92] width 29 height 16
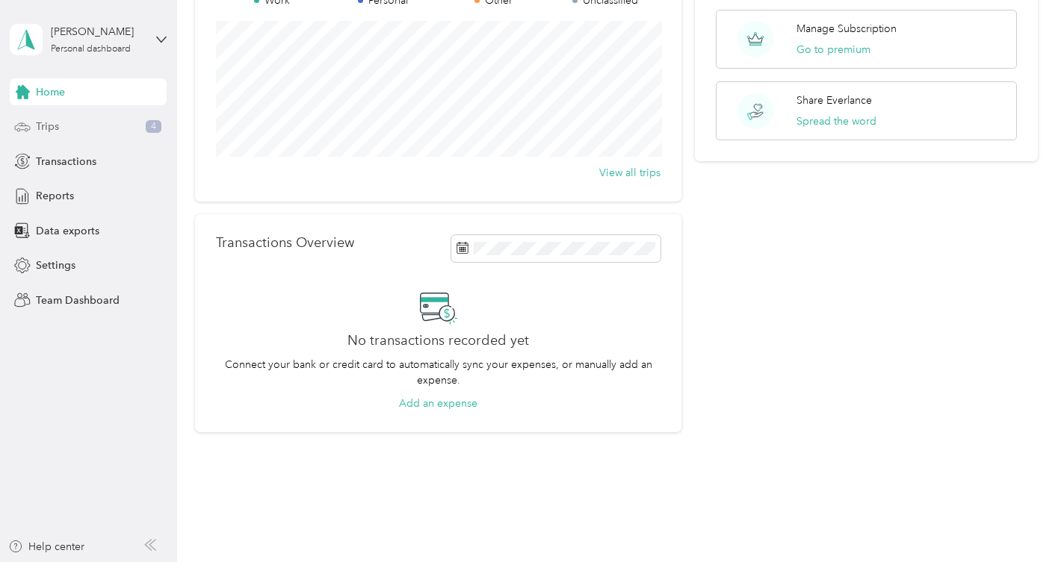
click at [53, 134] on div "Trips 4" at bounding box center [88, 127] width 157 height 27
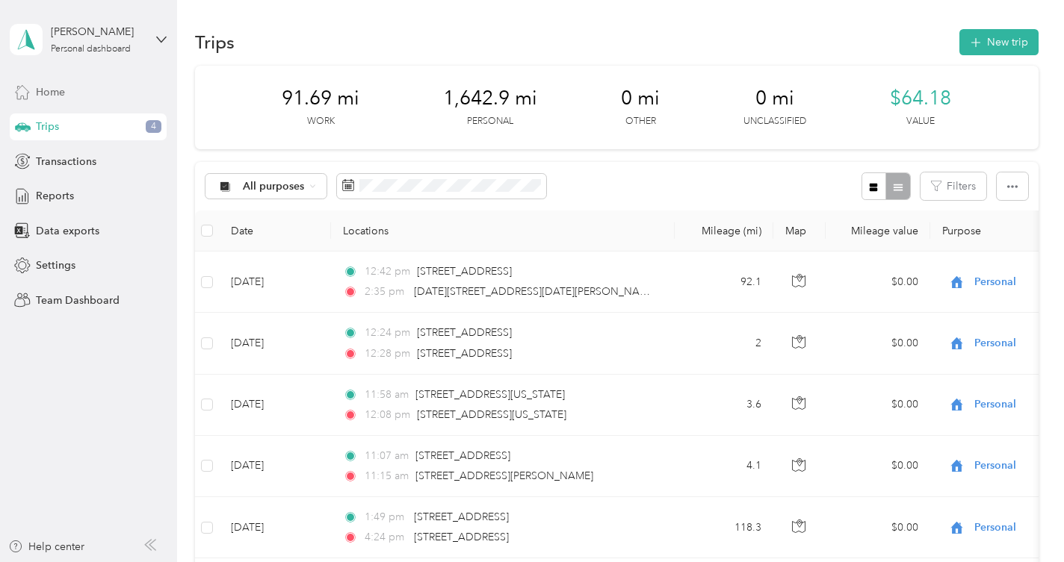
click at [43, 90] on span "Home" at bounding box center [50, 92] width 29 height 16
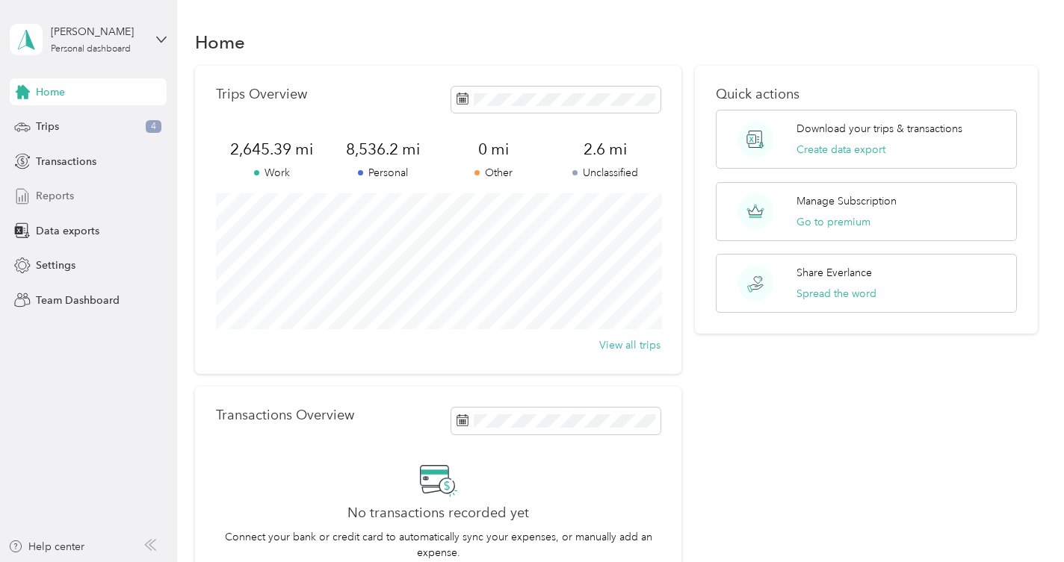
click at [63, 202] on span "Reports" at bounding box center [55, 196] width 38 height 16
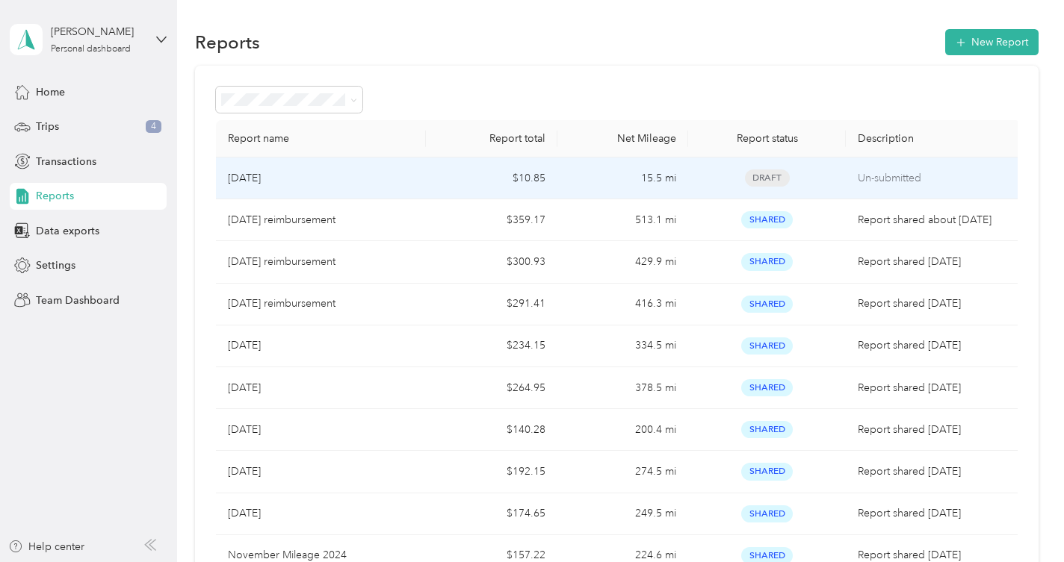
click at [519, 179] on td "$10.85" at bounding box center [491, 179] width 131 height 42
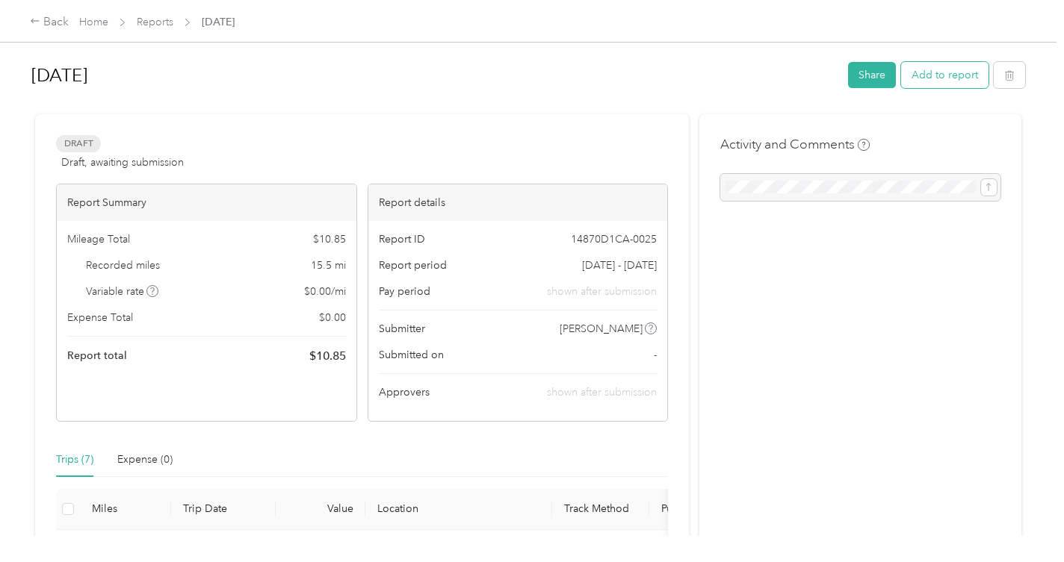
click at [968, 72] on button "Add to report" at bounding box center [944, 75] width 87 height 26
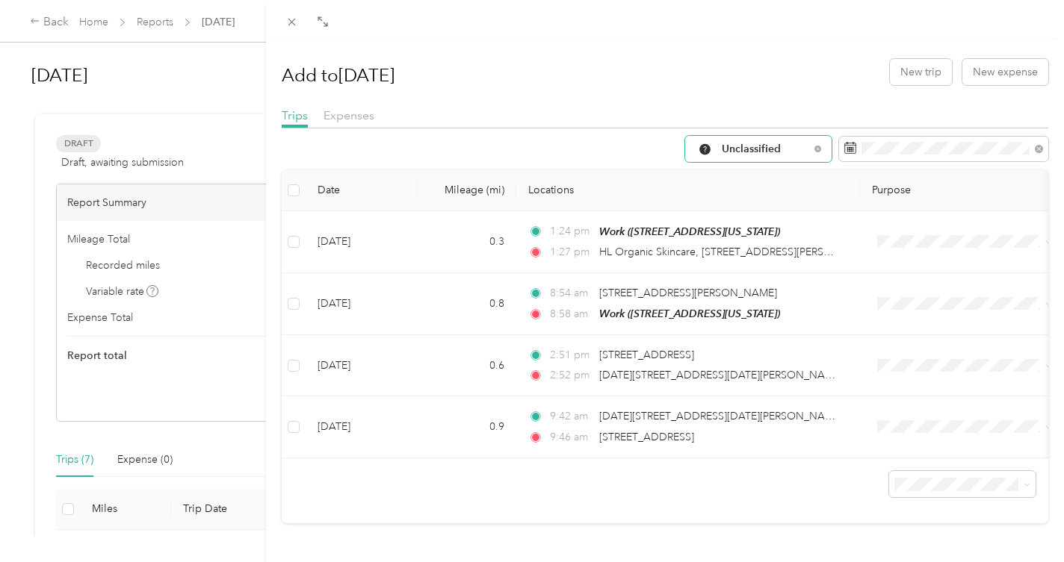
click at [737, 148] on span "Unclassified" at bounding box center [765, 149] width 87 height 10
click at [734, 227] on span "Work" at bounding box center [767, 229] width 99 height 16
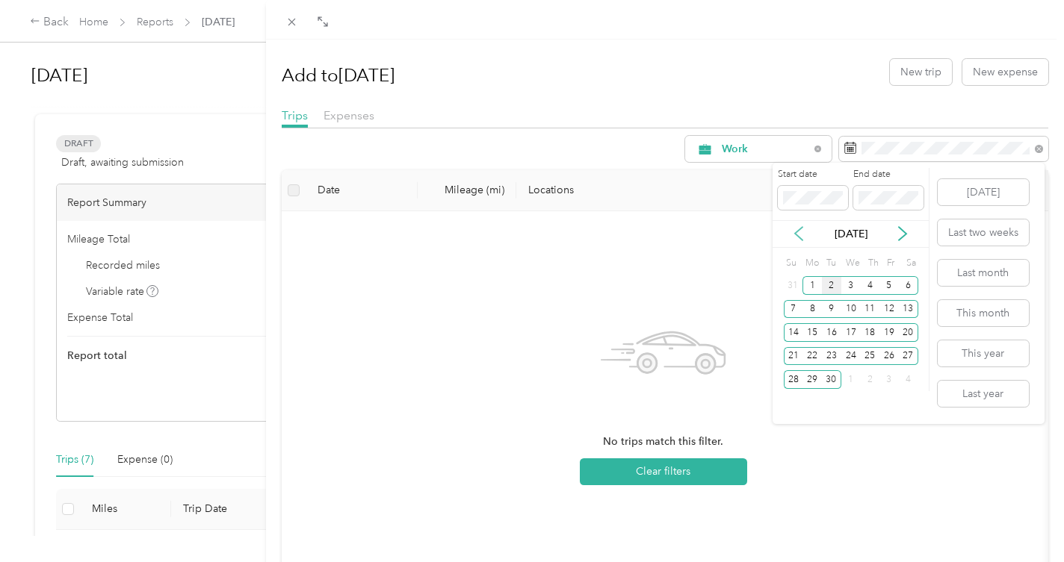
click at [796, 232] on icon at bounding box center [798, 234] width 7 height 13
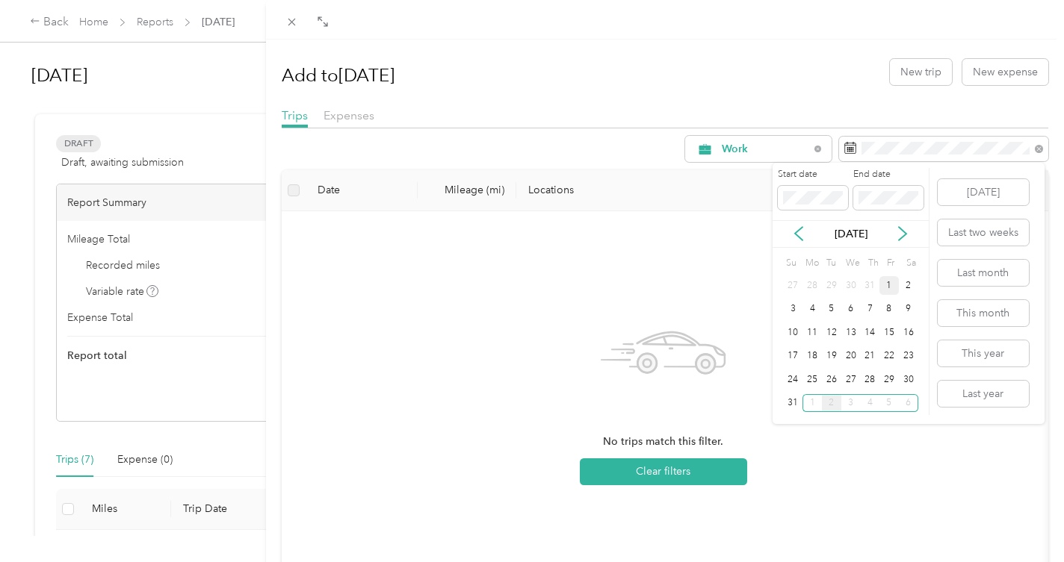
click at [884, 288] on div "1" at bounding box center [888, 285] width 19 height 19
click at [793, 402] on div "31" at bounding box center [793, 403] width 19 height 19
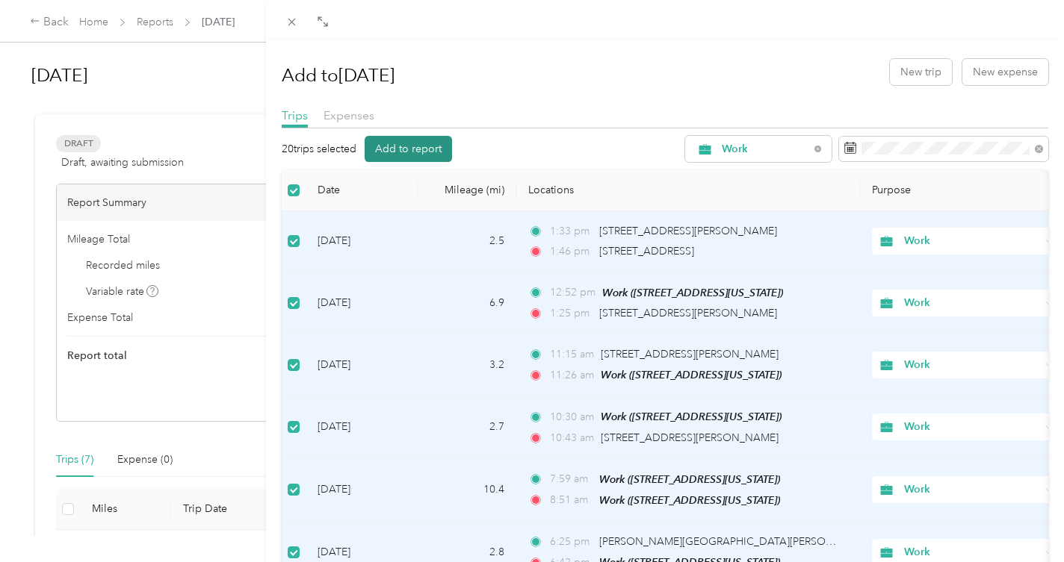
click at [412, 146] on button "Add to report" at bounding box center [408, 149] width 87 height 26
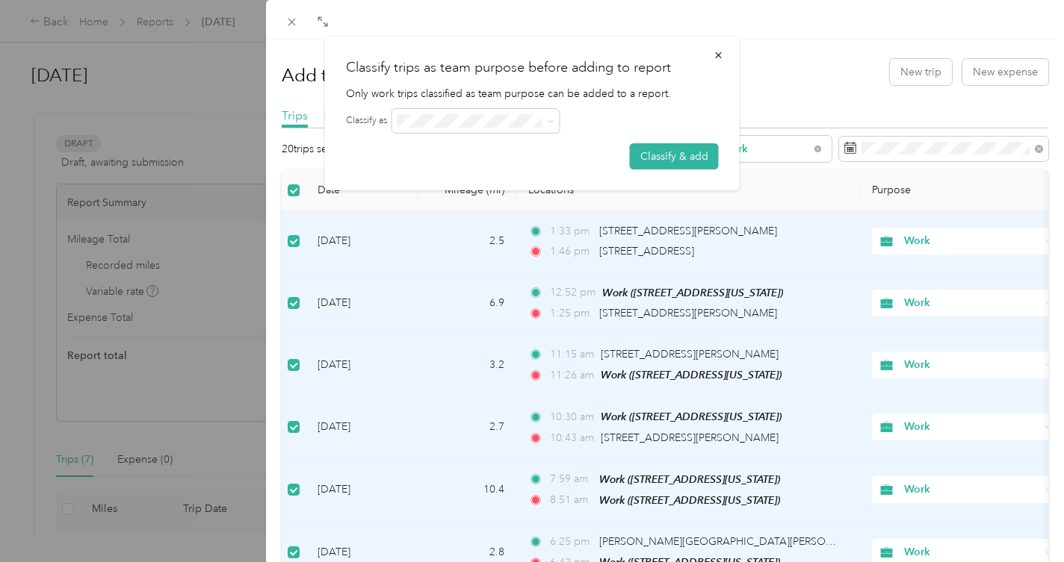
click at [628, 155] on form "Classify as Classify & add" at bounding box center [532, 139] width 373 height 61
click at [653, 156] on button "Classify & add" at bounding box center [674, 156] width 89 height 26
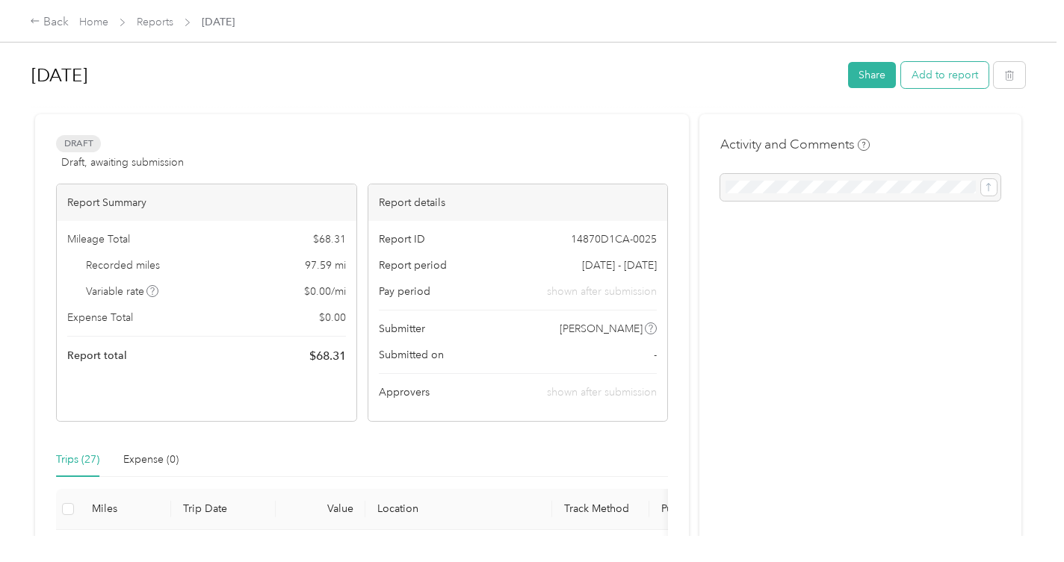
click at [943, 75] on button "Add to report" at bounding box center [944, 75] width 87 height 26
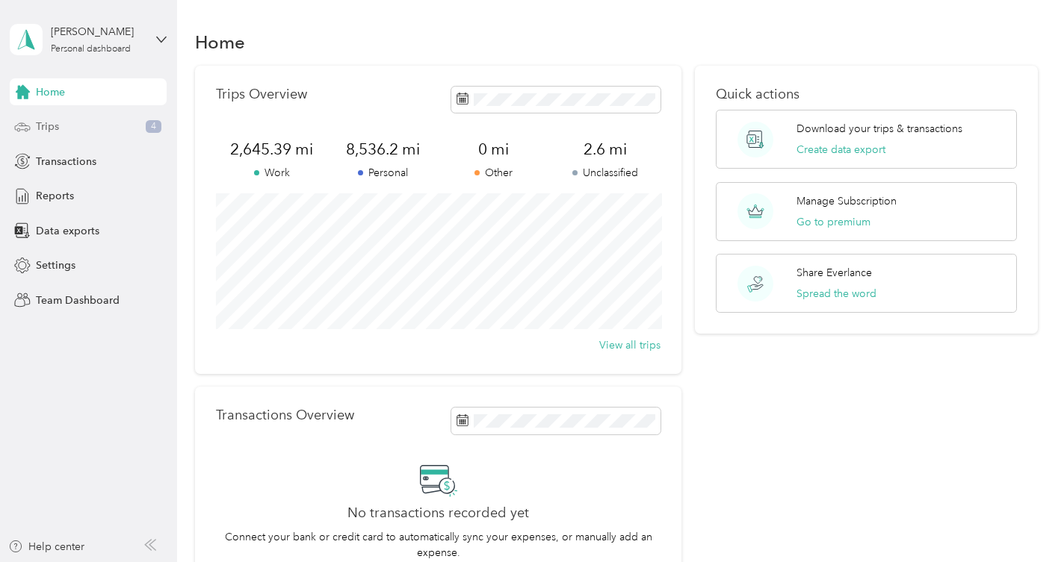
click at [53, 125] on span "Trips" at bounding box center [47, 127] width 23 height 16
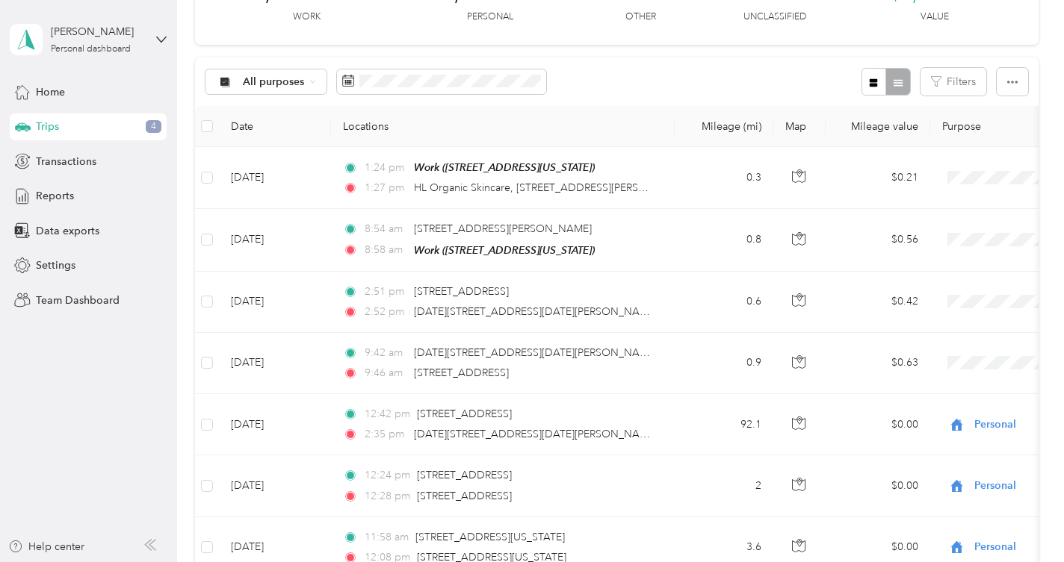
scroll to position [108, 0]
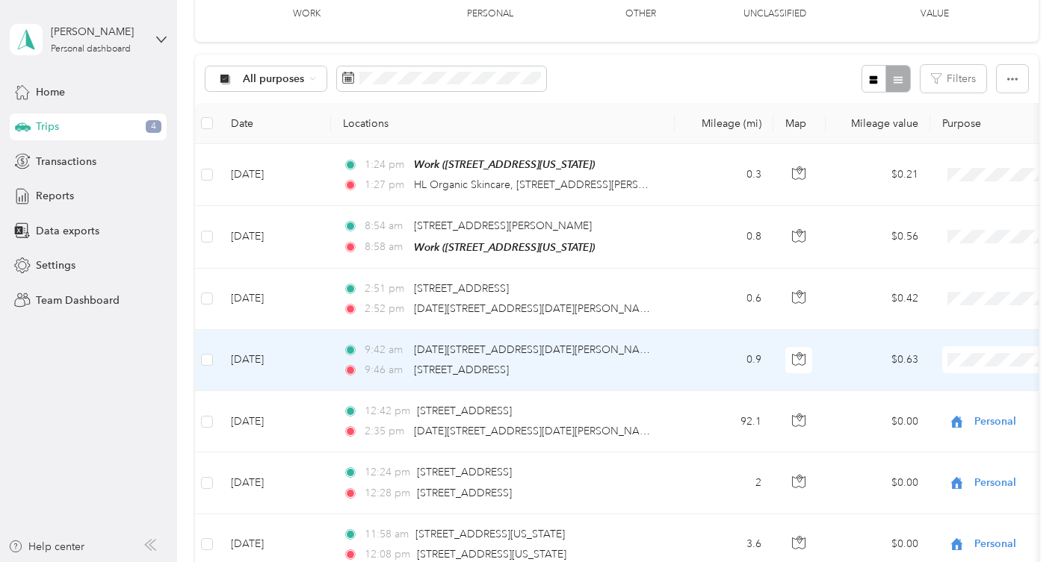
click at [944, 174] on span "Personal" at bounding box center [985, 172] width 138 height 16
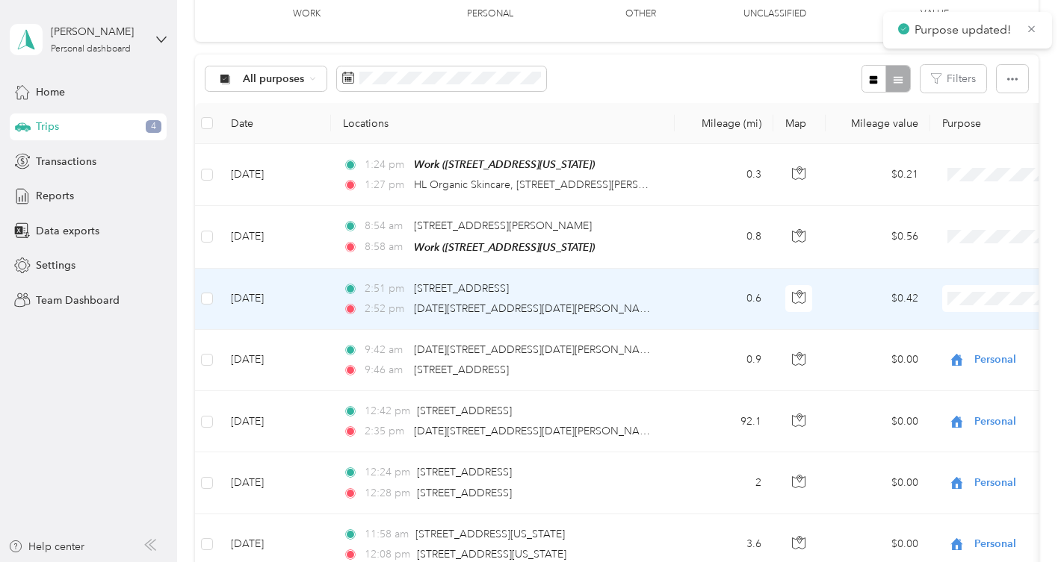
click at [937, 347] on span "Personal" at bounding box center [985, 351] width 138 height 16
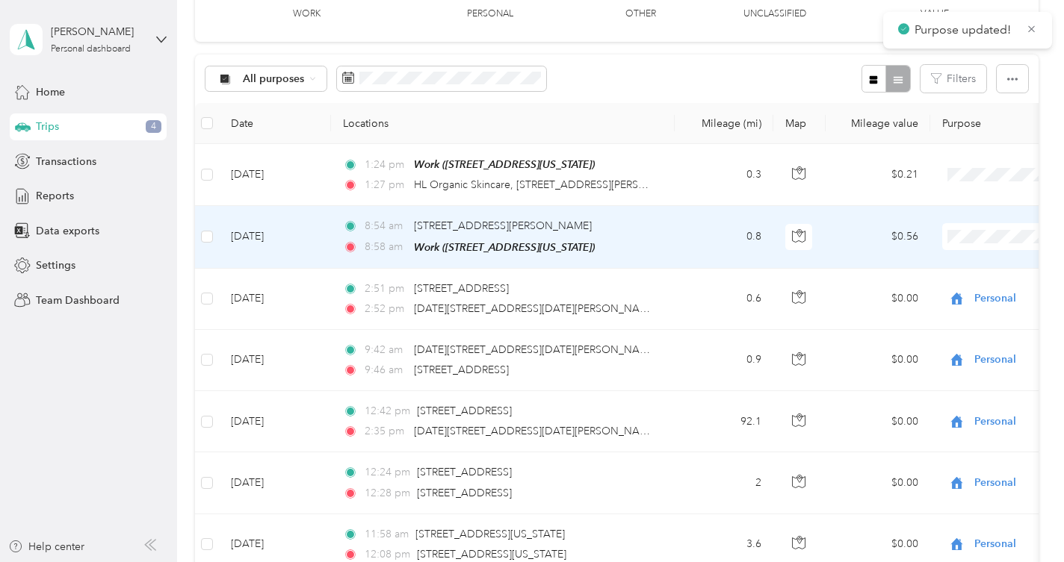
click at [935, 285] on span "Personal" at bounding box center [985, 290] width 138 height 16
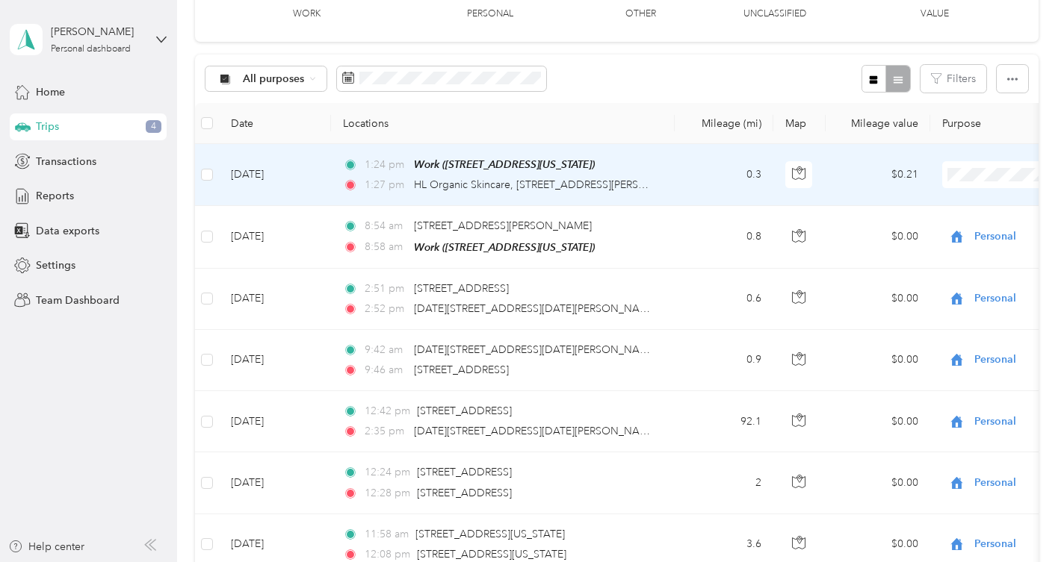
click at [940, 226] on span "Personal" at bounding box center [985, 228] width 138 height 16
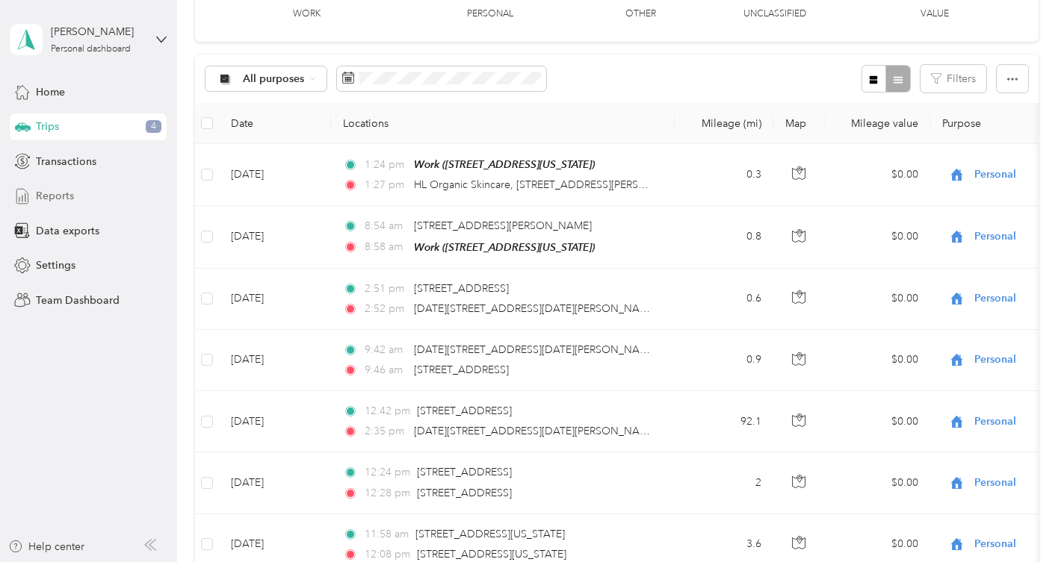
click at [63, 195] on span "Reports" at bounding box center [55, 196] width 38 height 16
